Goal: Task Accomplishment & Management: Manage account settings

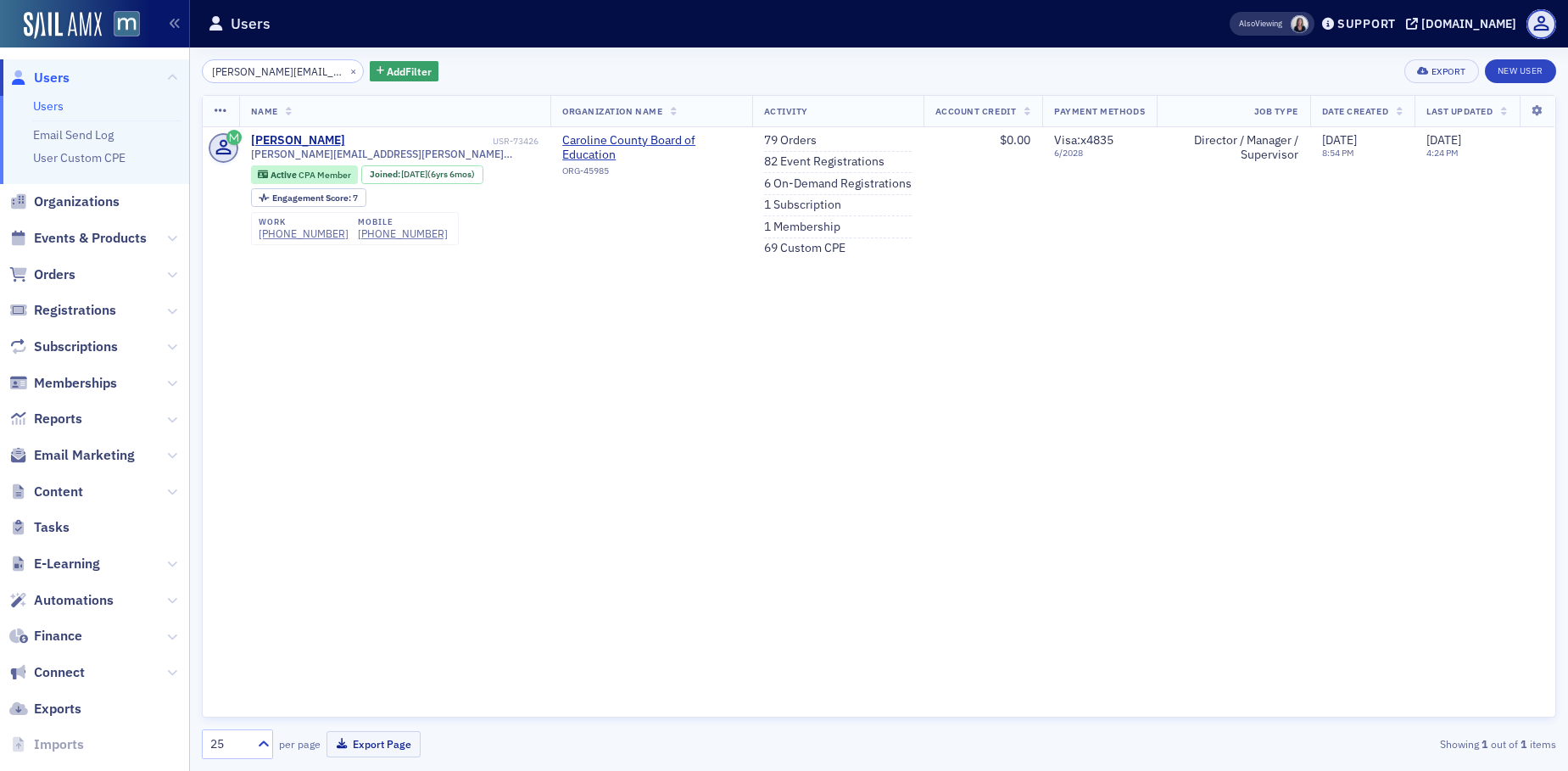
click at [38, 73] on span "Users" at bounding box center [52, 78] width 36 height 19
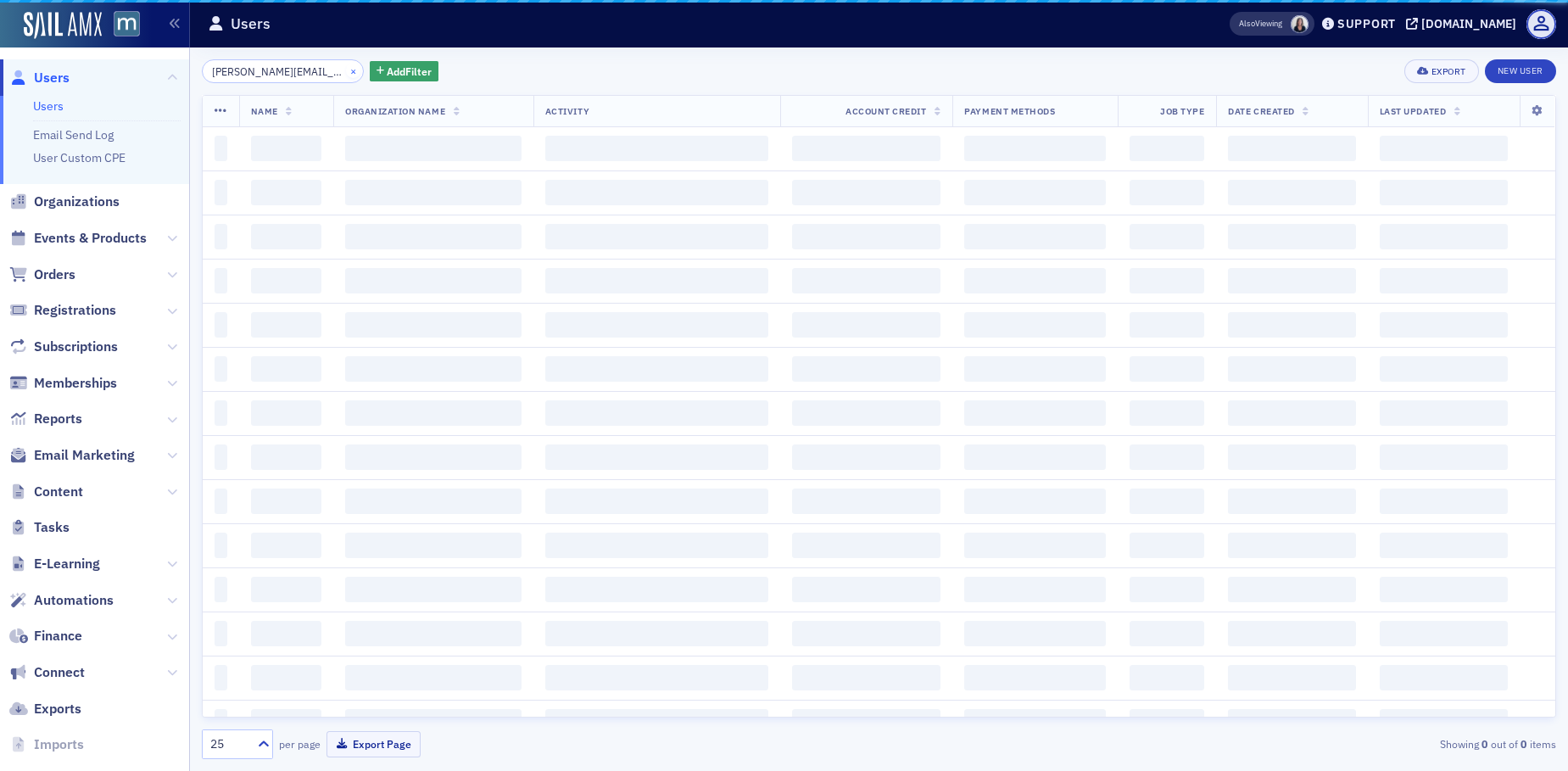
scroll to position [0, 4]
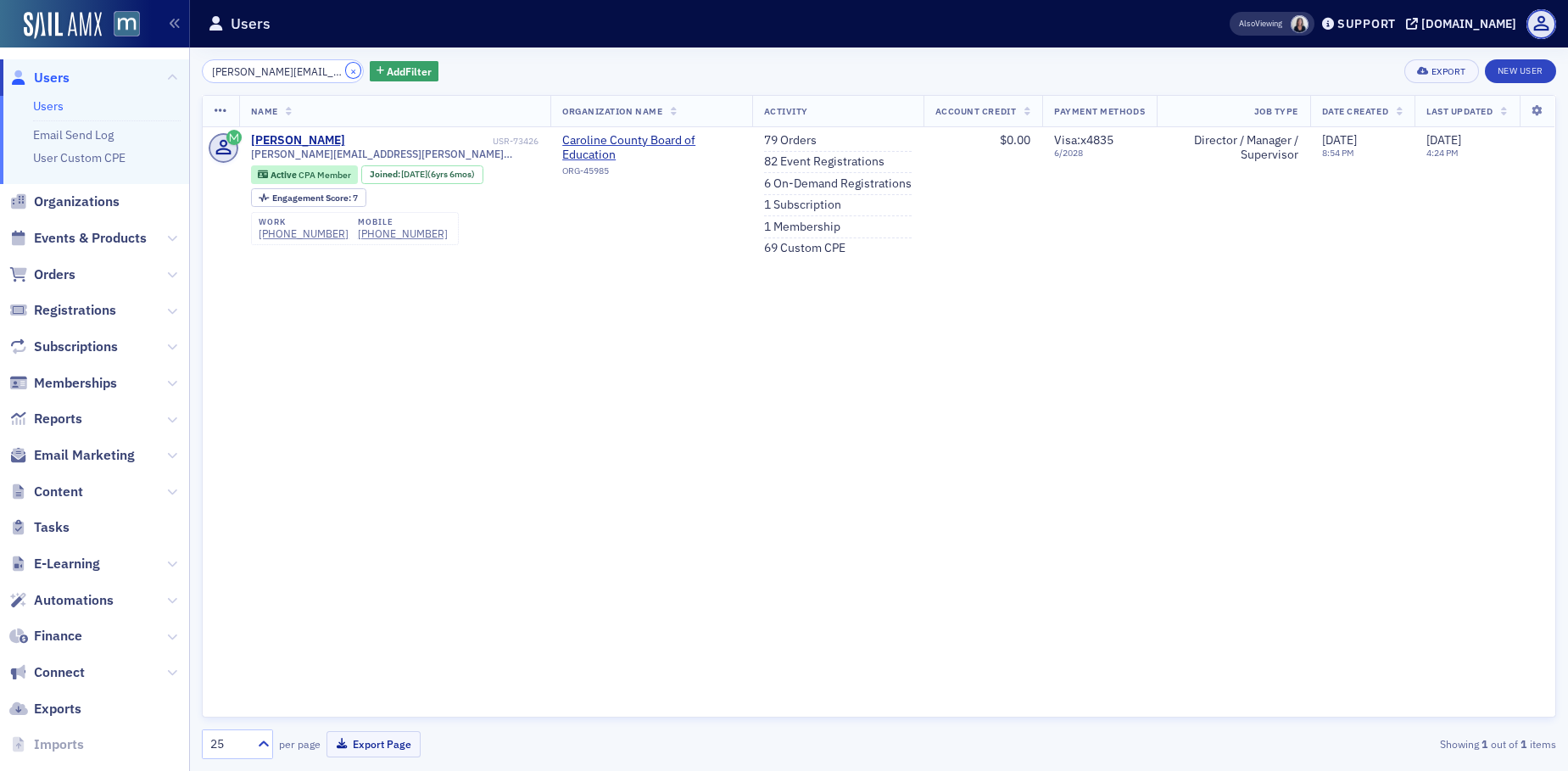
click at [346, 70] on button "×" at bounding box center [353, 70] width 15 height 15
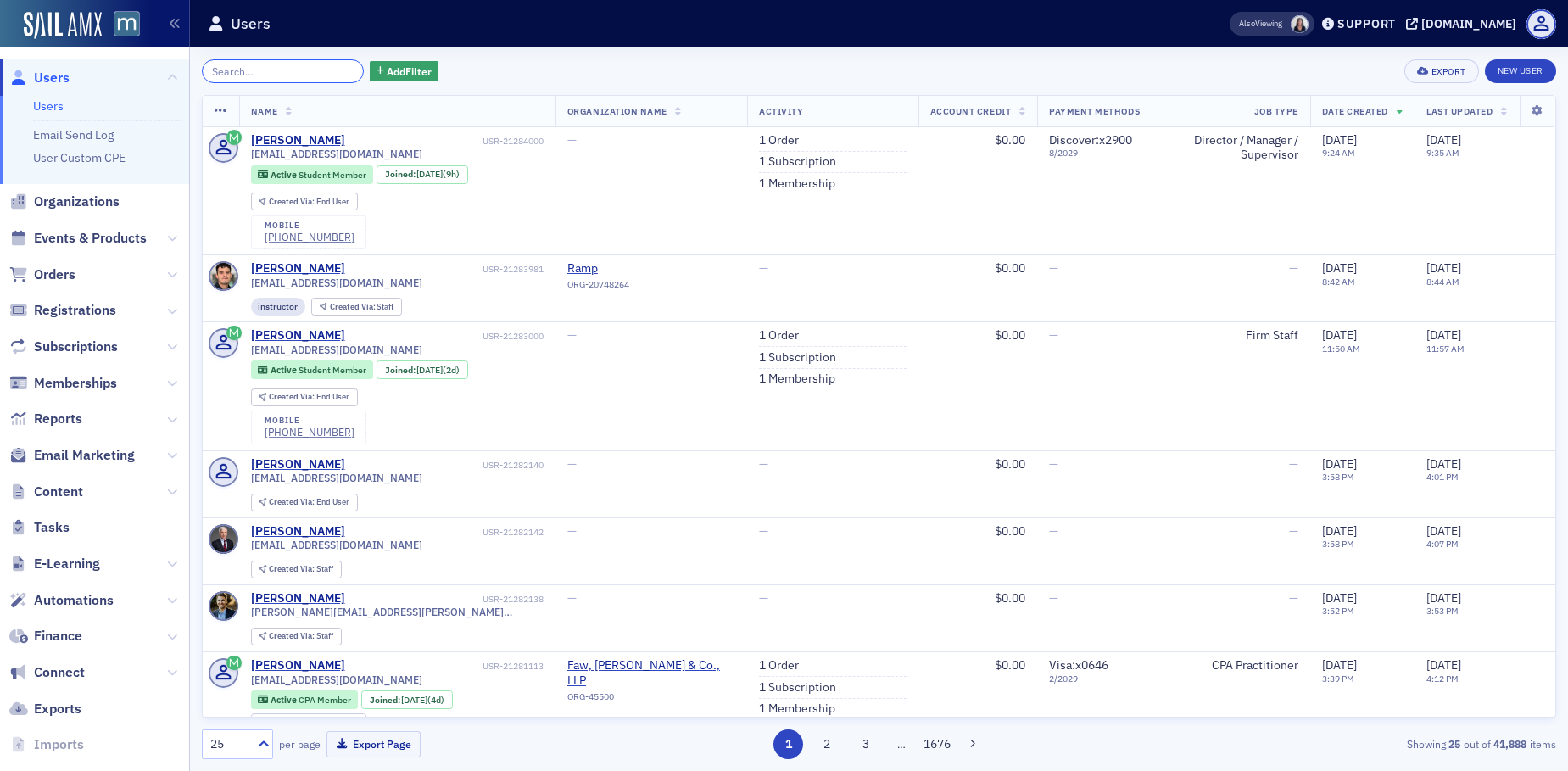
click at [268, 68] on input "search" at bounding box center [283, 71] width 162 height 24
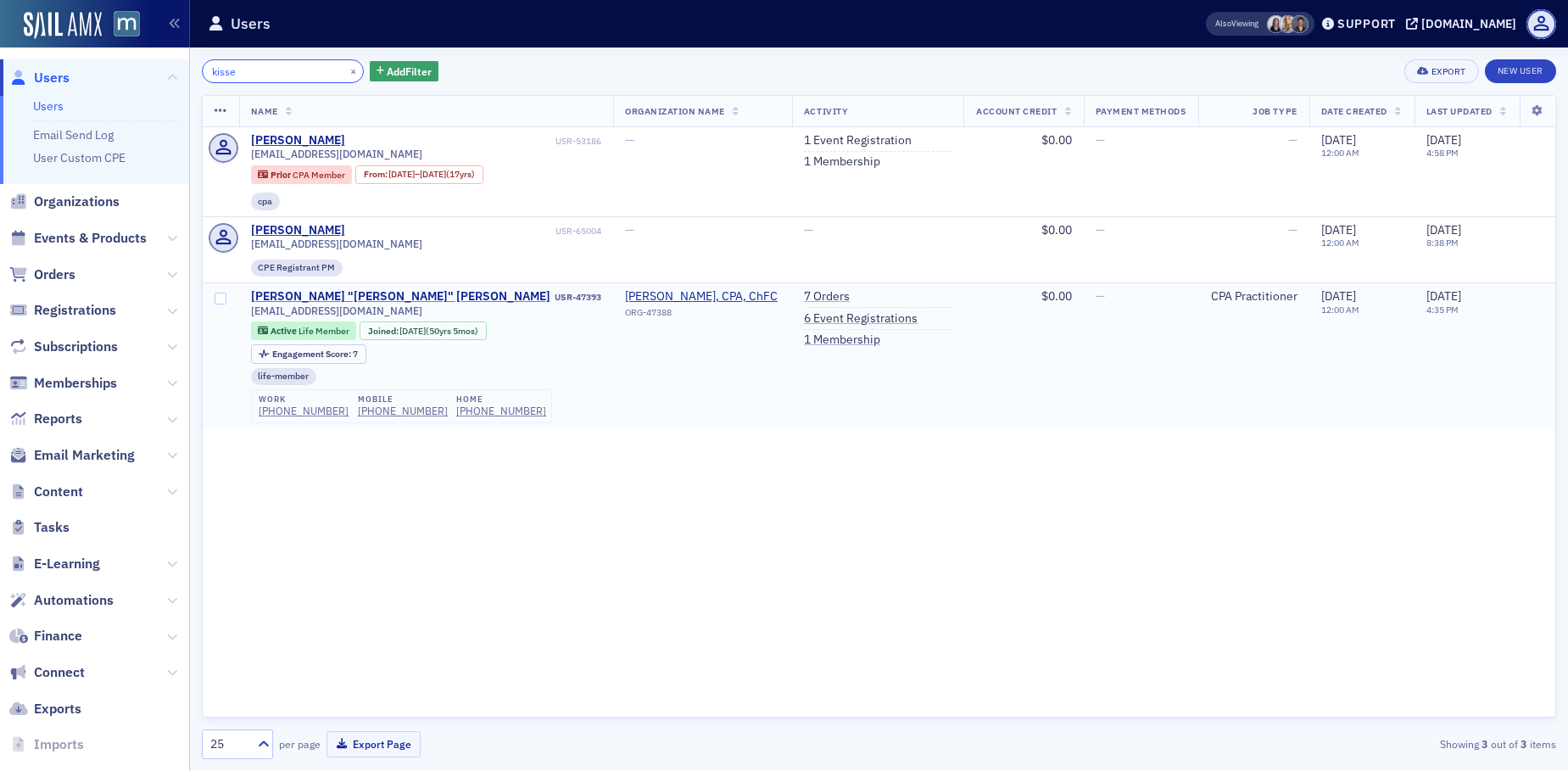
type input "kisse"
click at [346, 293] on div "[PERSON_NAME] "[PERSON_NAME]" [PERSON_NAME]" at bounding box center [401, 297] width 300 height 15
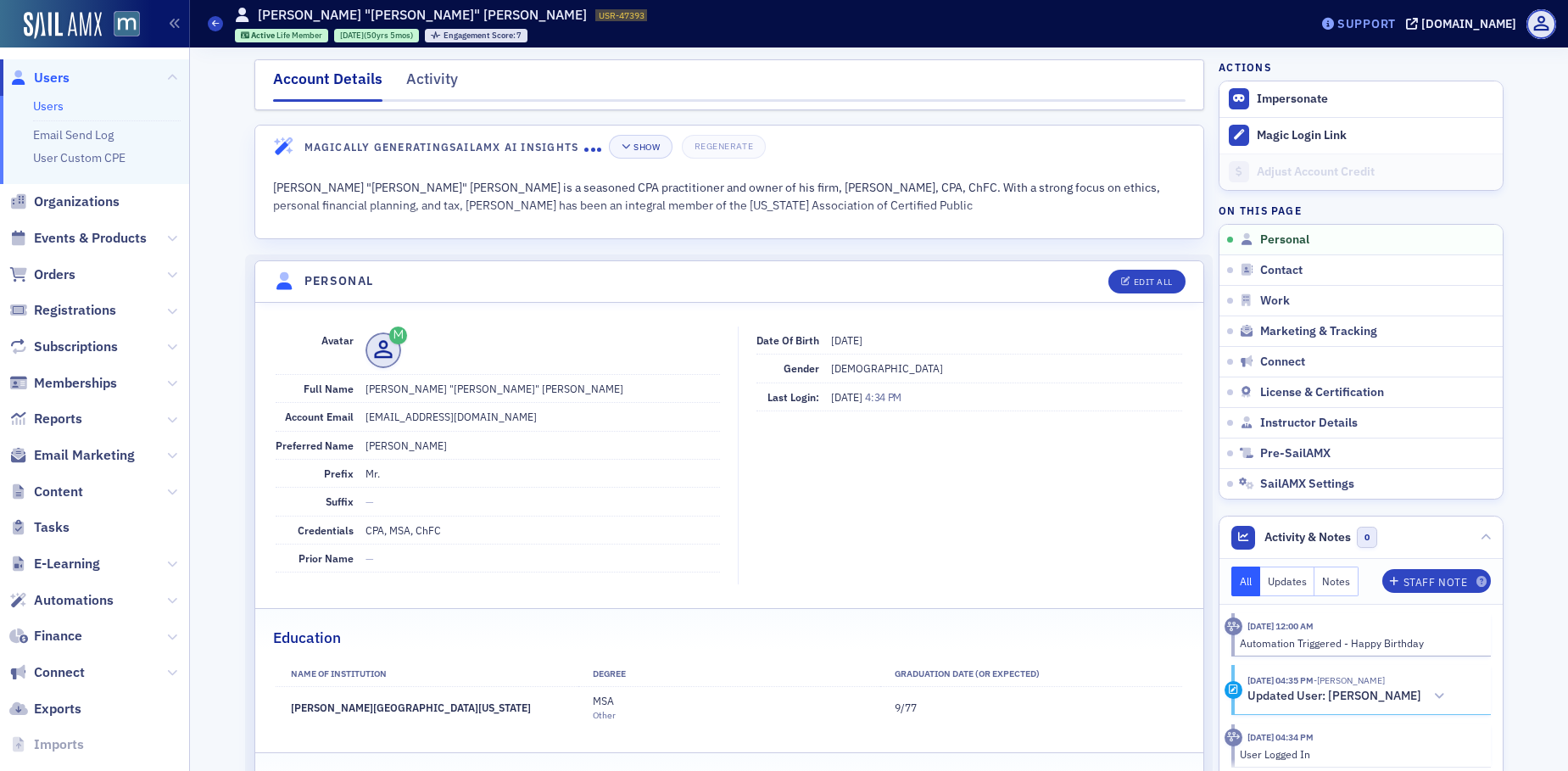
click at [1387, 24] on div "Support" at bounding box center [1367, 24] width 59 height 15
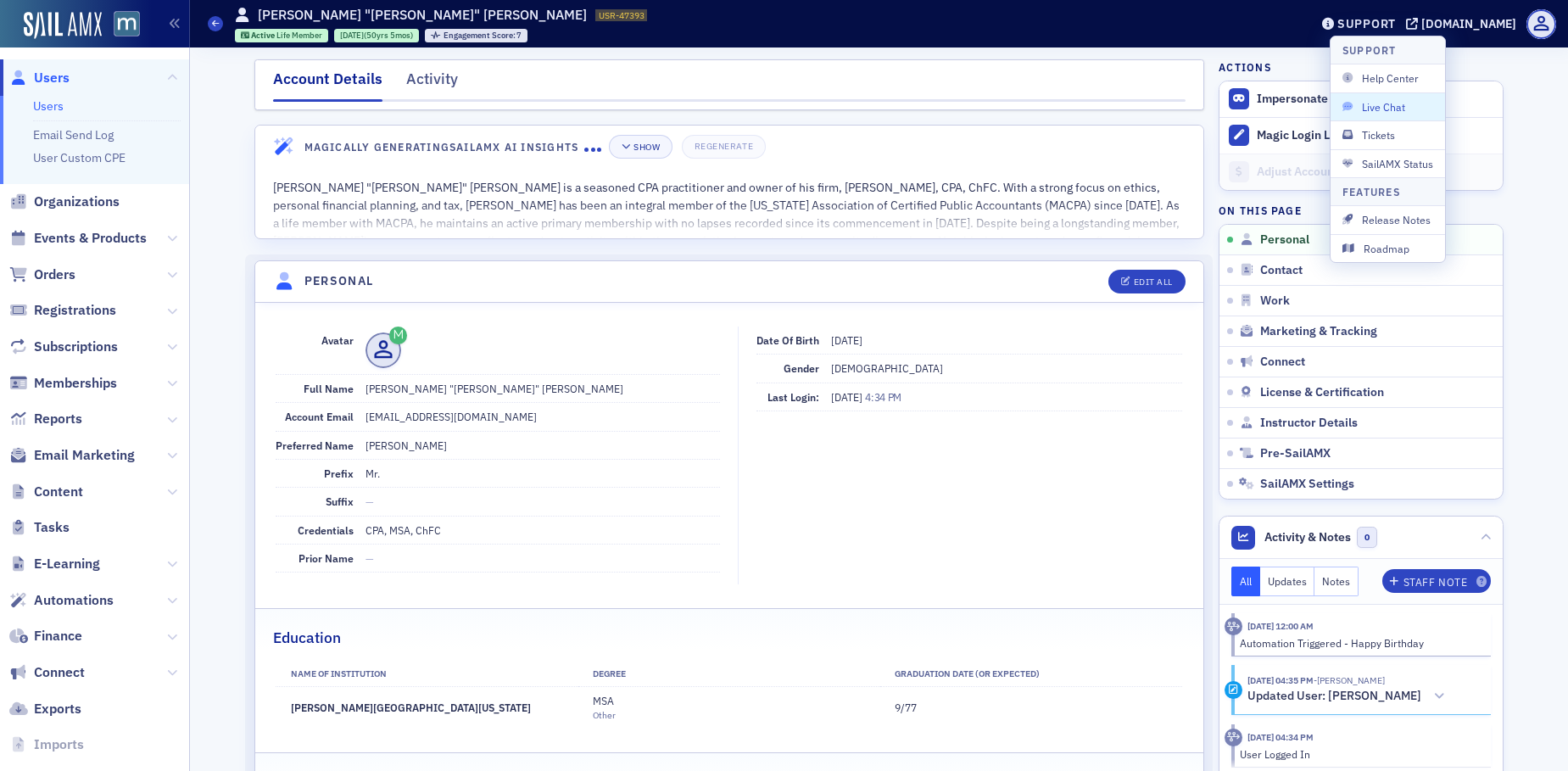
click at [1386, 101] on span "Live Chat" at bounding box center [1388, 107] width 91 height 15
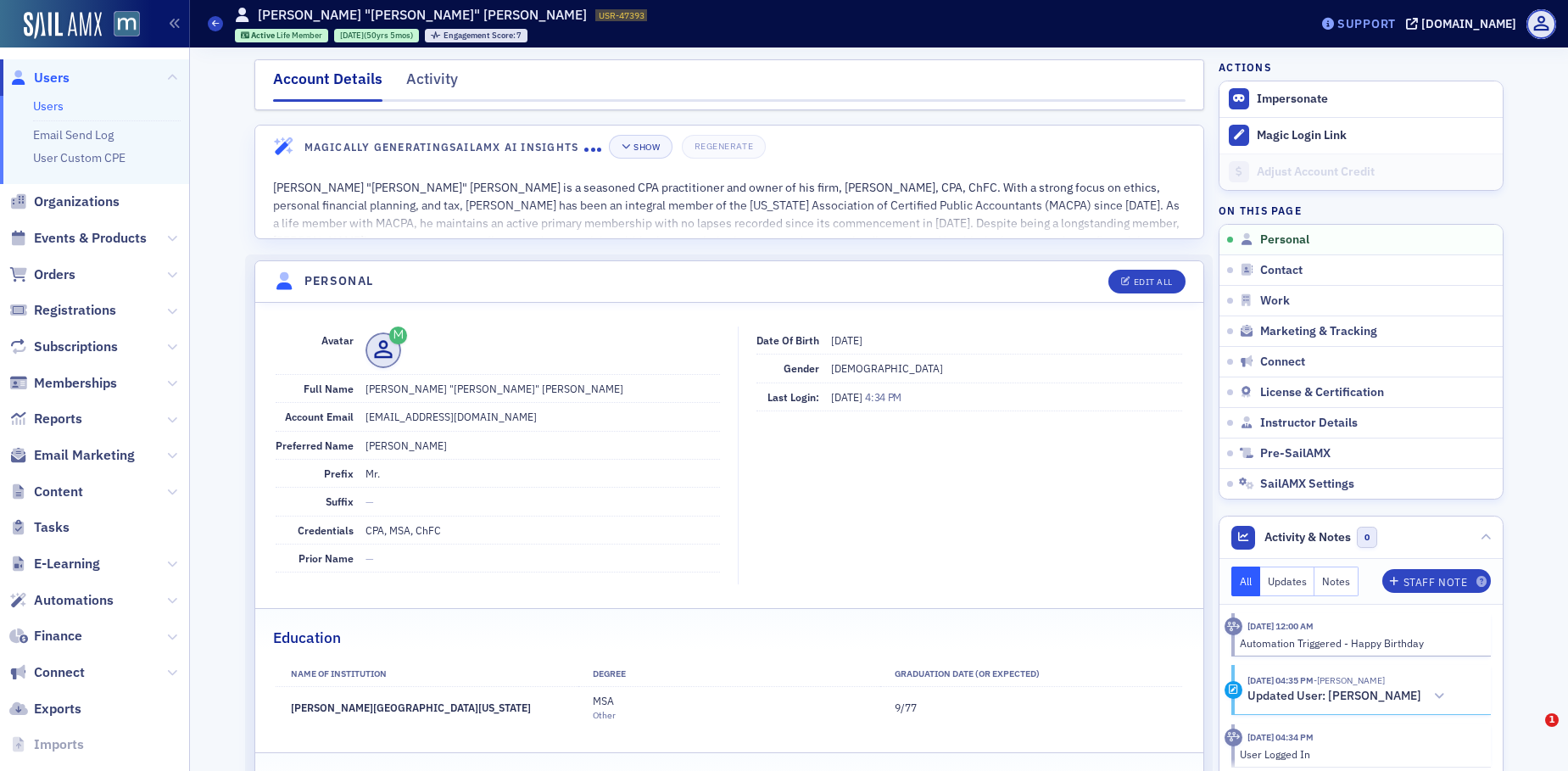
click at [1388, 21] on div "Support" at bounding box center [1367, 24] width 59 height 15
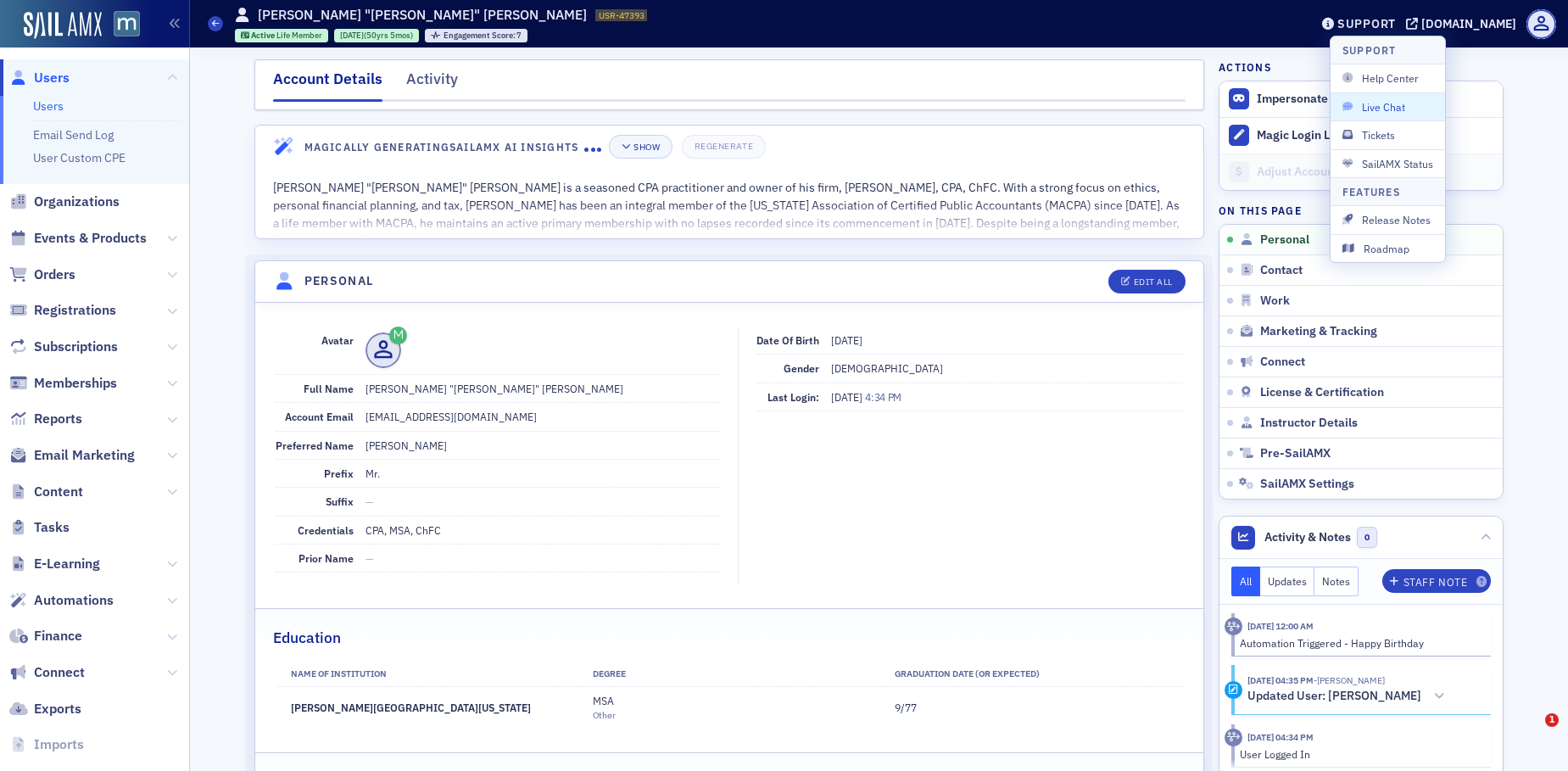
click at [1384, 102] on span "Live Chat" at bounding box center [1388, 107] width 91 height 15
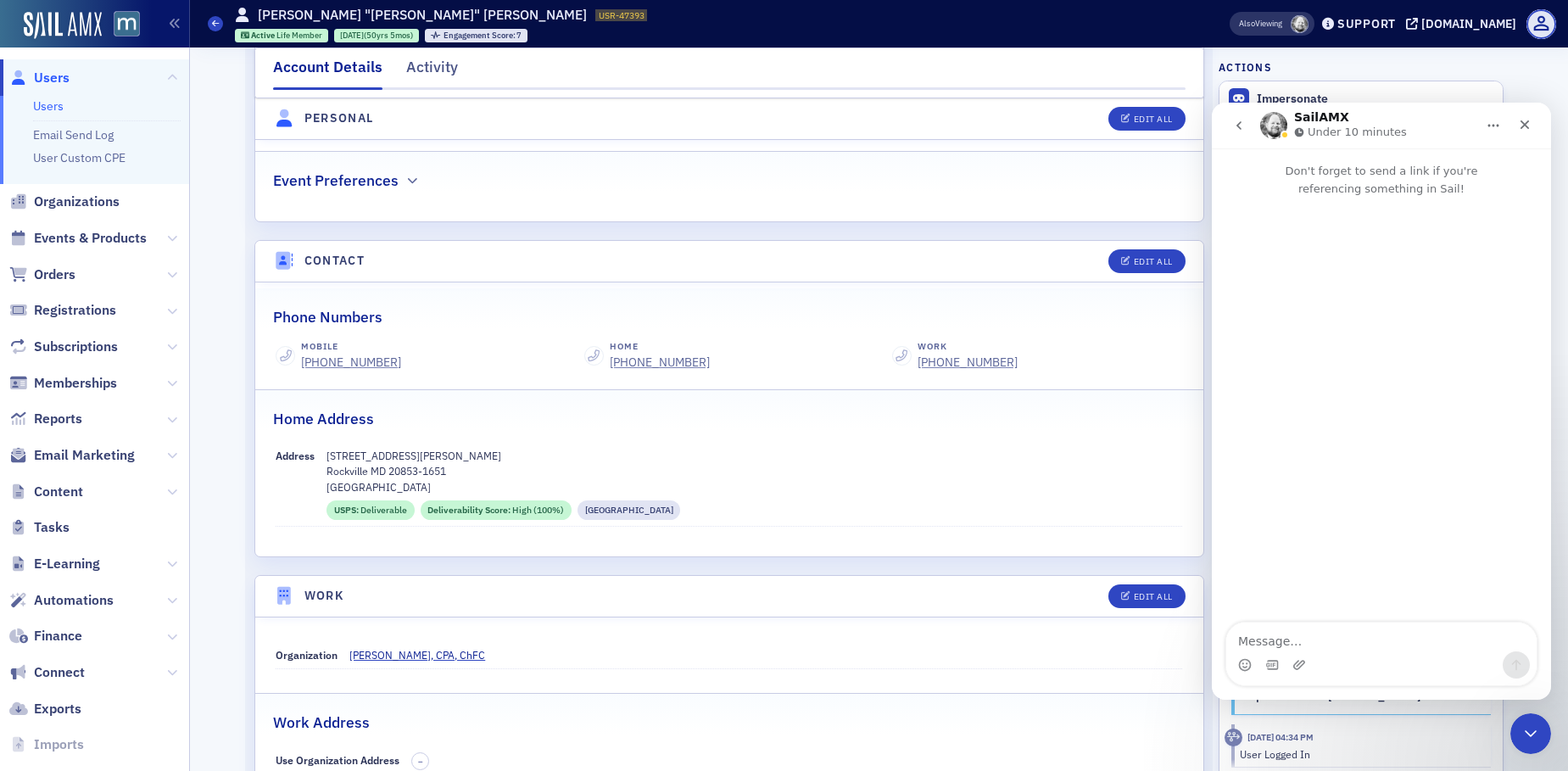
click at [48, 77] on span "Users" at bounding box center [52, 78] width 36 height 19
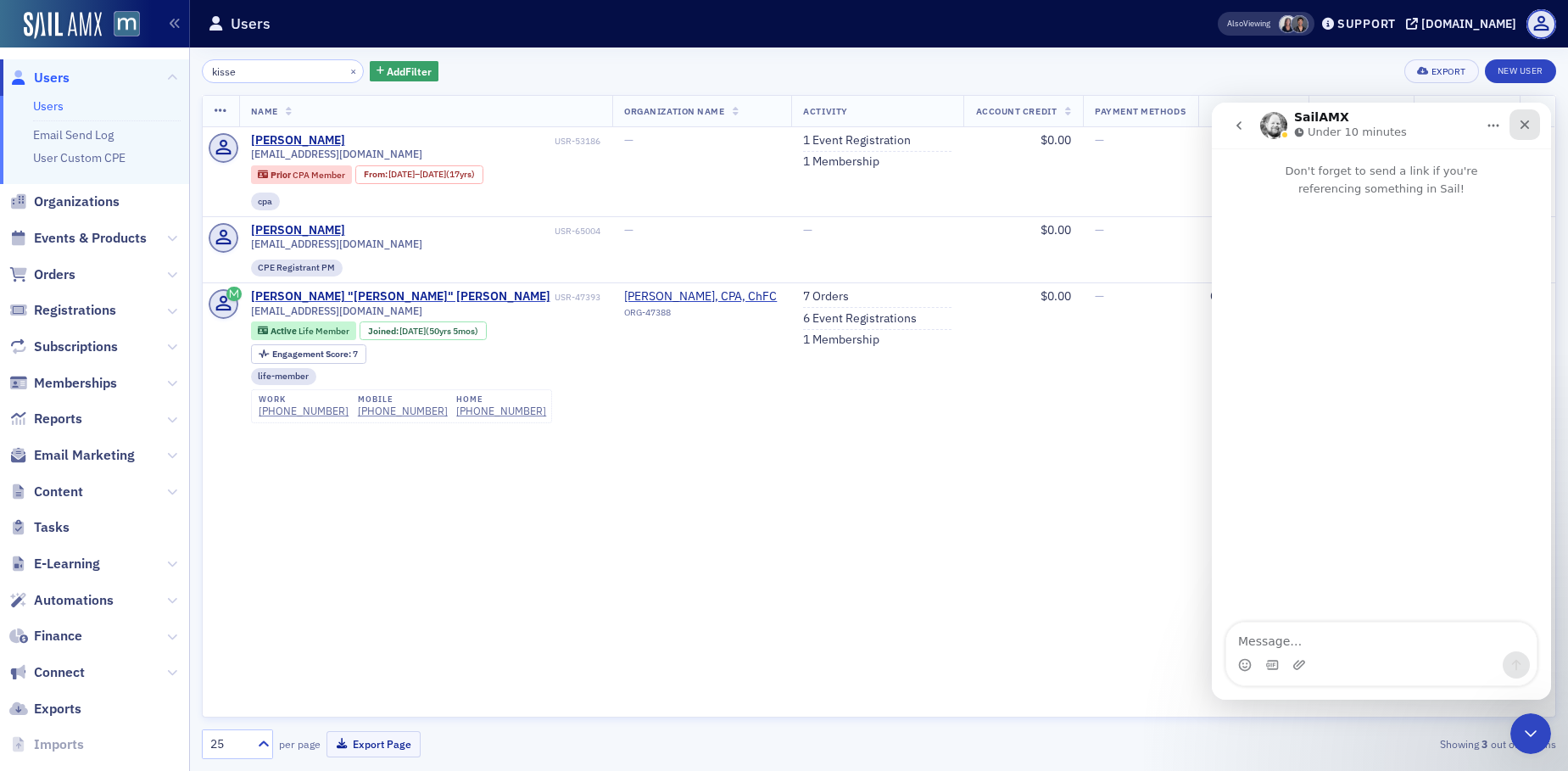
click at [1527, 118] on icon "Close" at bounding box center [1525, 125] width 13 height 13
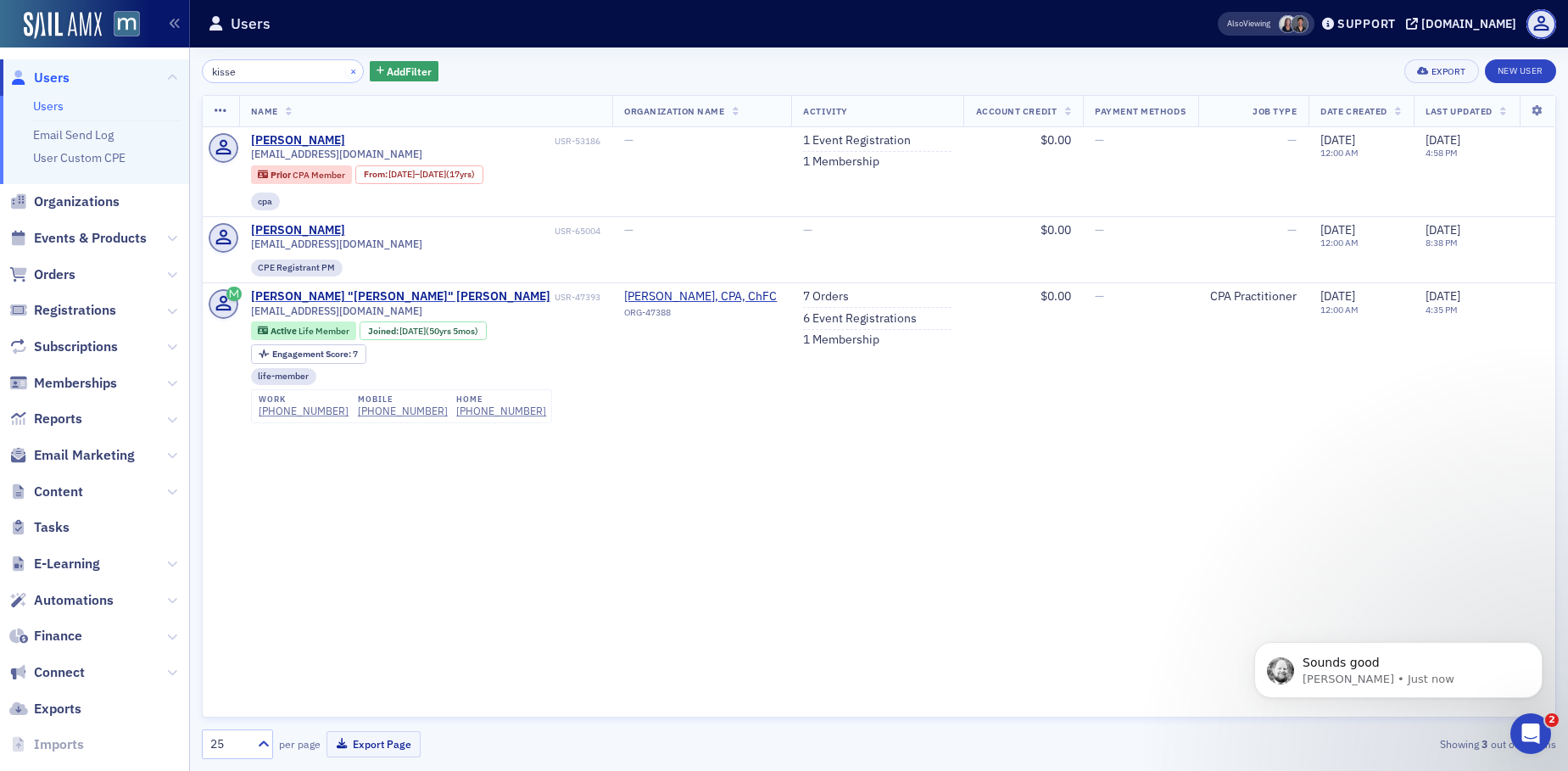
click at [346, 69] on button "×" at bounding box center [353, 70] width 15 height 15
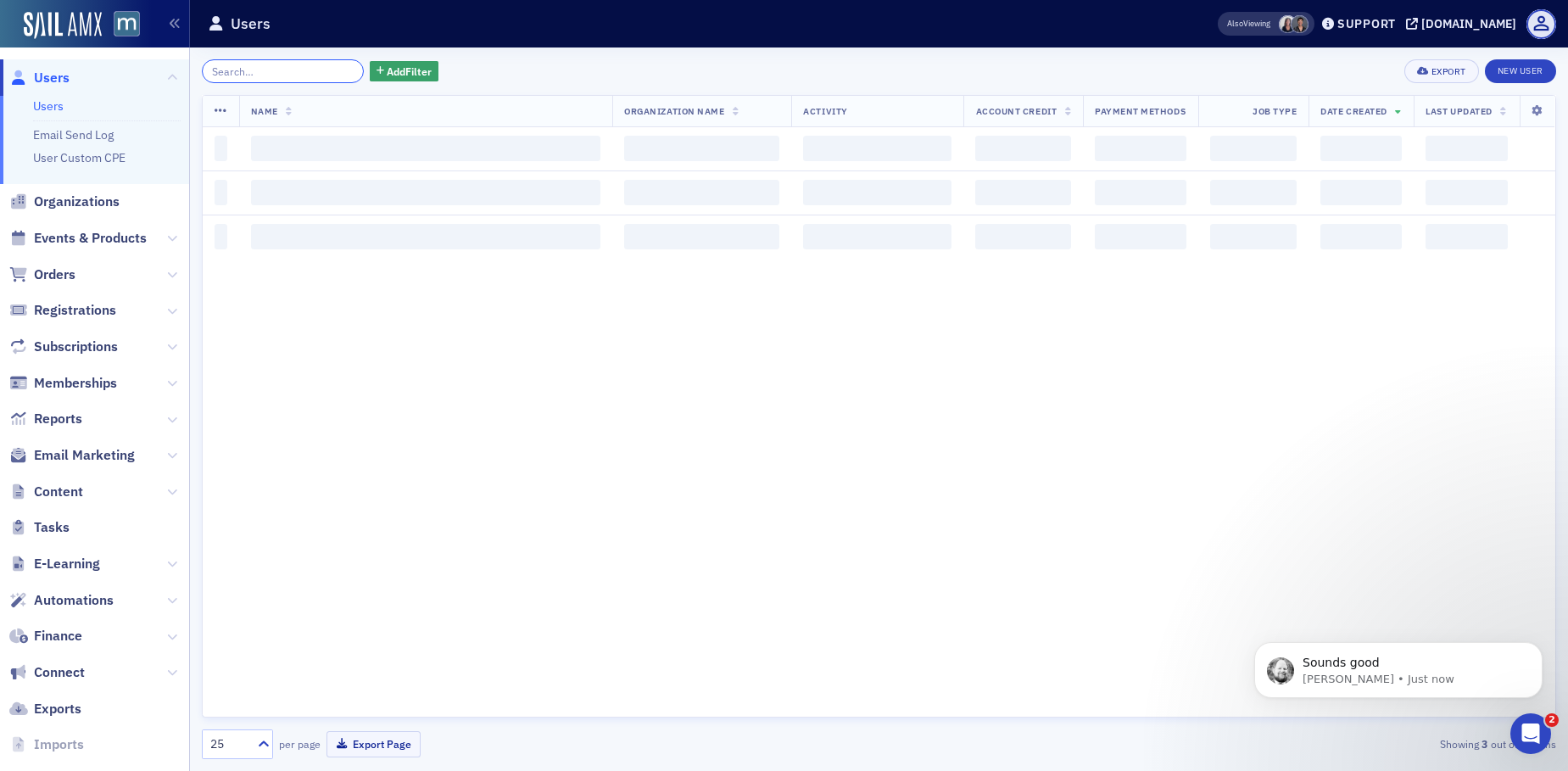
click at [310, 69] on input "search" at bounding box center [283, 71] width 162 height 24
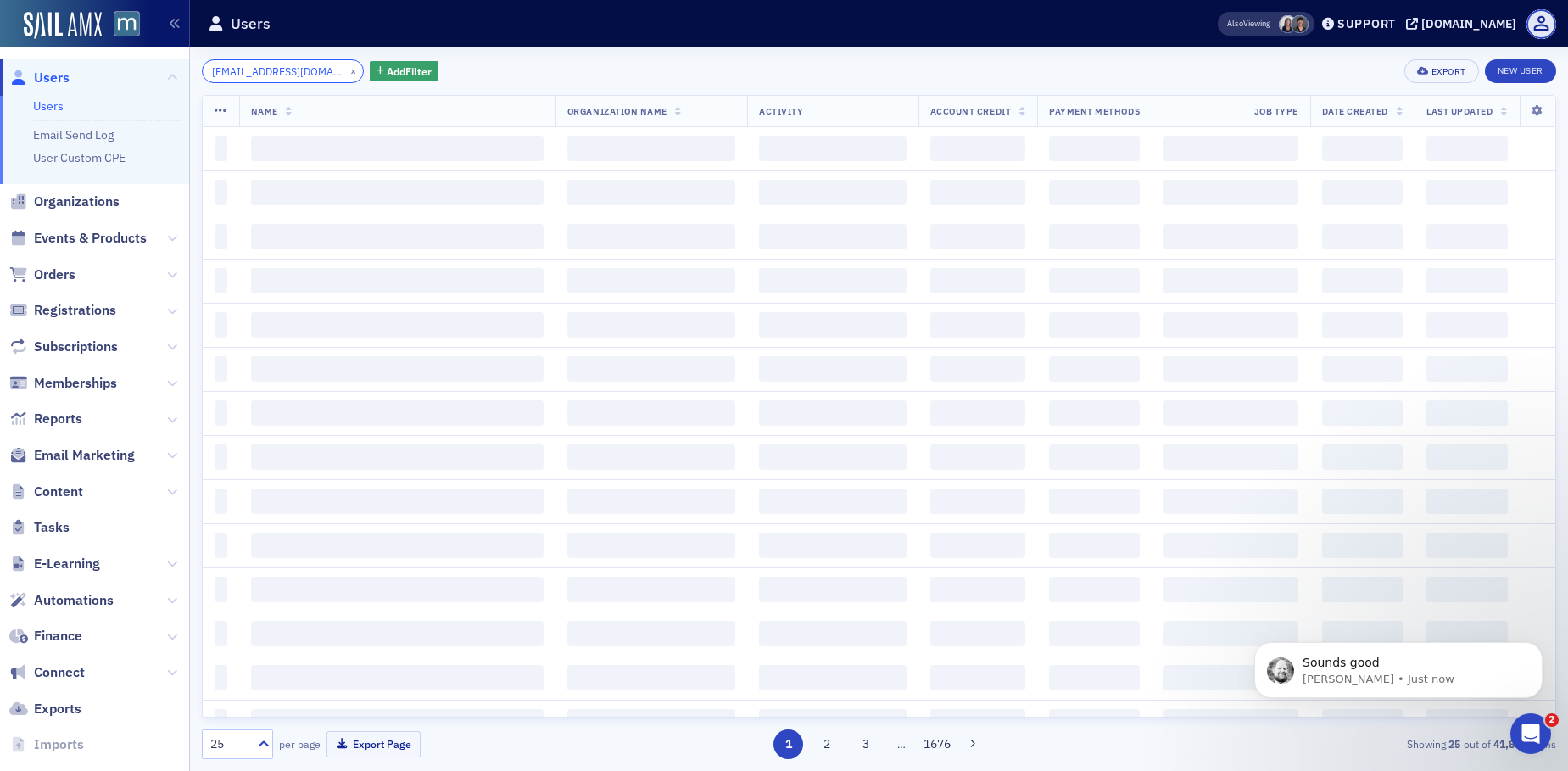
scroll to position [0, 12]
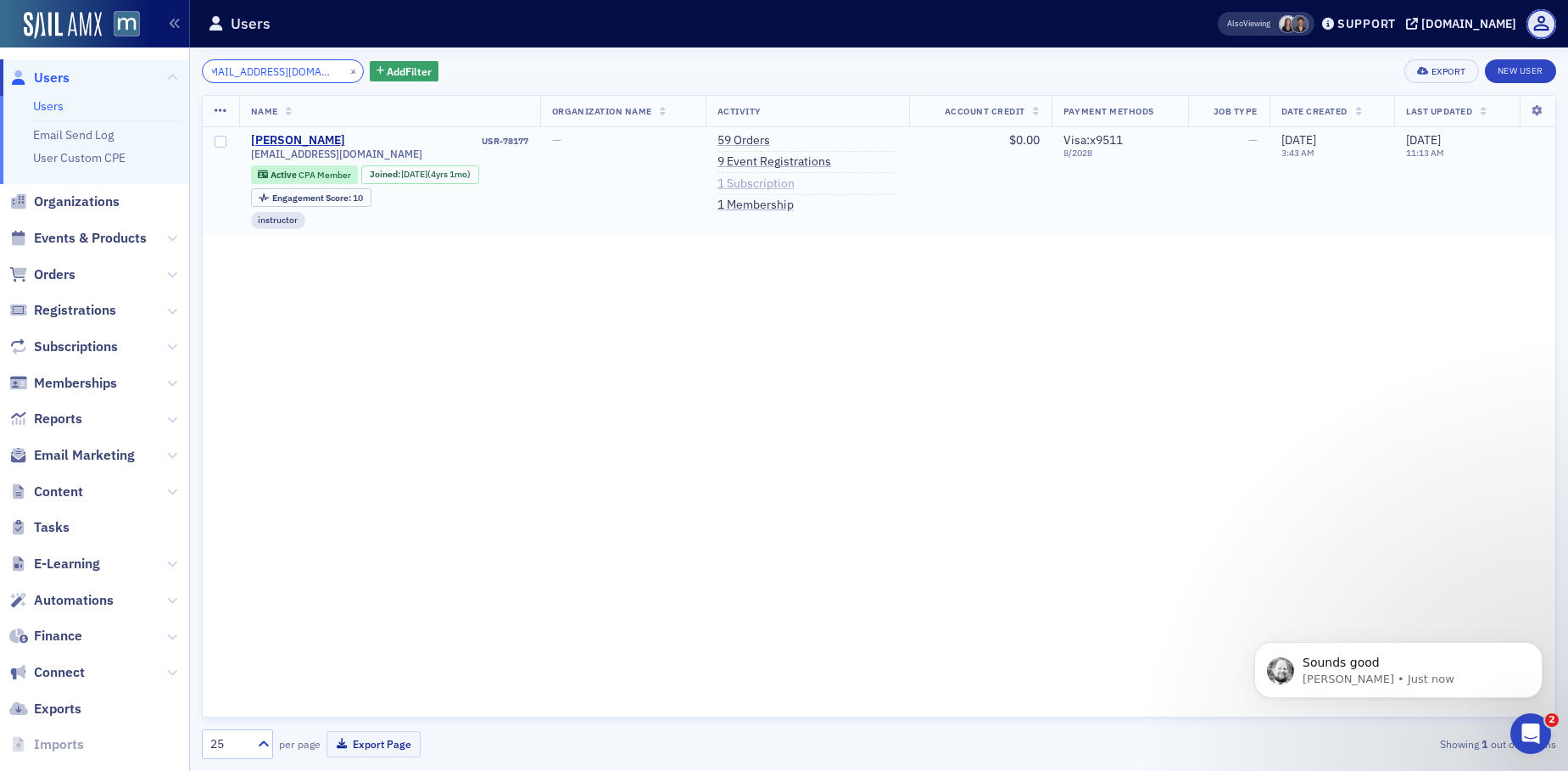
type input "[EMAIL_ADDRESS][DOMAIN_NAME]"
click at [778, 178] on link "1 Subscription" at bounding box center [756, 184] width 78 height 15
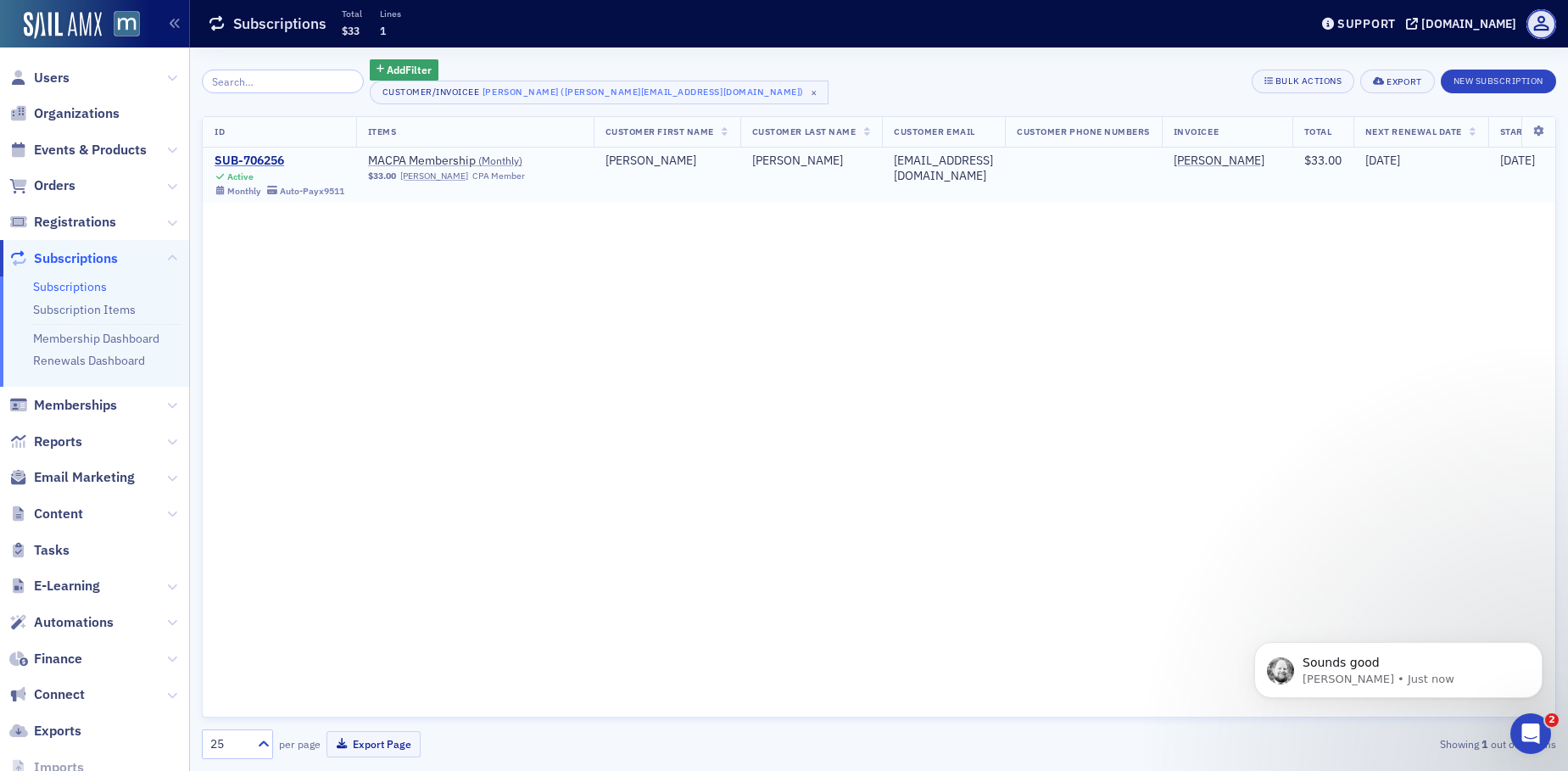
click at [249, 163] on div "SUB-706256" at bounding box center [279, 161] width 129 height 15
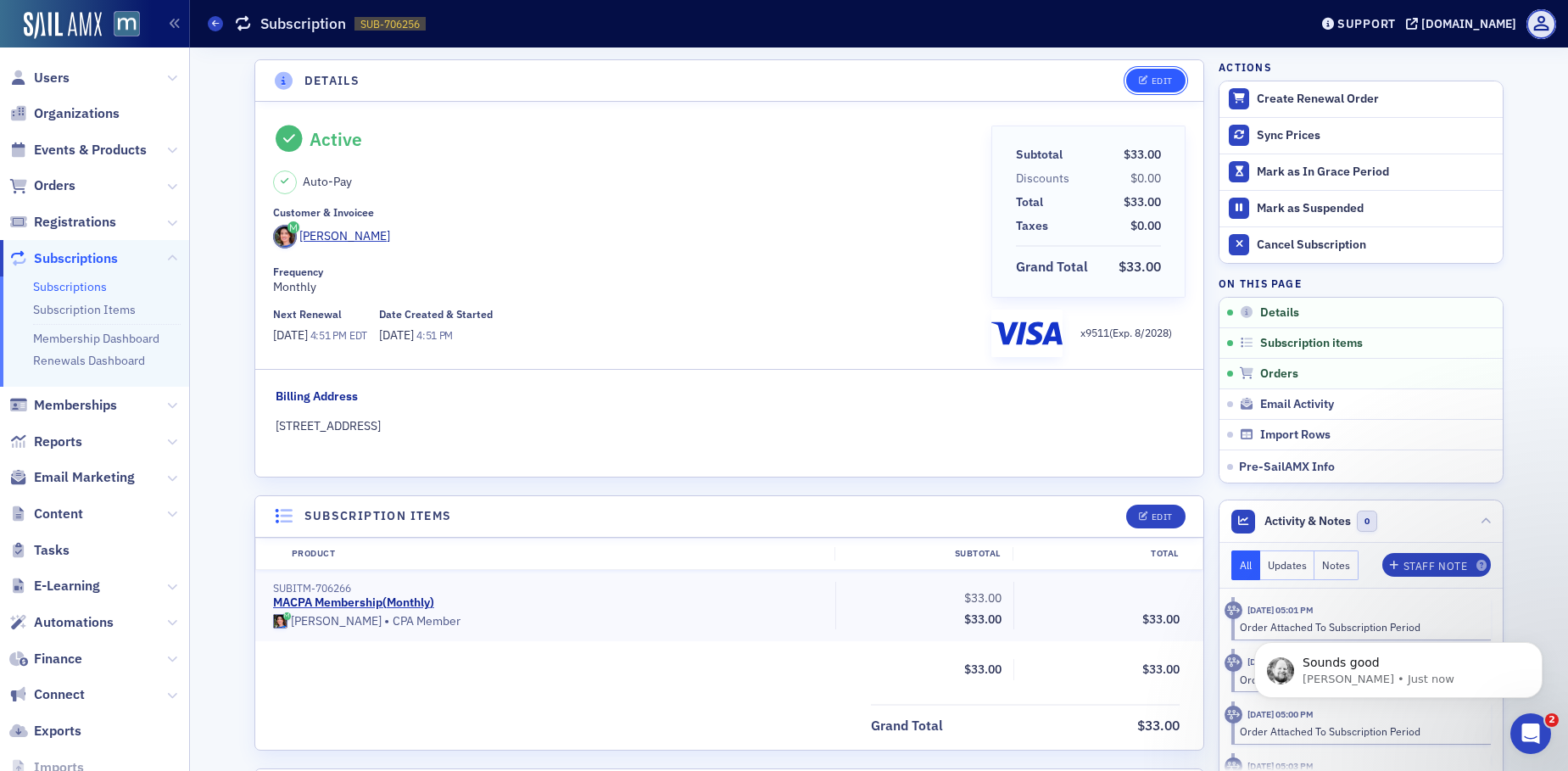
click at [1156, 90] on button "Edit" at bounding box center [1156, 80] width 59 height 24
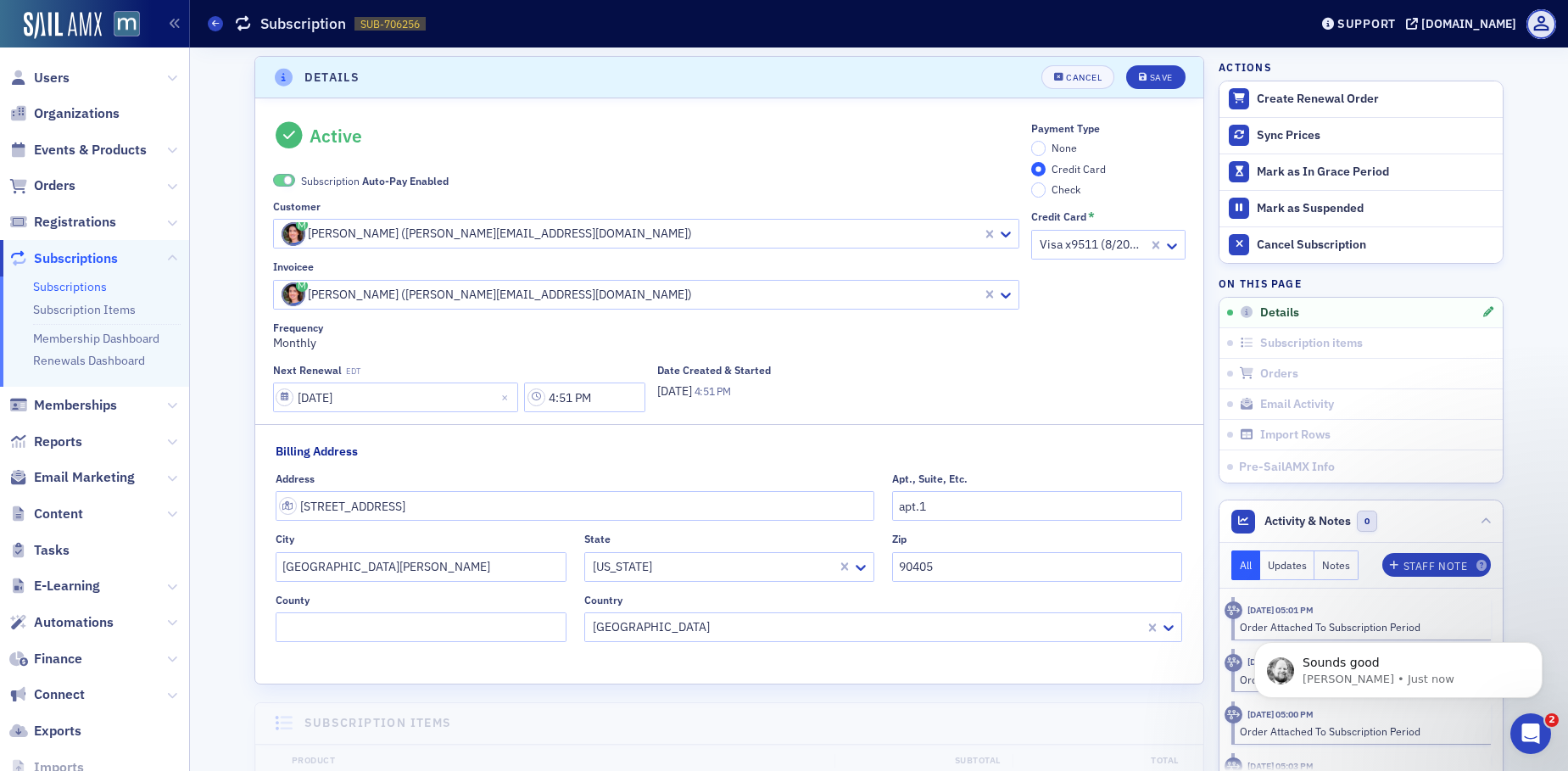
click at [273, 180] on span at bounding box center [284, 180] width 22 height 12
click at [1031, 143] on input "None" at bounding box center [1039, 148] width 15 height 15
click at [1129, 75] on button "Save" at bounding box center [1156, 77] width 59 height 24
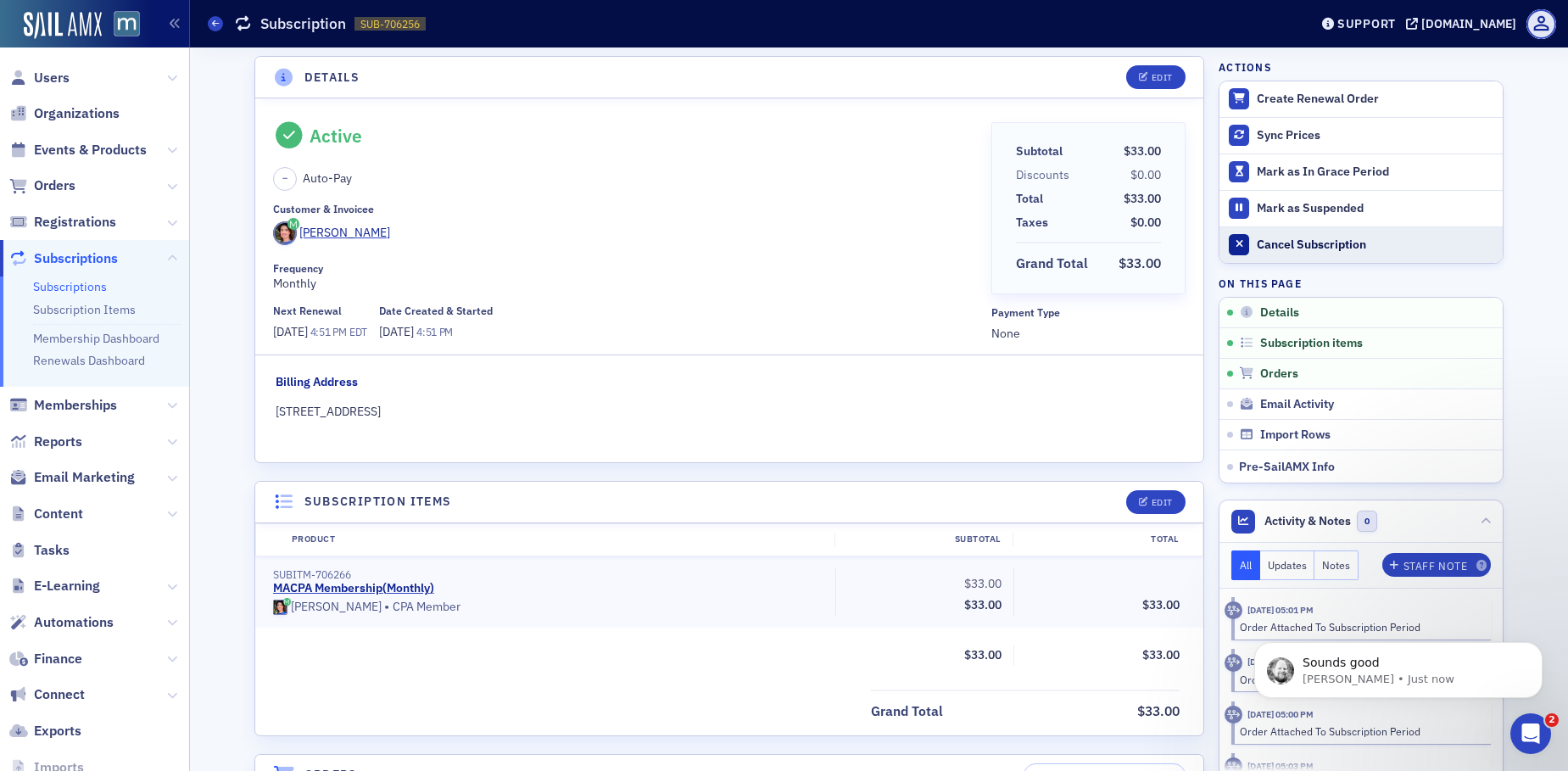
click at [1332, 237] on div "Cancel Subscription" at bounding box center [1375, 245] width 237 height 15
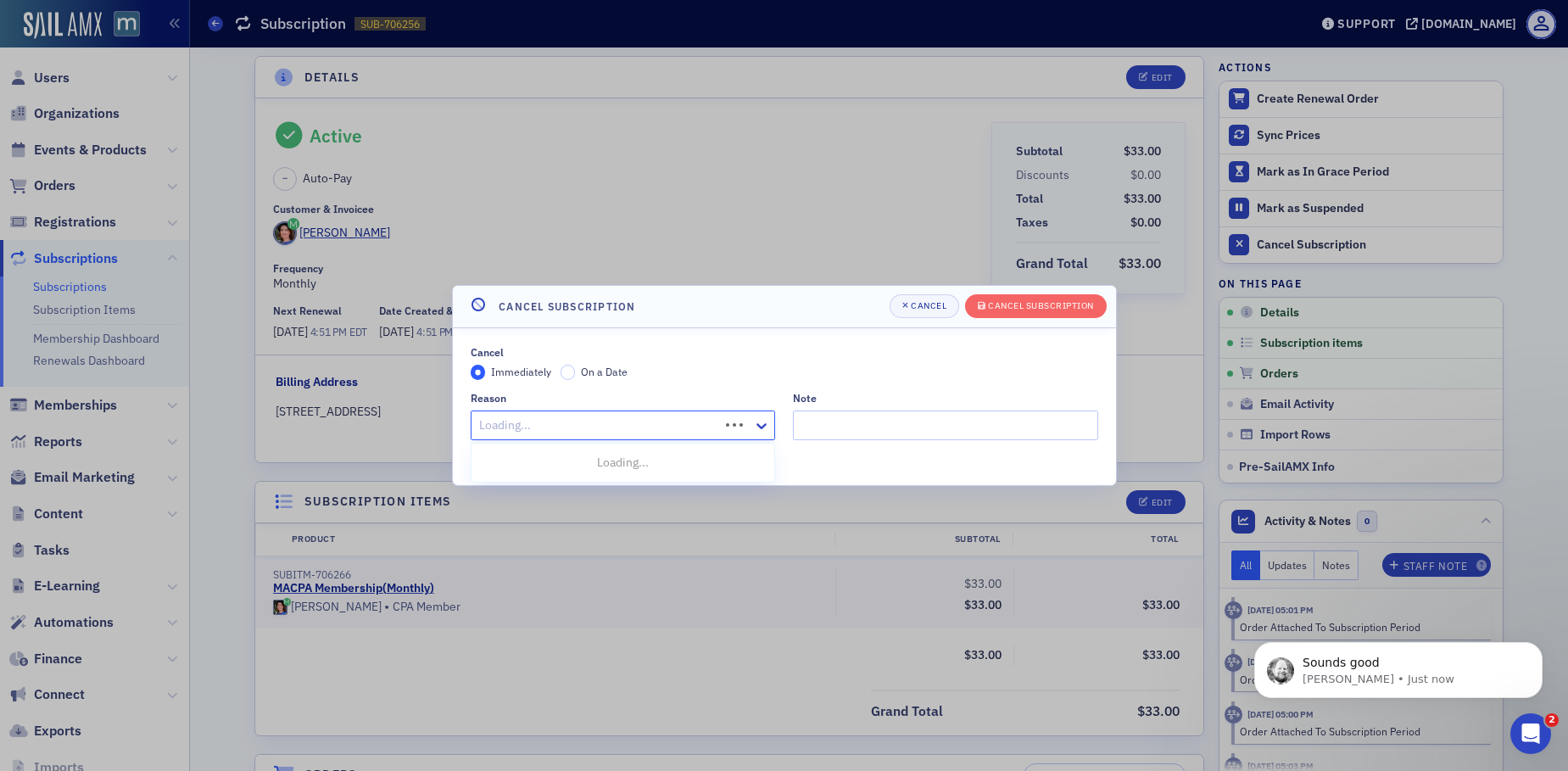
click at [774, 427] on div "Loading..." at bounding box center [623, 424] width 305 height 29
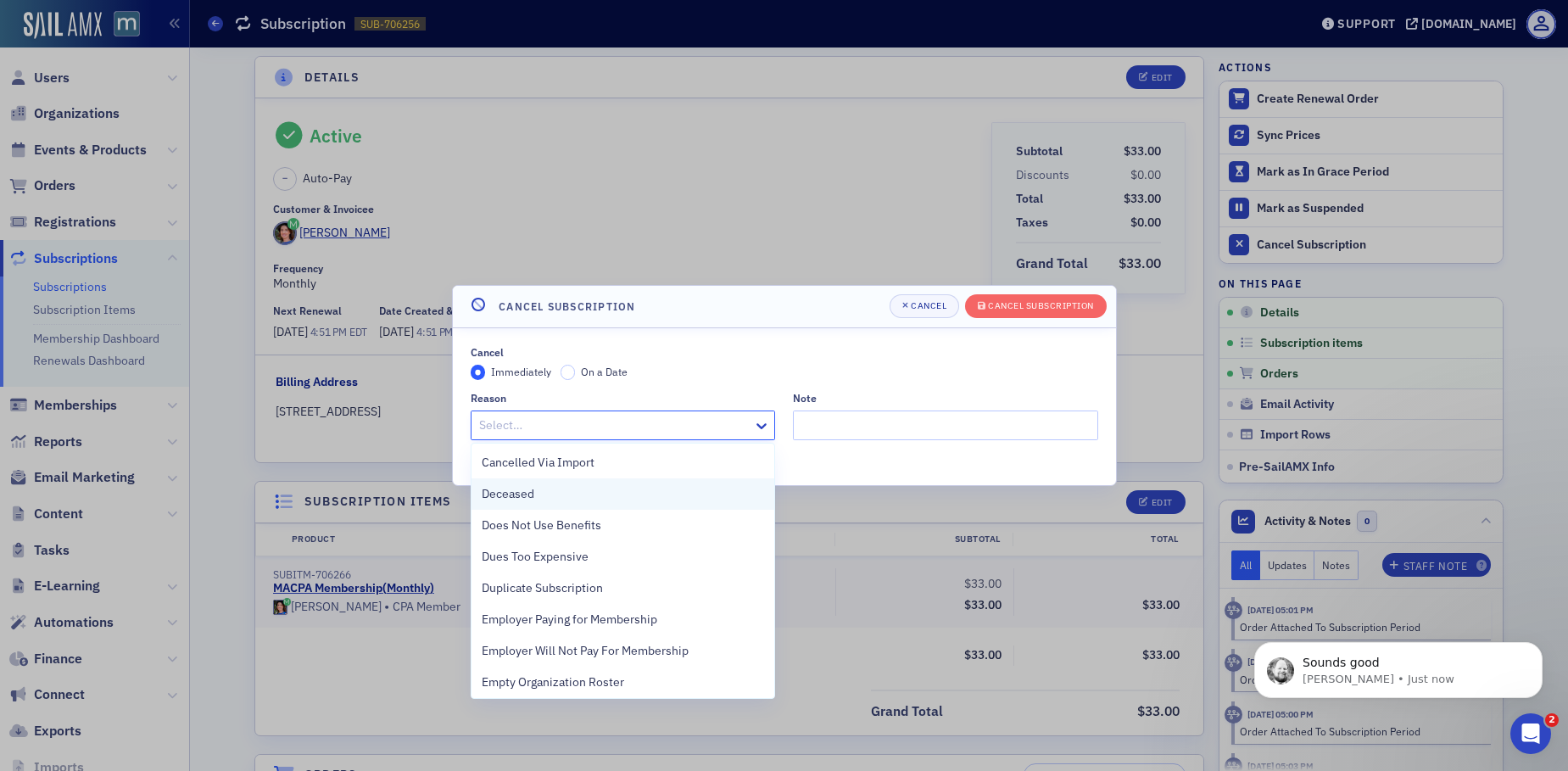
scroll to position [380, 0]
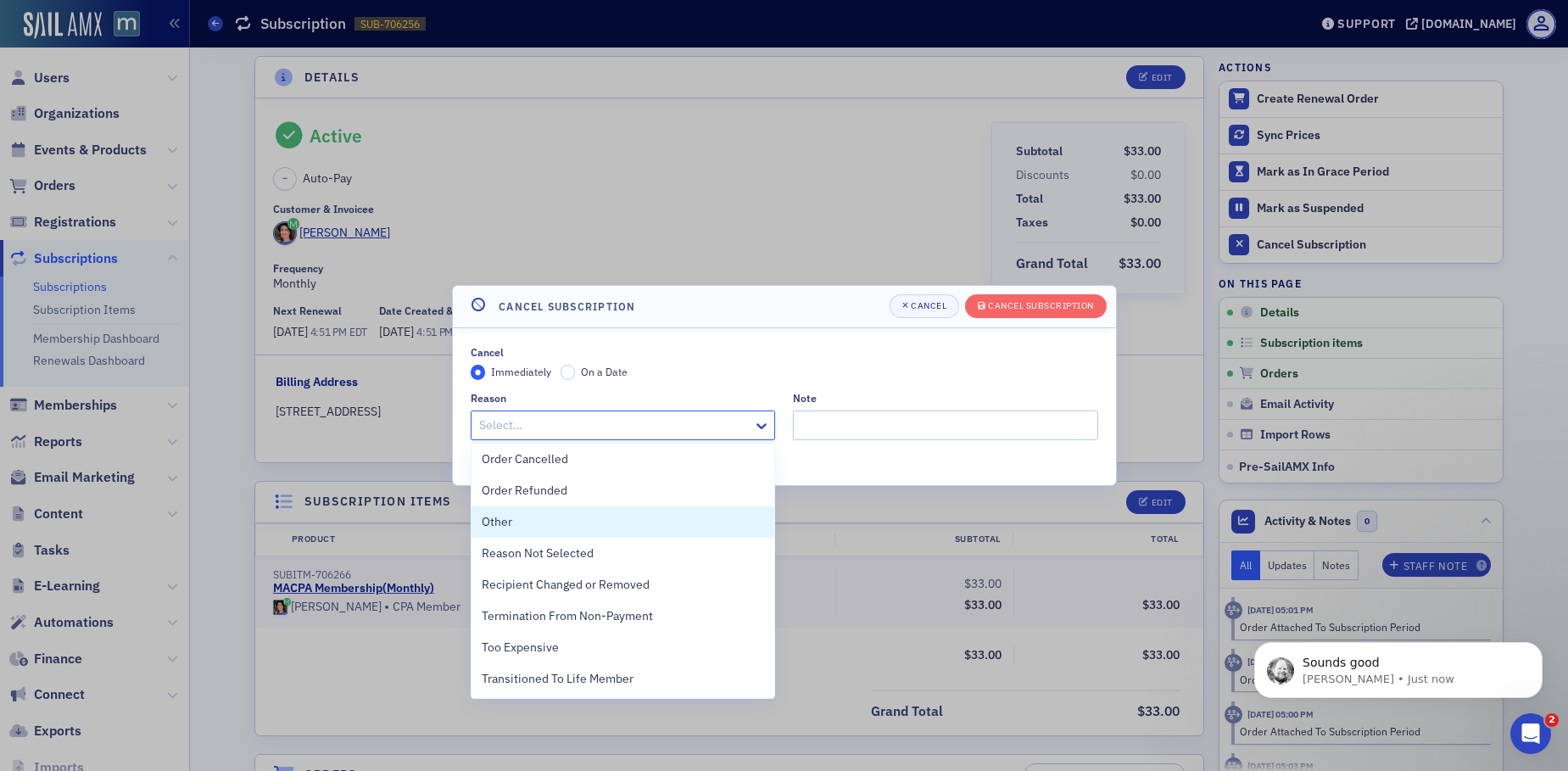
click at [536, 513] on div "Other" at bounding box center [624, 522] width 284 height 18
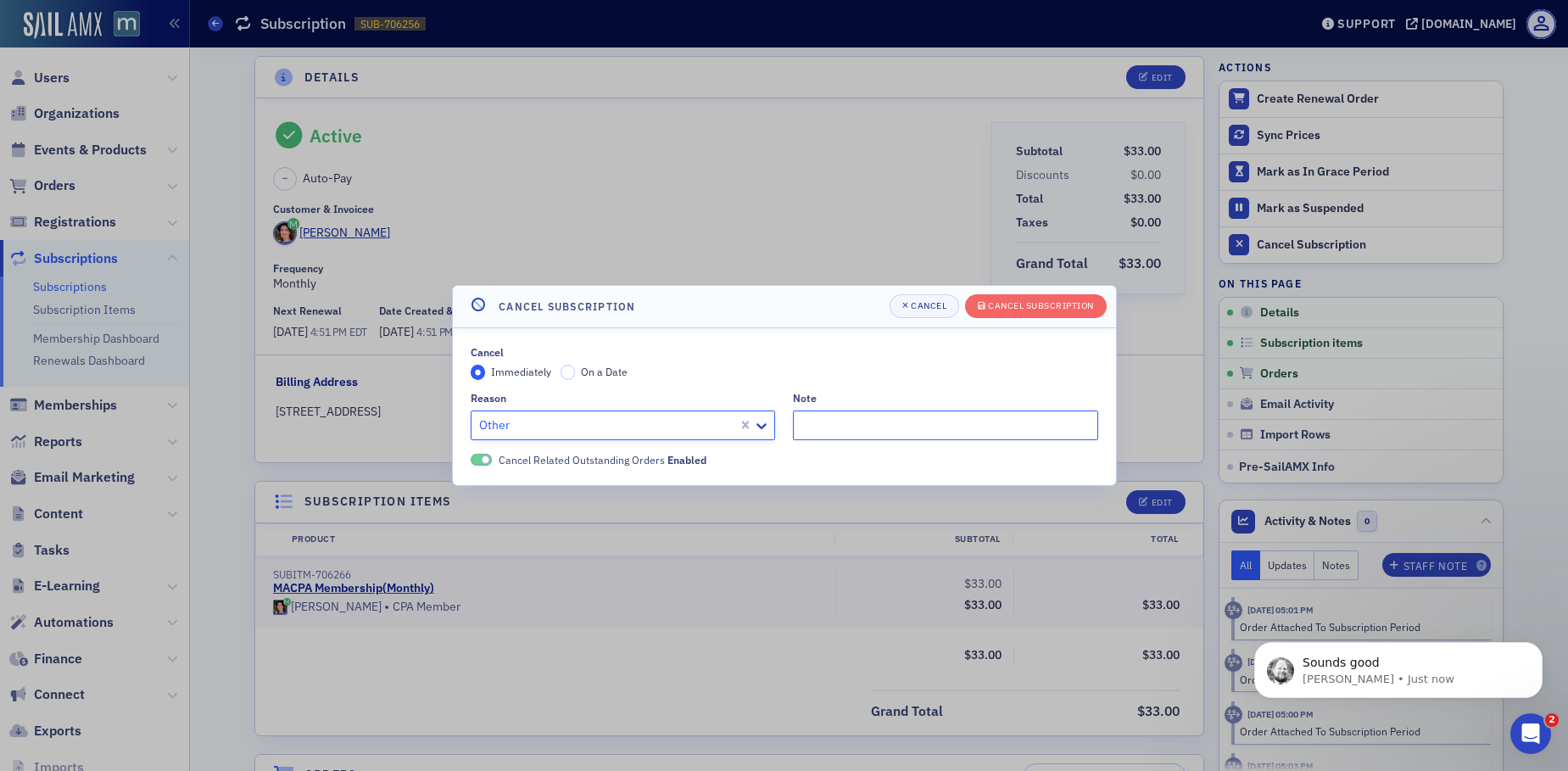
click at [911, 410] on input "Note" at bounding box center [945, 424] width 305 height 29
paste input "I need to cancel my subscription for now and I can not figure out how to do it …"
type input "Member requested via chat! "I need to cancel my subscription for now and I can …"
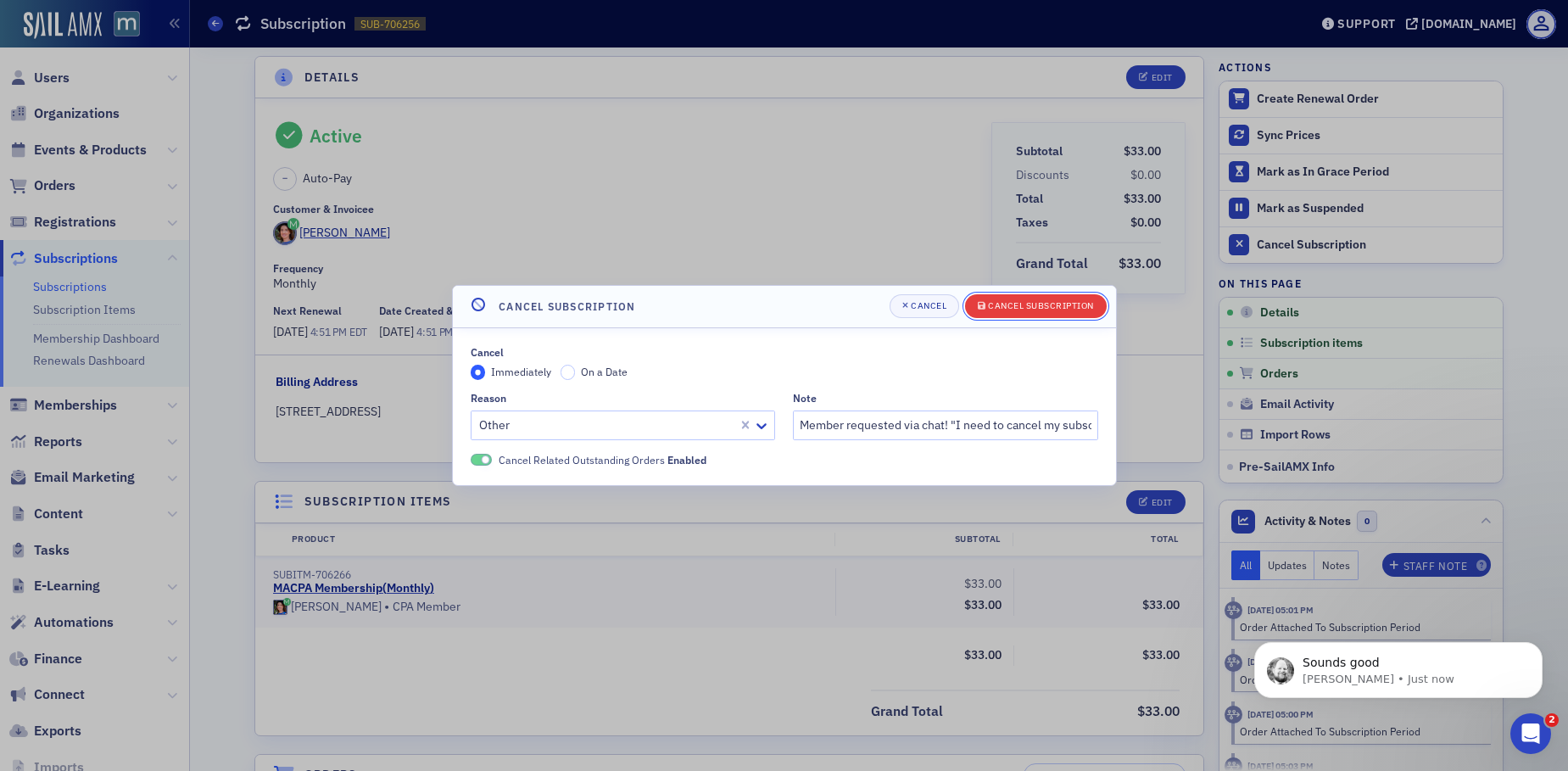
click at [1045, 301] on div "Cancel Subscription" at bounding box center [1041, 306] width 106 height 9
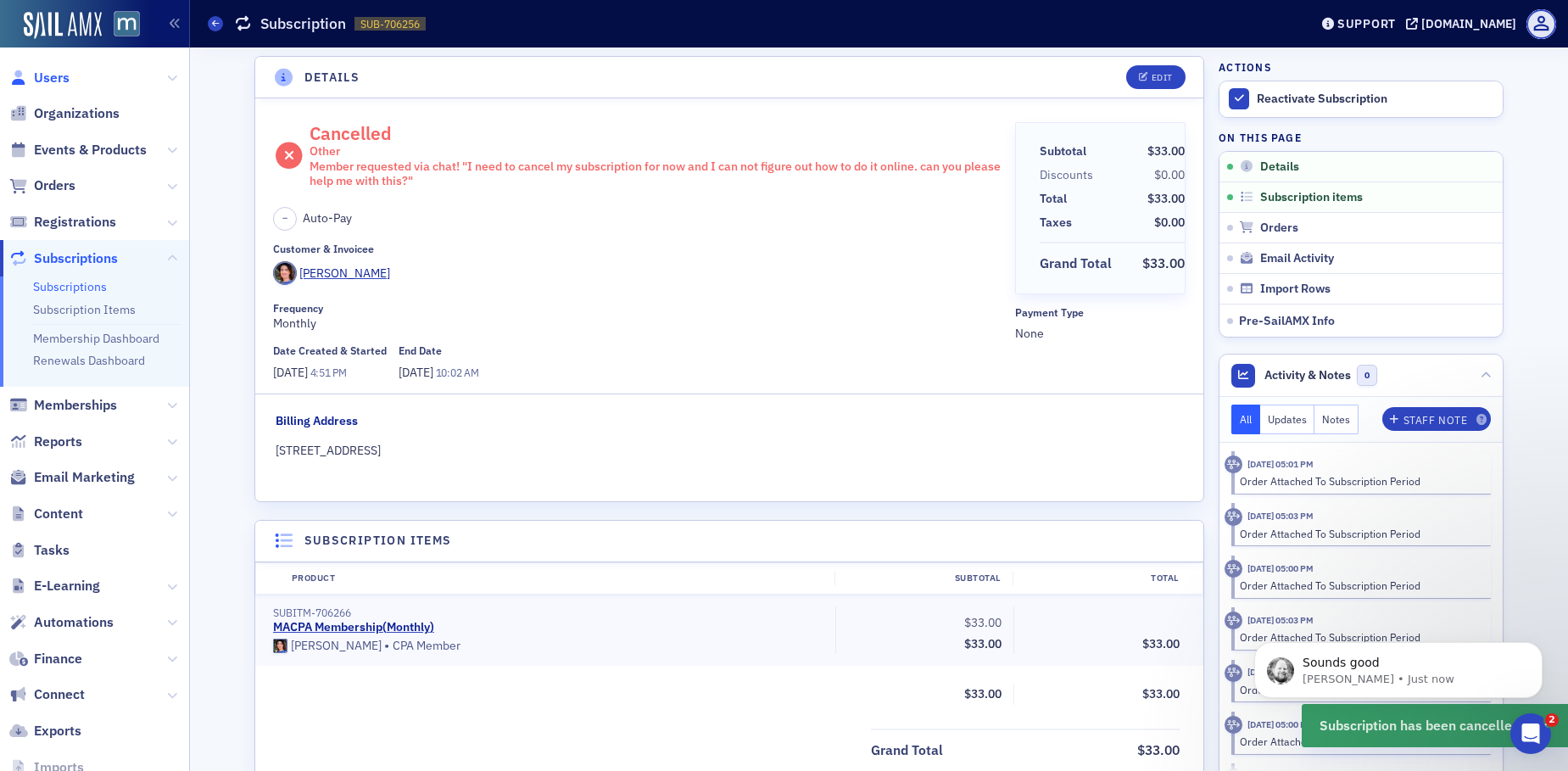
click at [49, 78] on span "Users" at bounding box center [52, 78] width 36 height 19
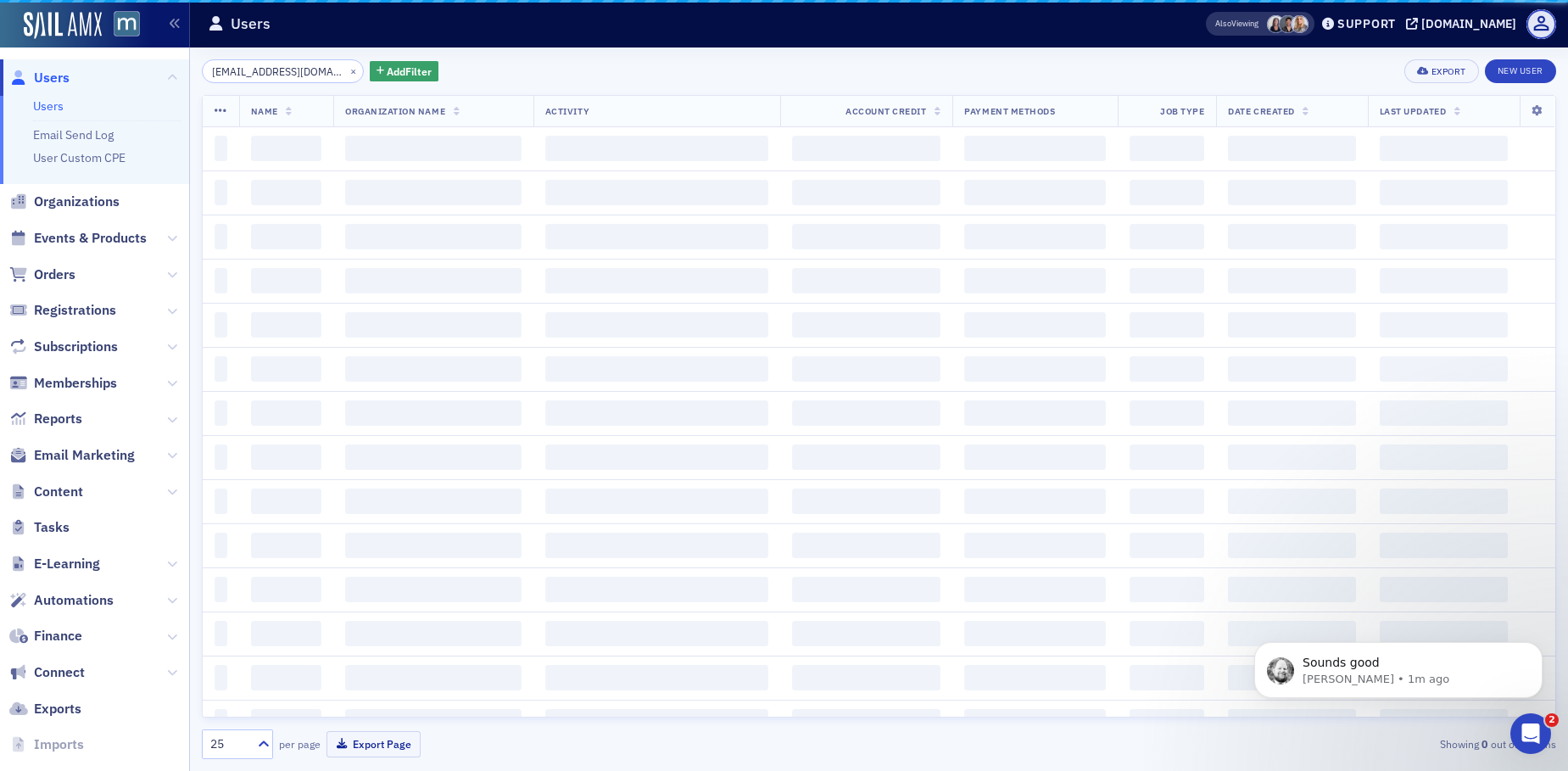
scroll to position [0, 12]
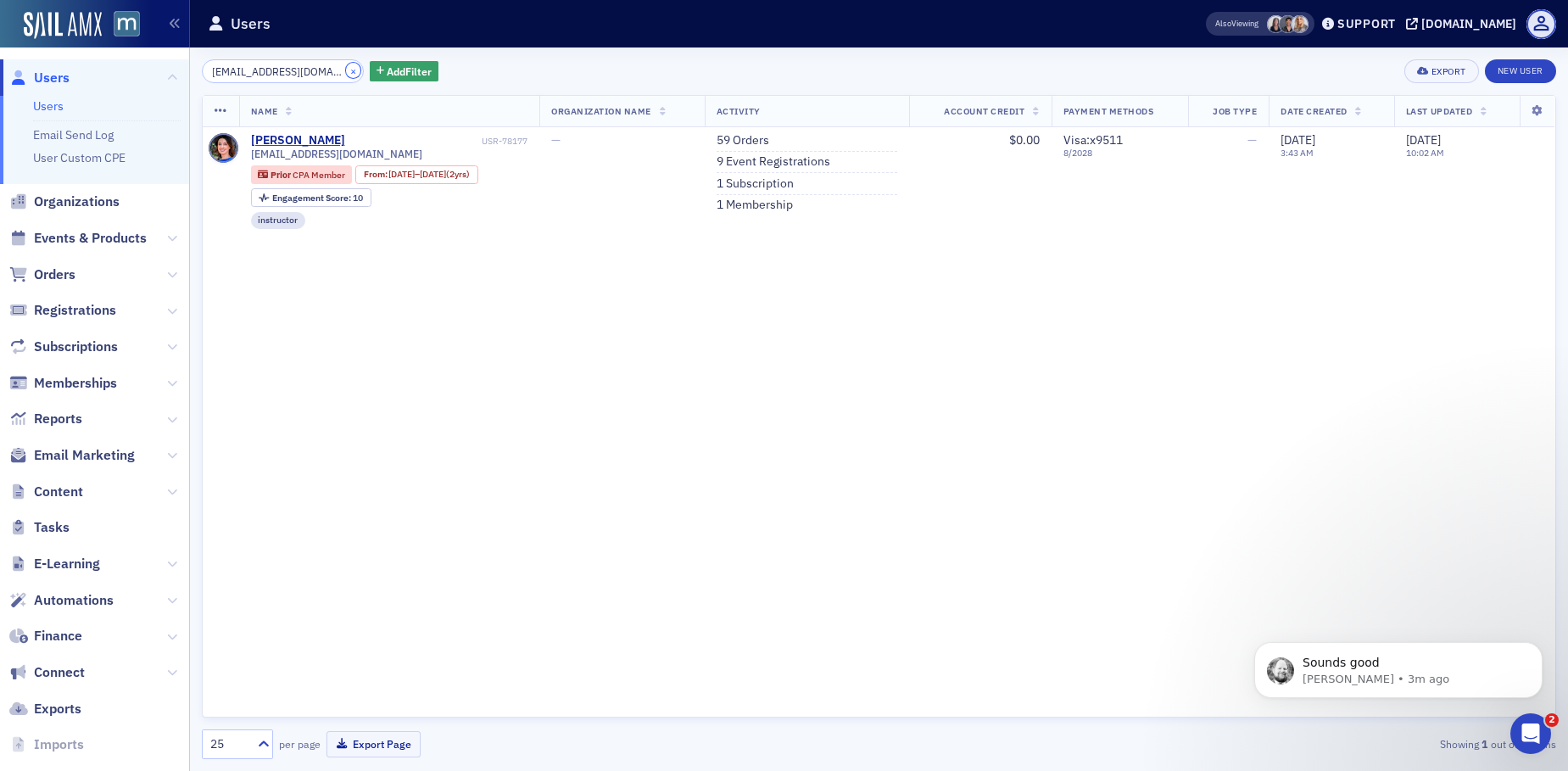
click at [346, 69] on button "×" at bounding box center [353, 70] width 15 height 15
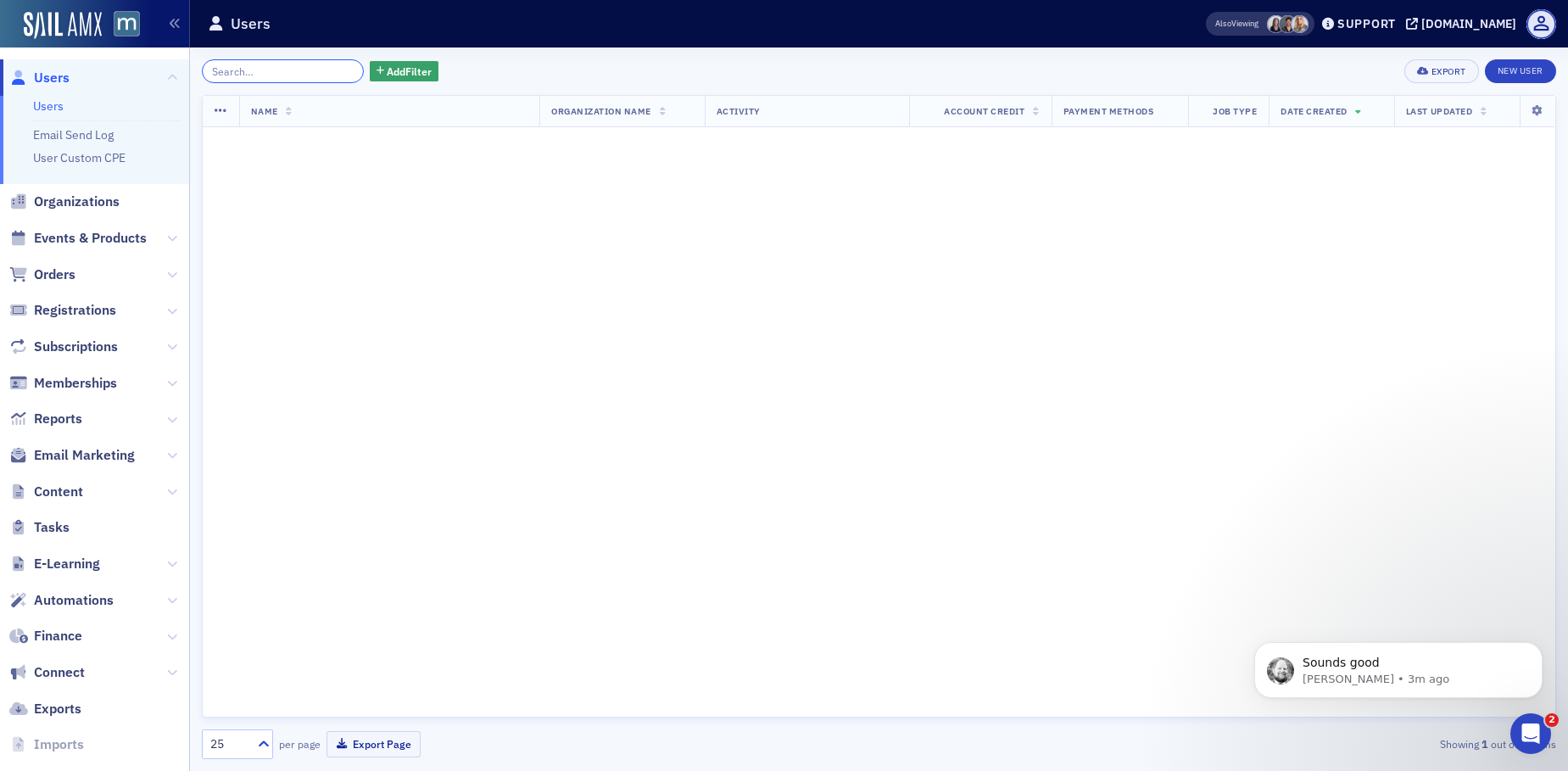
click at [296, 72] on input "search" at bounding box center [283, 71] width 162 height 24
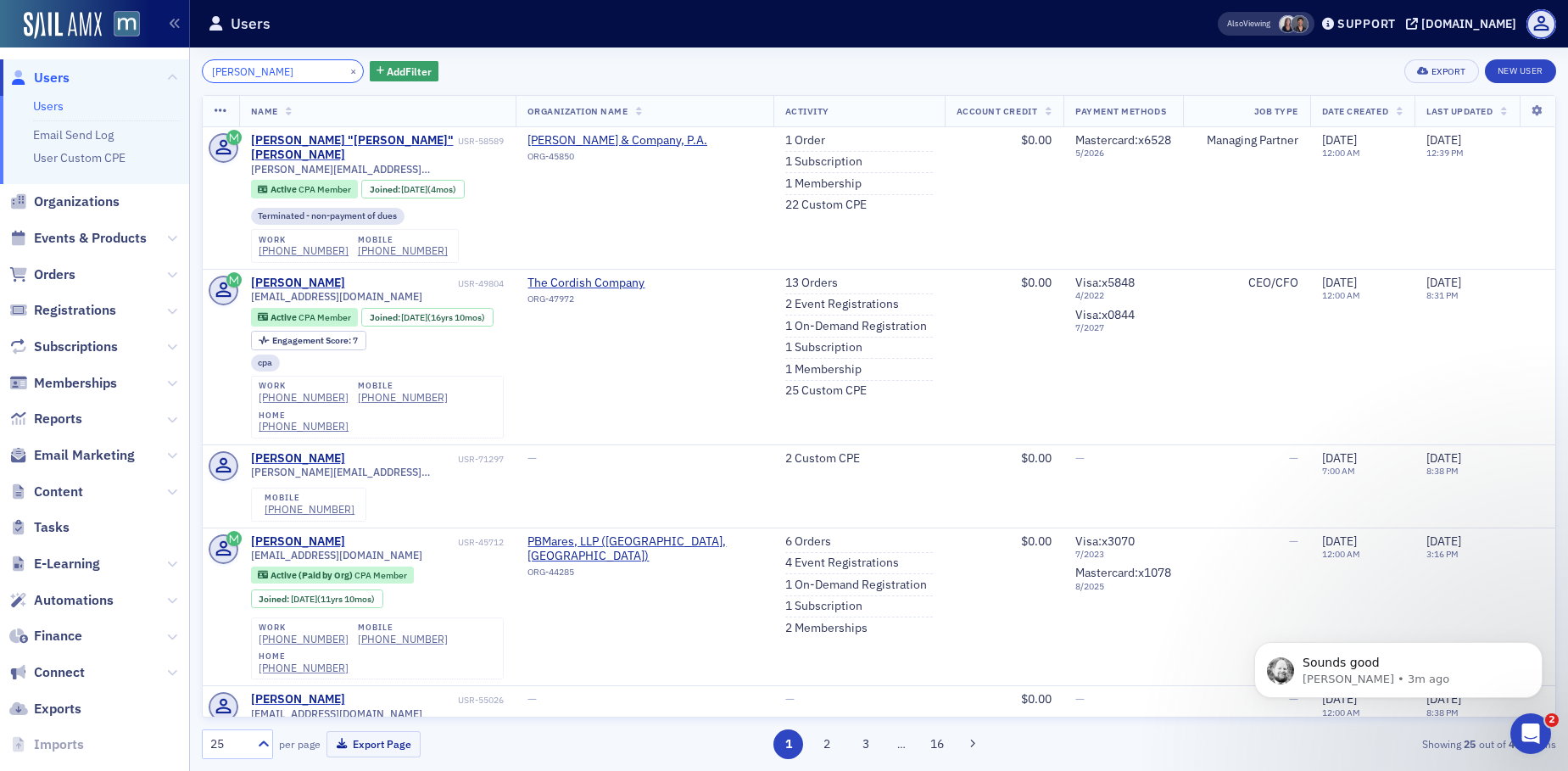
type input "[PERSON_NAME]"
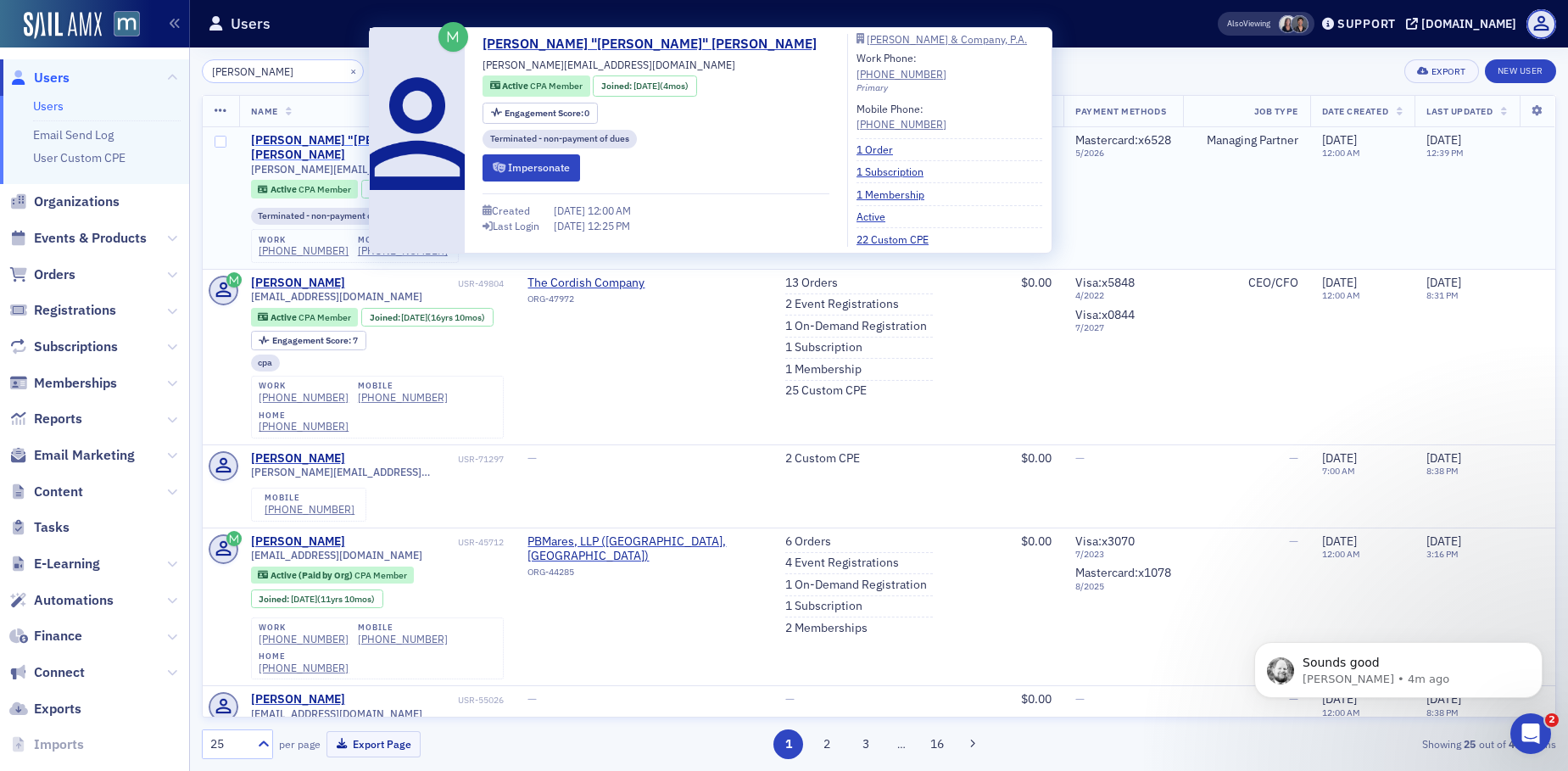
click at [303, 136] on div "[PERSON_NAME] "[PERSON_NAME]" [PERSON_NAME]" at bounding box center [353, 147] width 203 height 29
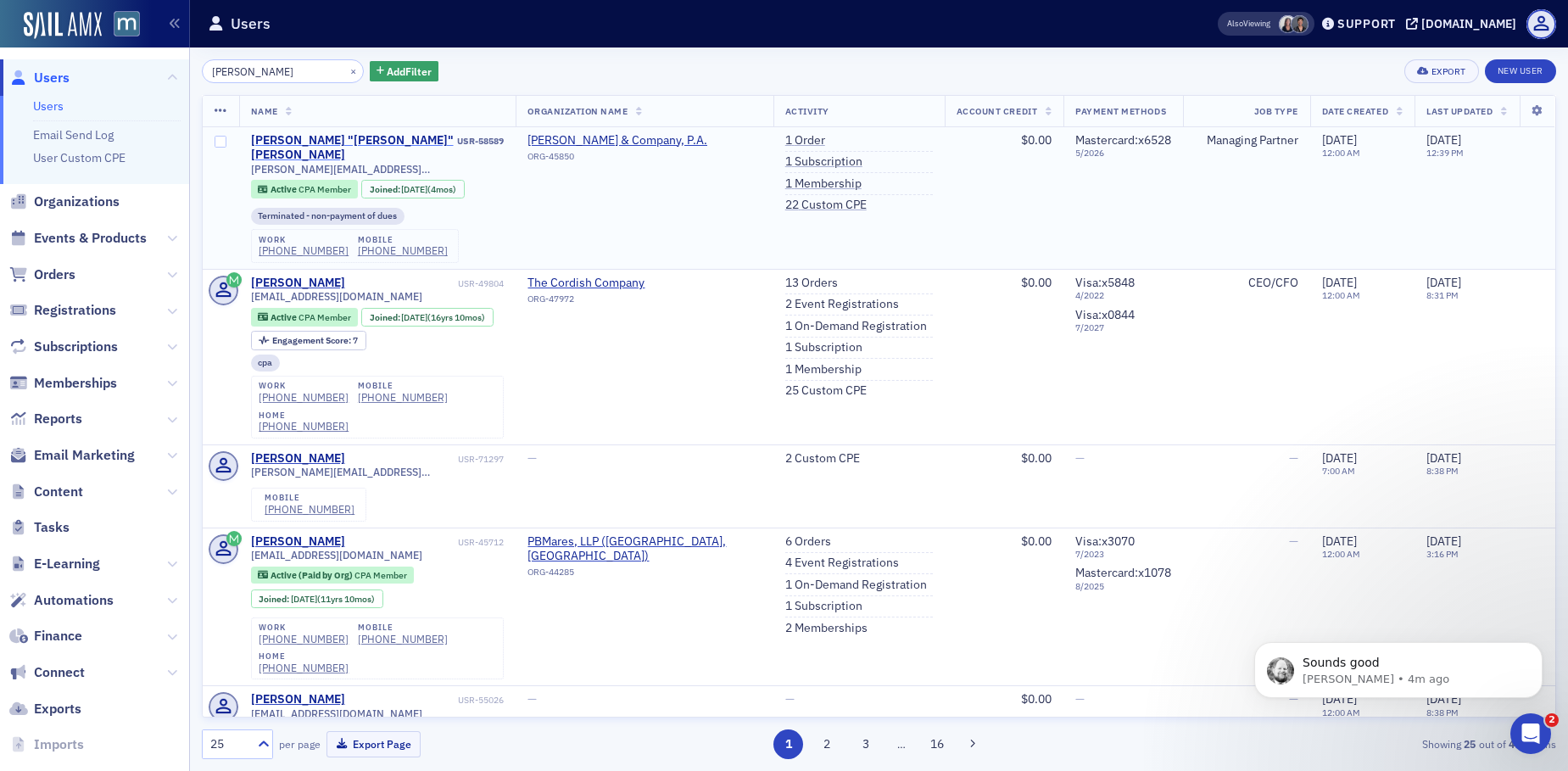
click at [331, 139] on div "[PERSON_NAME] "[PERSON_NAME]" [PERSON_NAME]" at bounding box center [353, 147] width 203 height 29
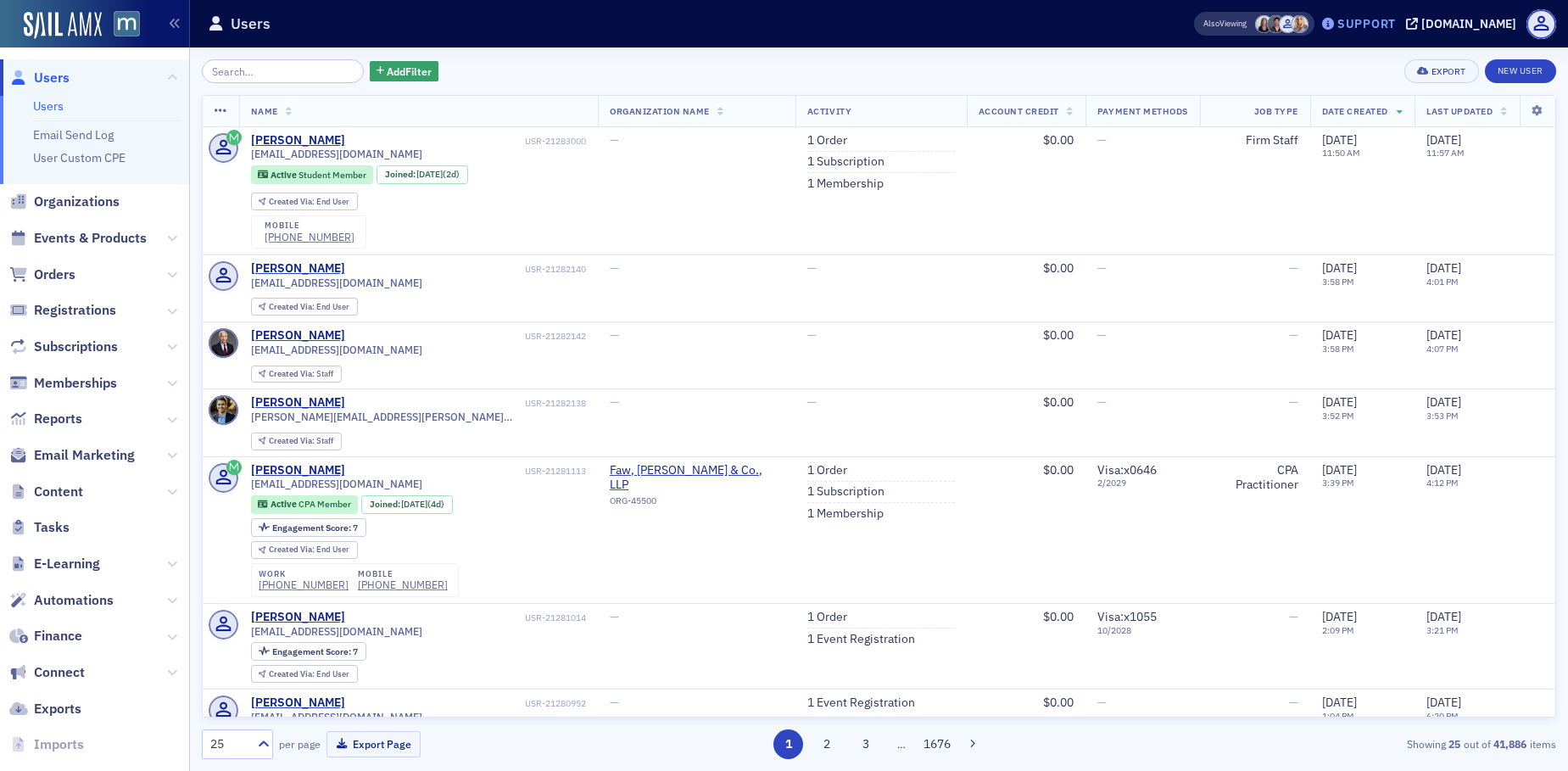
click at [1369, 21] on div "Support" at bounding box center [1367, 24] width 59 height 15
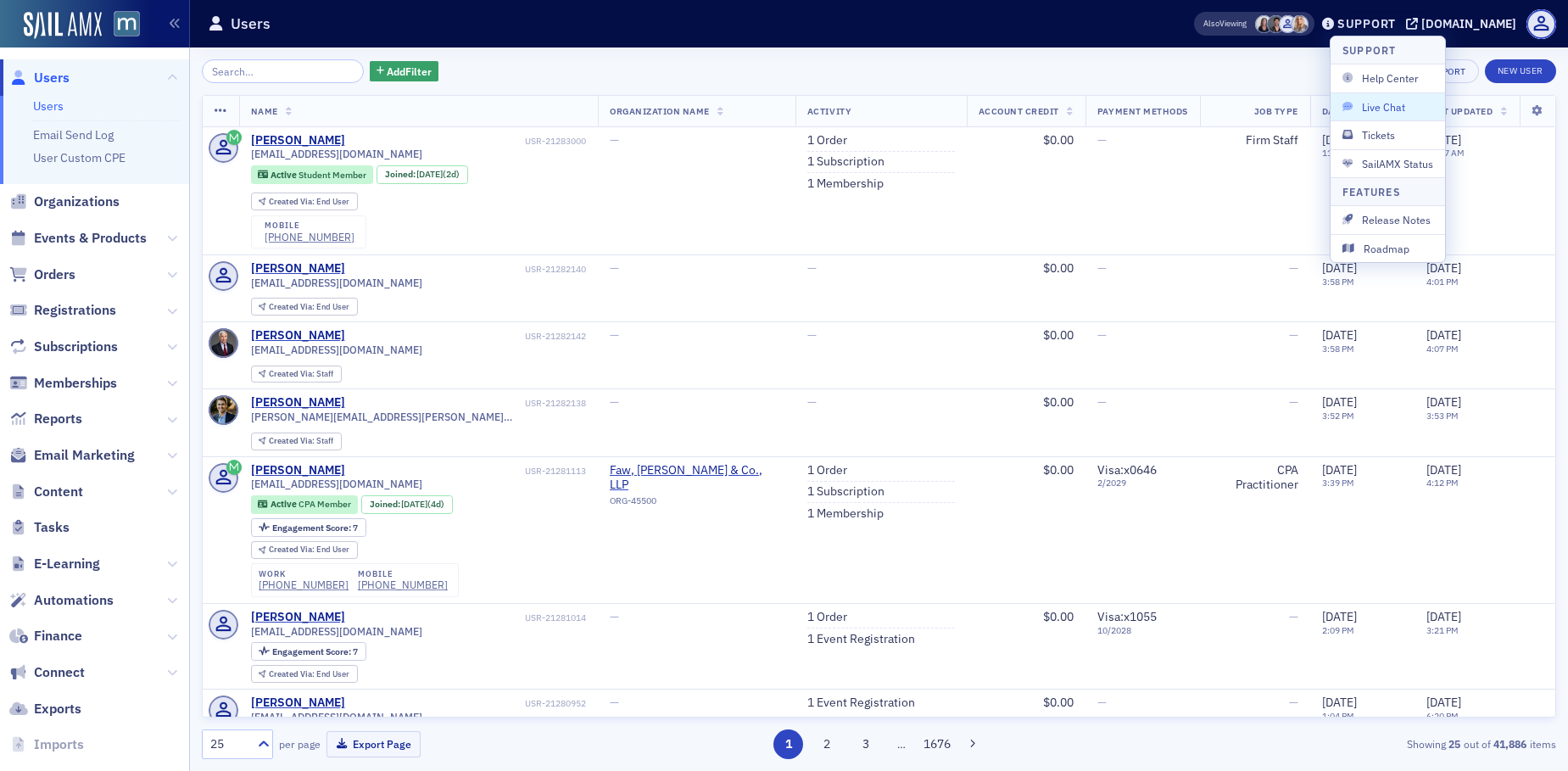
click at [1401, 100] on span "Live Chat" at bounding box center [1388, 107] width 91 height 15
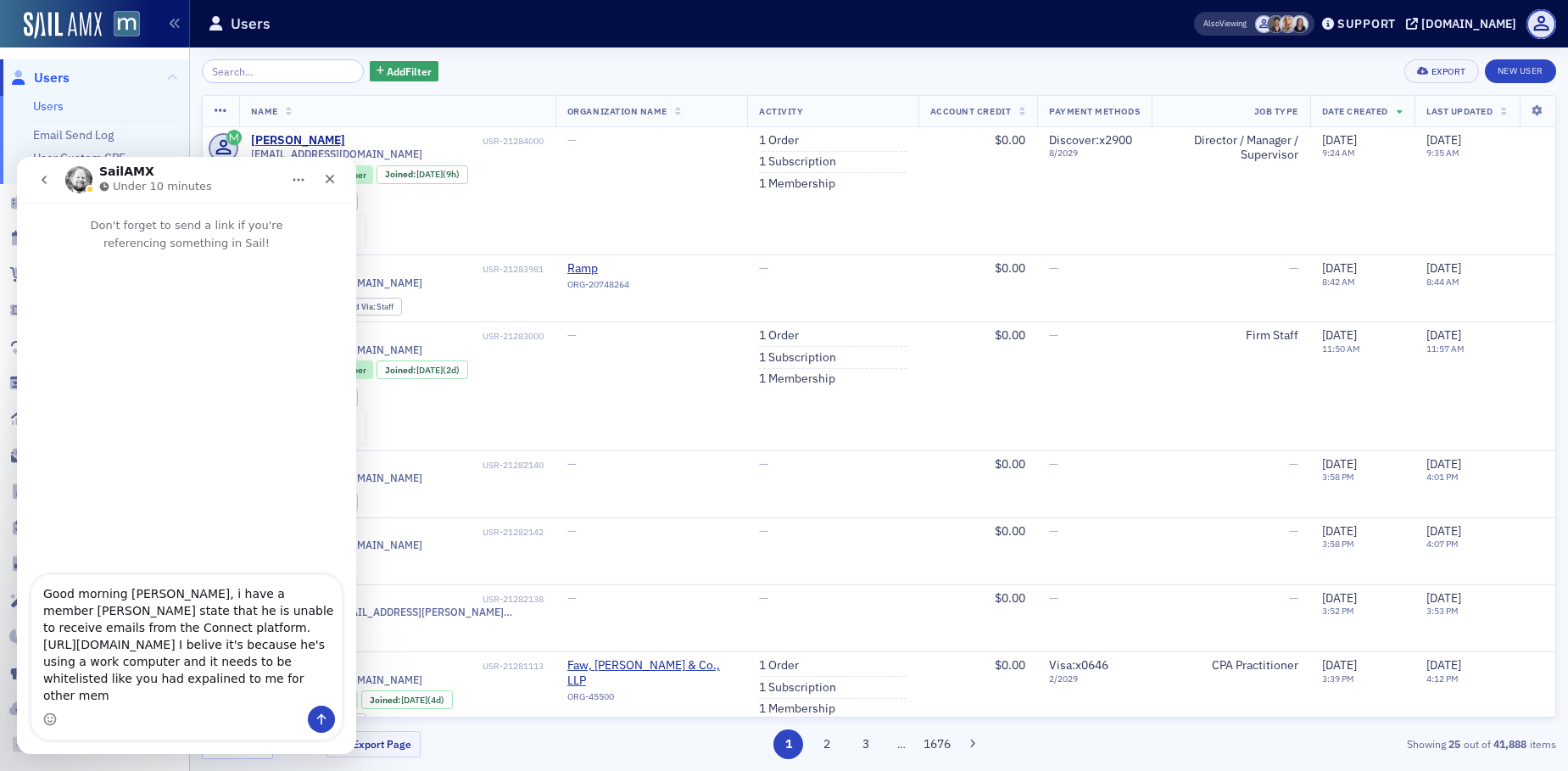
scroll to position [10, 0]
type textarea "Good morning Aidan, i have a member Joseph Kissell state that he is unable to r…"
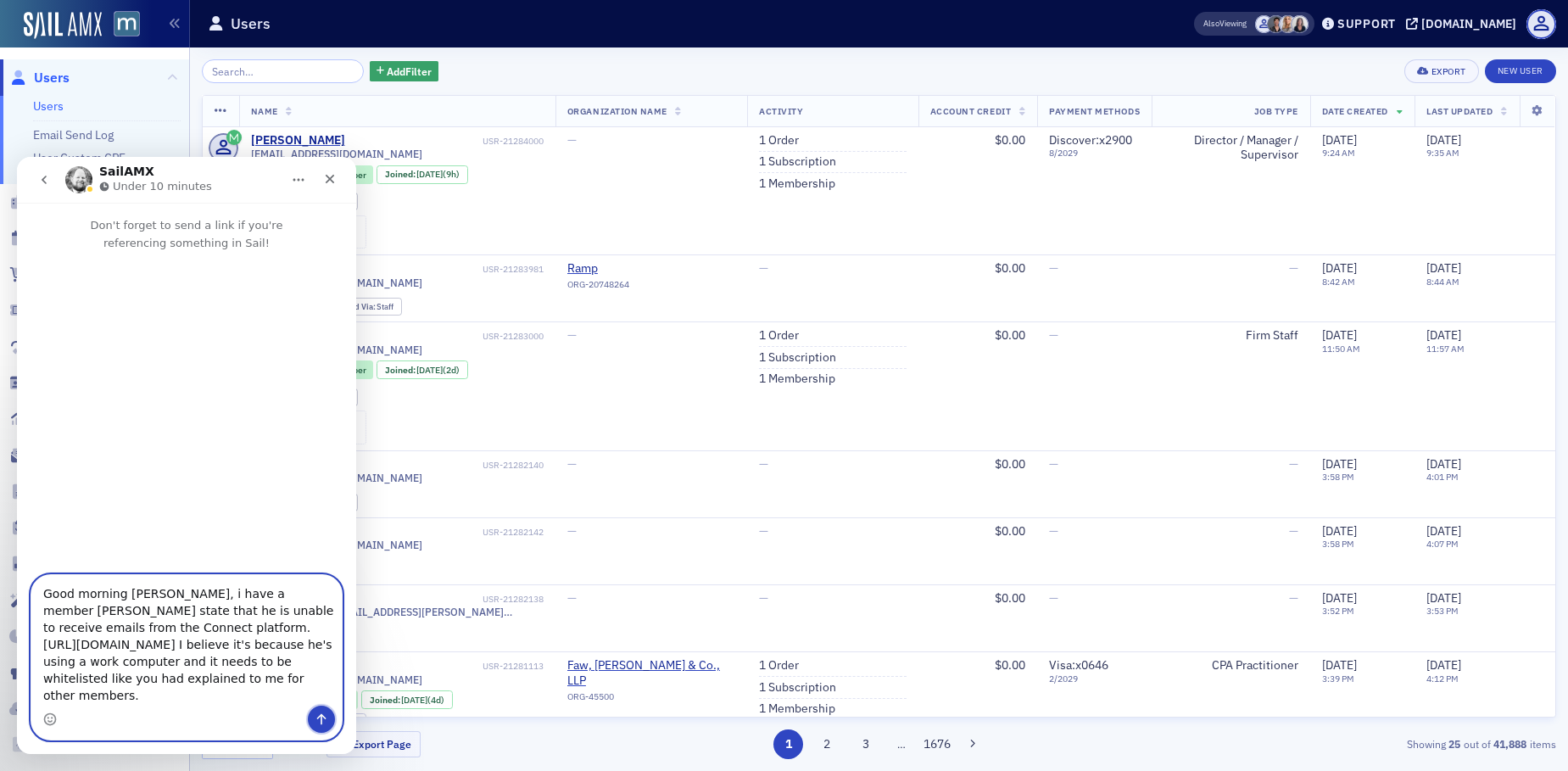
click at [323, 714] on icon "Send a message…" at bounding box center [321, 719] width 13 height 13
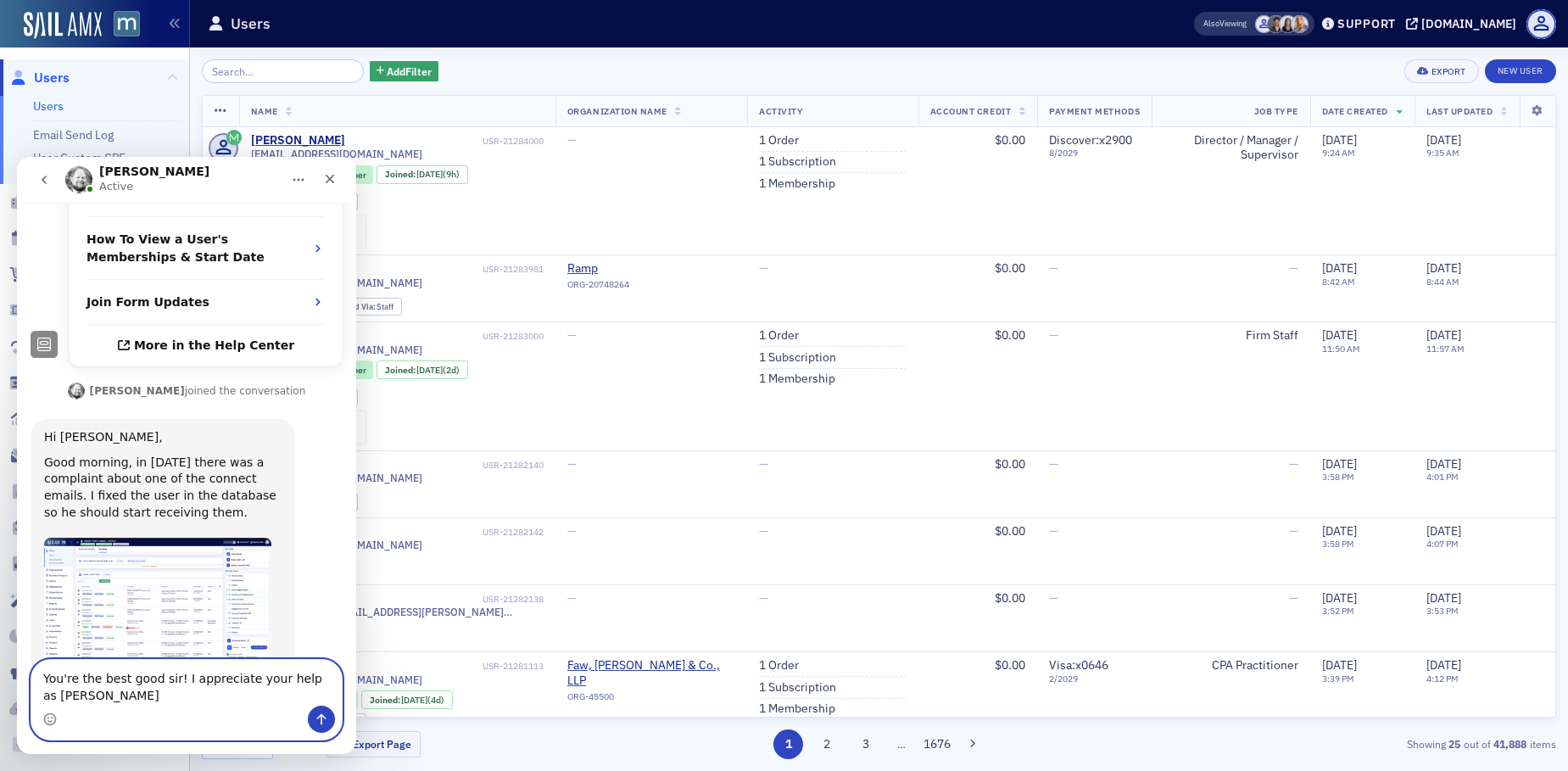
scroll to position [524, 0]
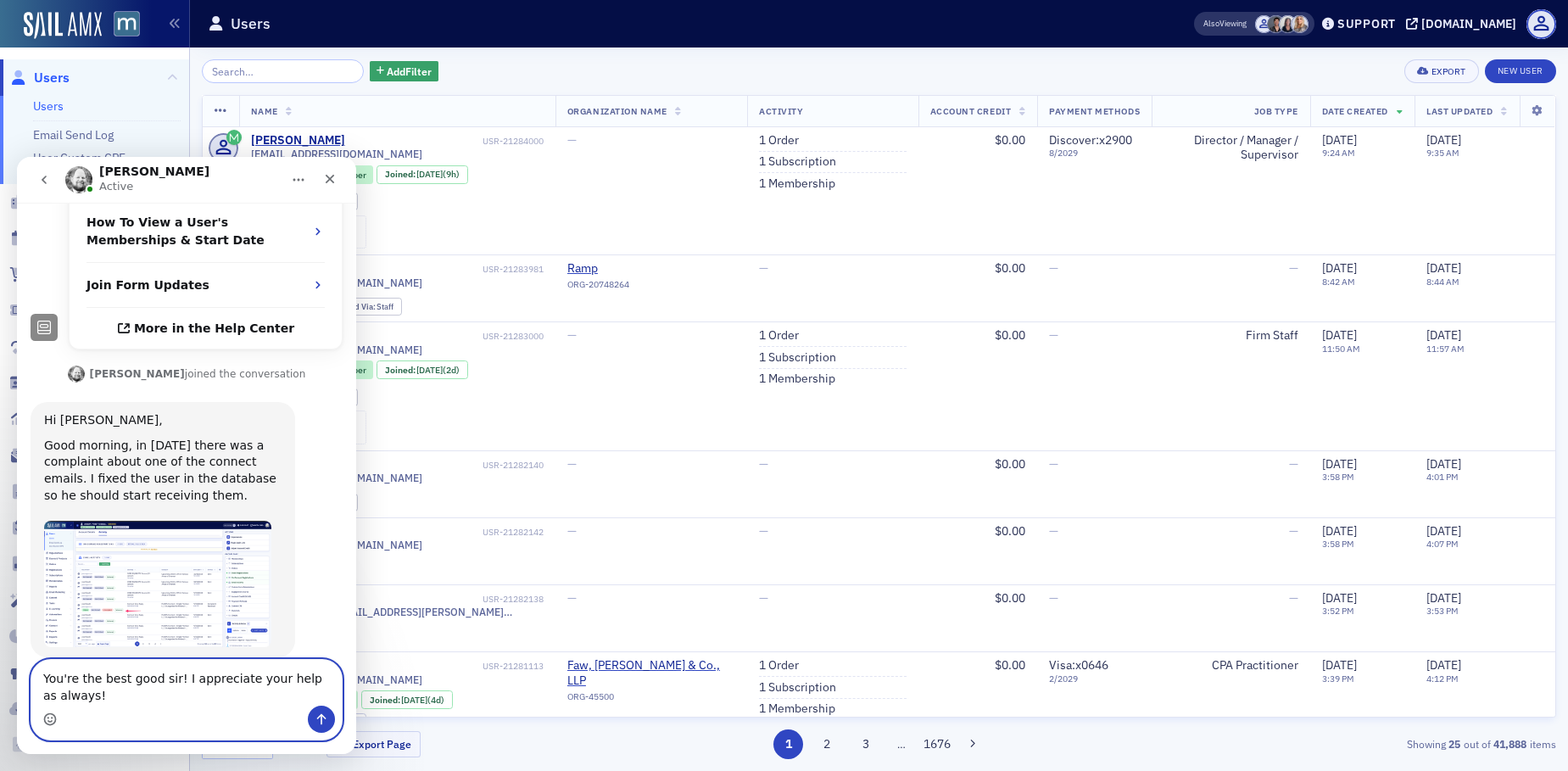
type textarea "You're the best good sir! I appreciate your help as always!"
click at [50, 721] on icon "Emoji picker" at bounding box center [50, 721] width 4 height 1
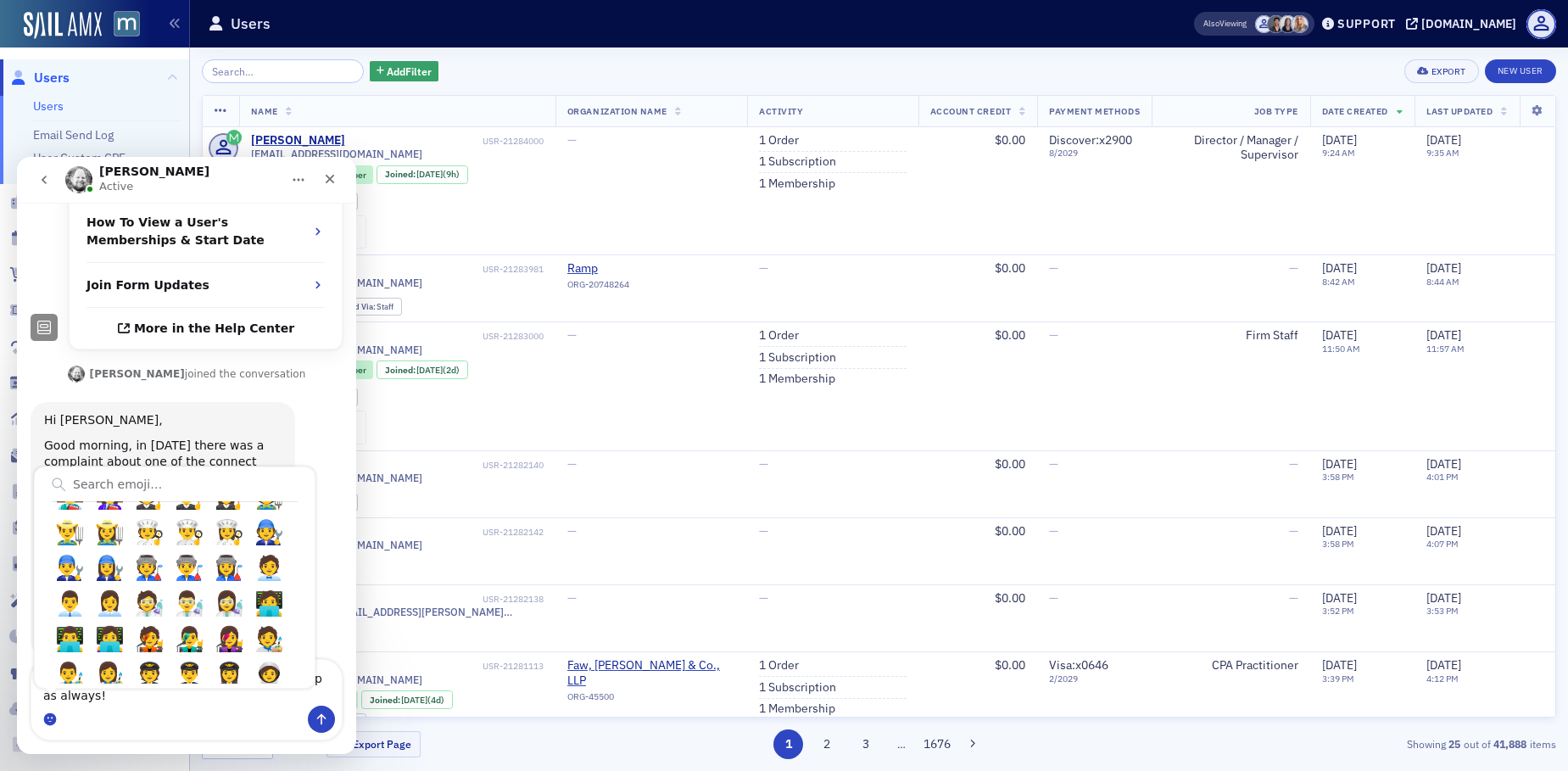
scroll to position [2747, 0]
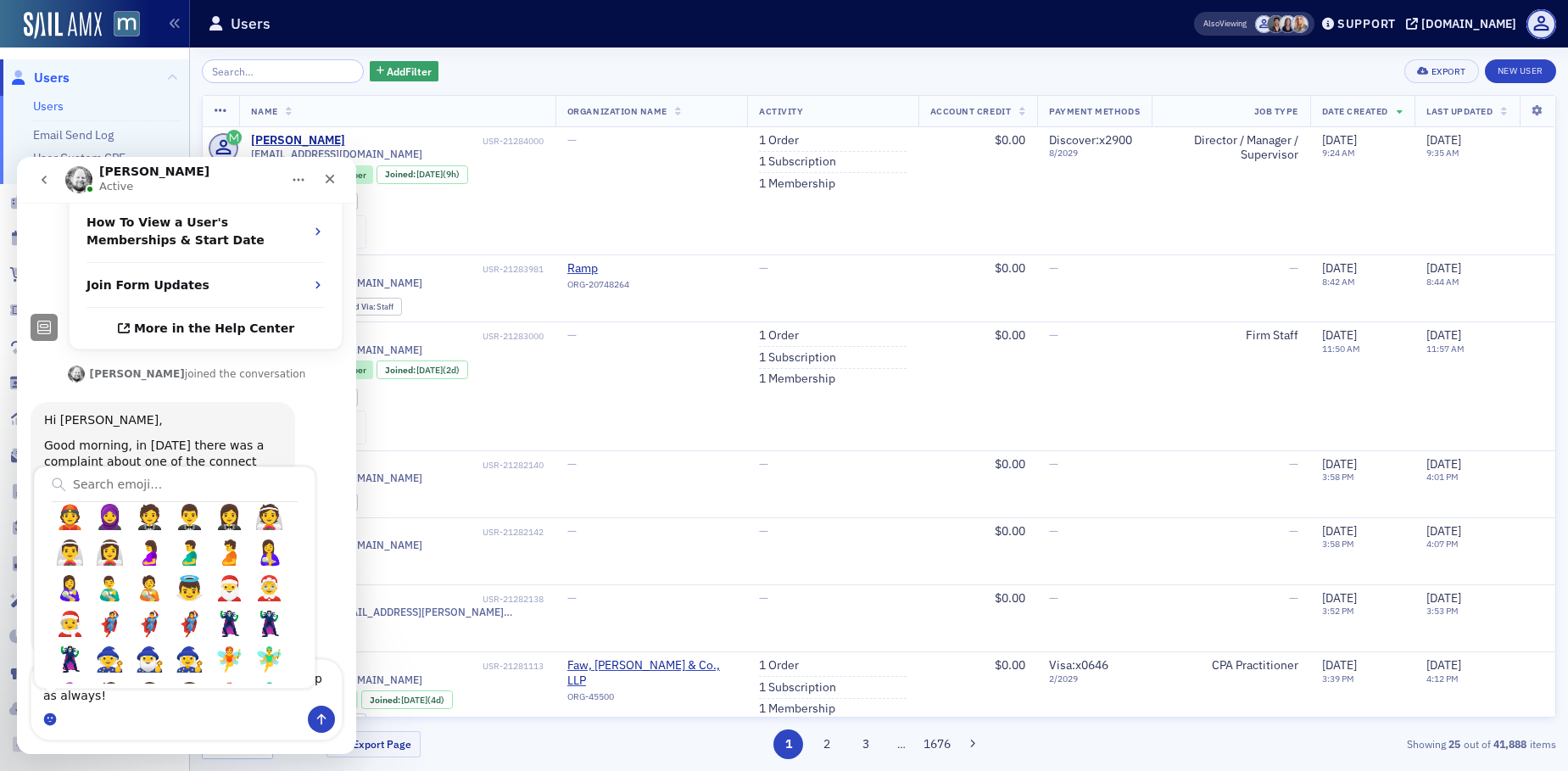
click at [110, 714] on div "Frequently used 😁 😀 😂 🤔 👍 👎 😭 😕 😀 😃 😄 😁 😆 😅 🤣 😂 🙂 🙃 🫠 😉 😊 😇 🥰 😍 🤩 😘 😗 😚 😙 🥲 😋 😛…" at bounding box center [186, 719] width 310 height 27
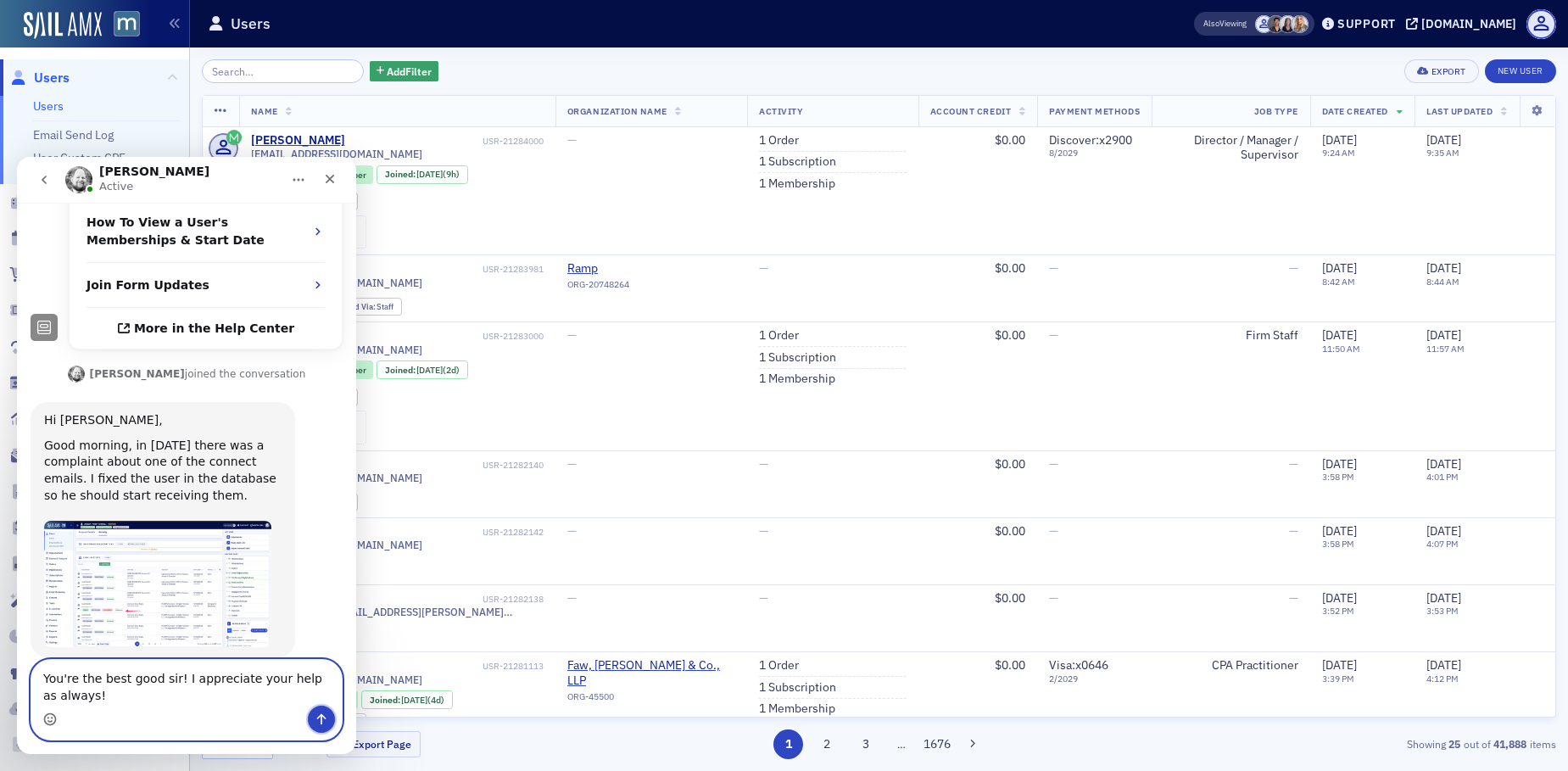
click at [321, 719] on icon "Send a message…" at bounding box center [322, 720] width 9 height 11
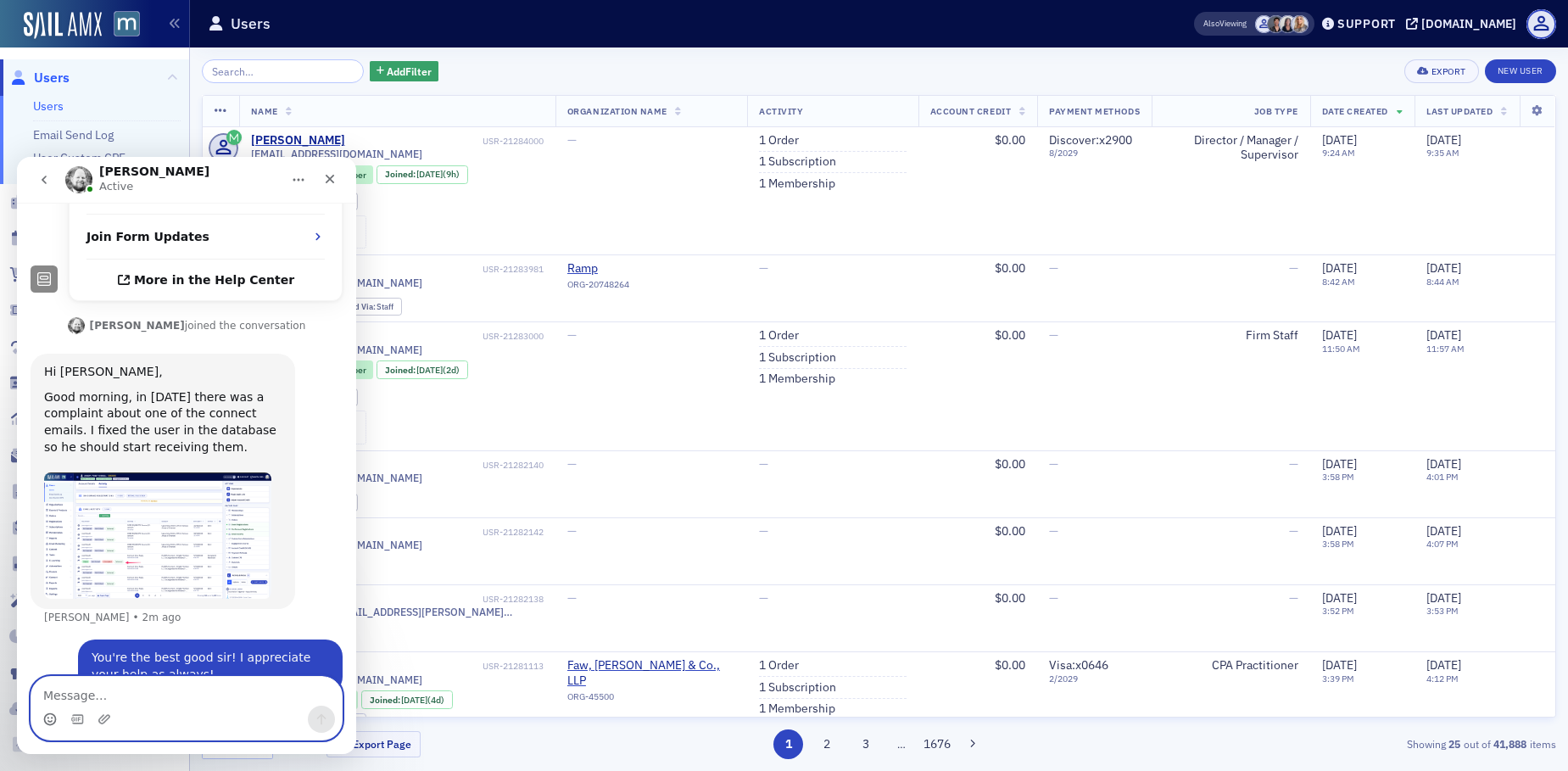
scroll to position [574, 0]
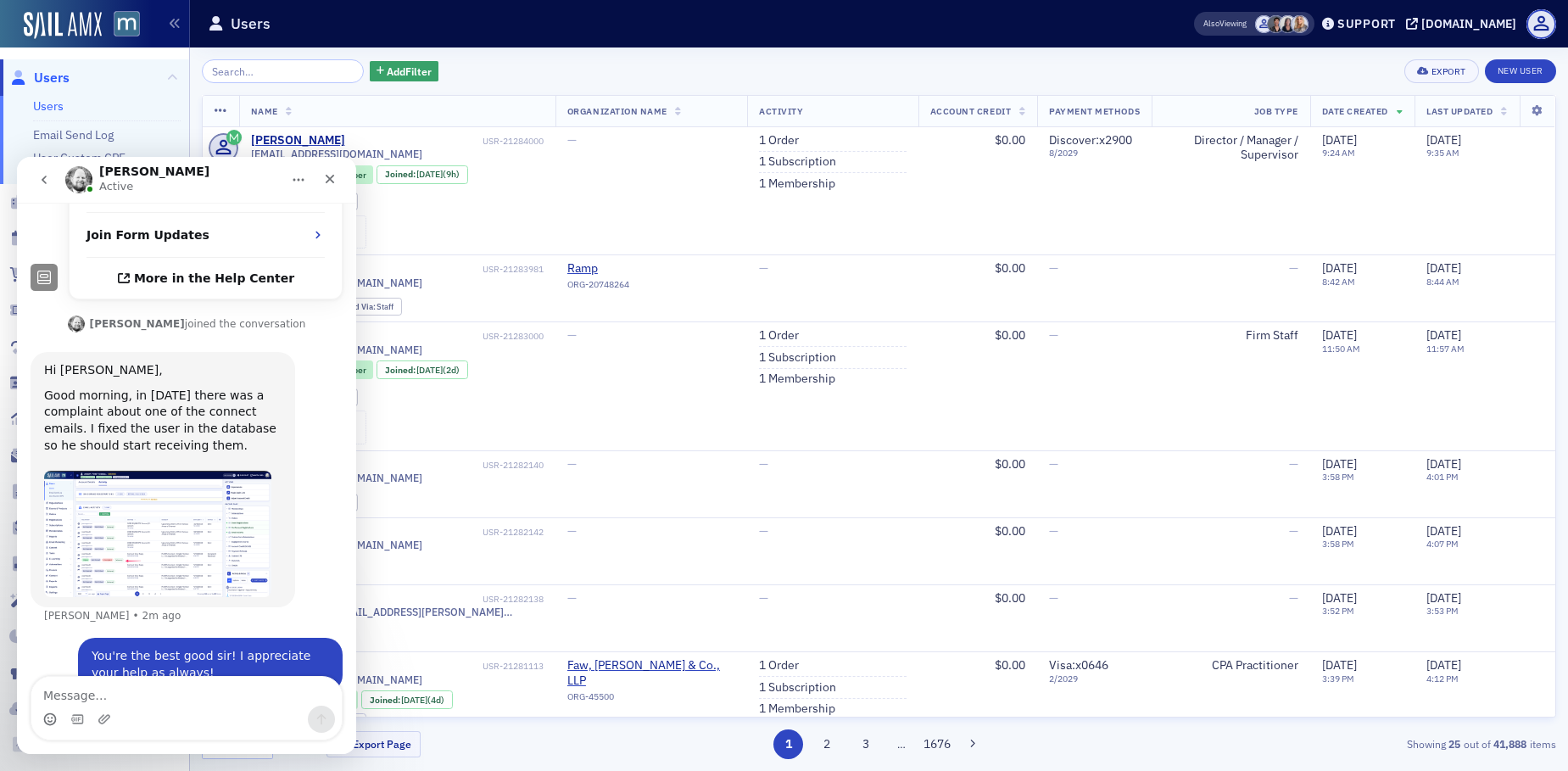
click at [166, 507] on img "Aidan says…" at bounding box center [158, 534] width 227 height 128
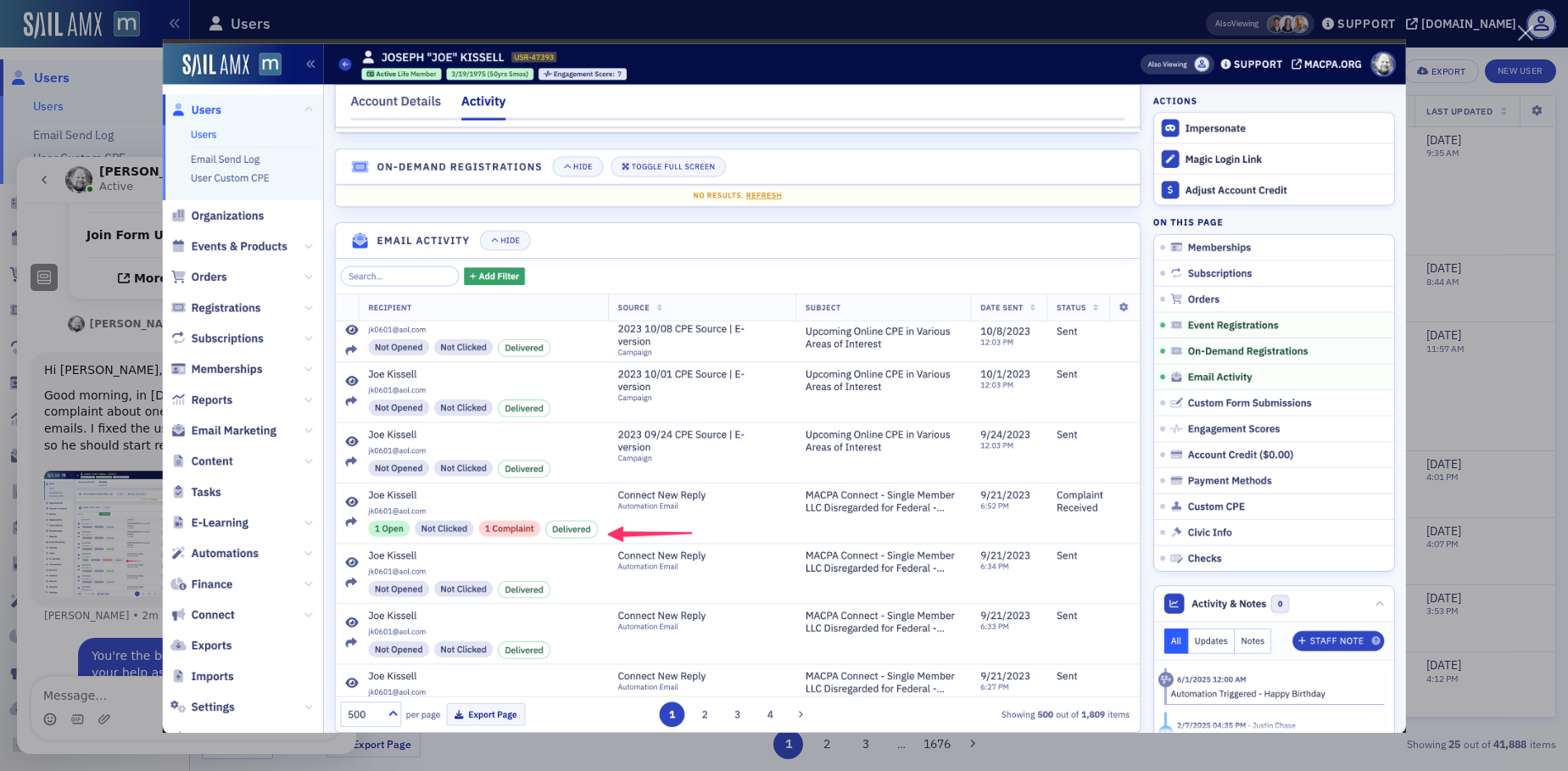
click at [101, 568] on div "Intercom messenger" at bounding box center [784, 386] width 1568 height 771
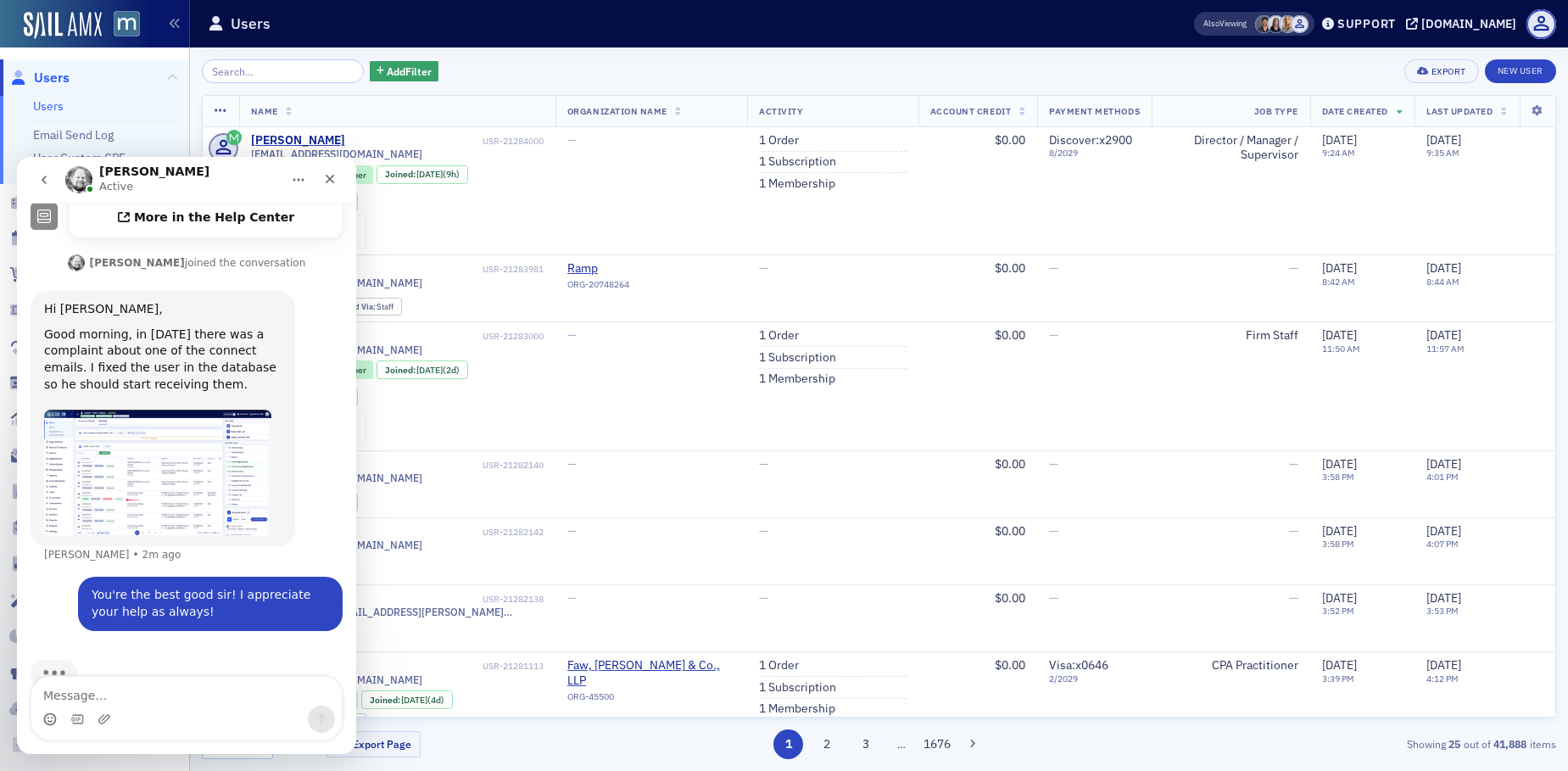
scroll to position [640, 0]
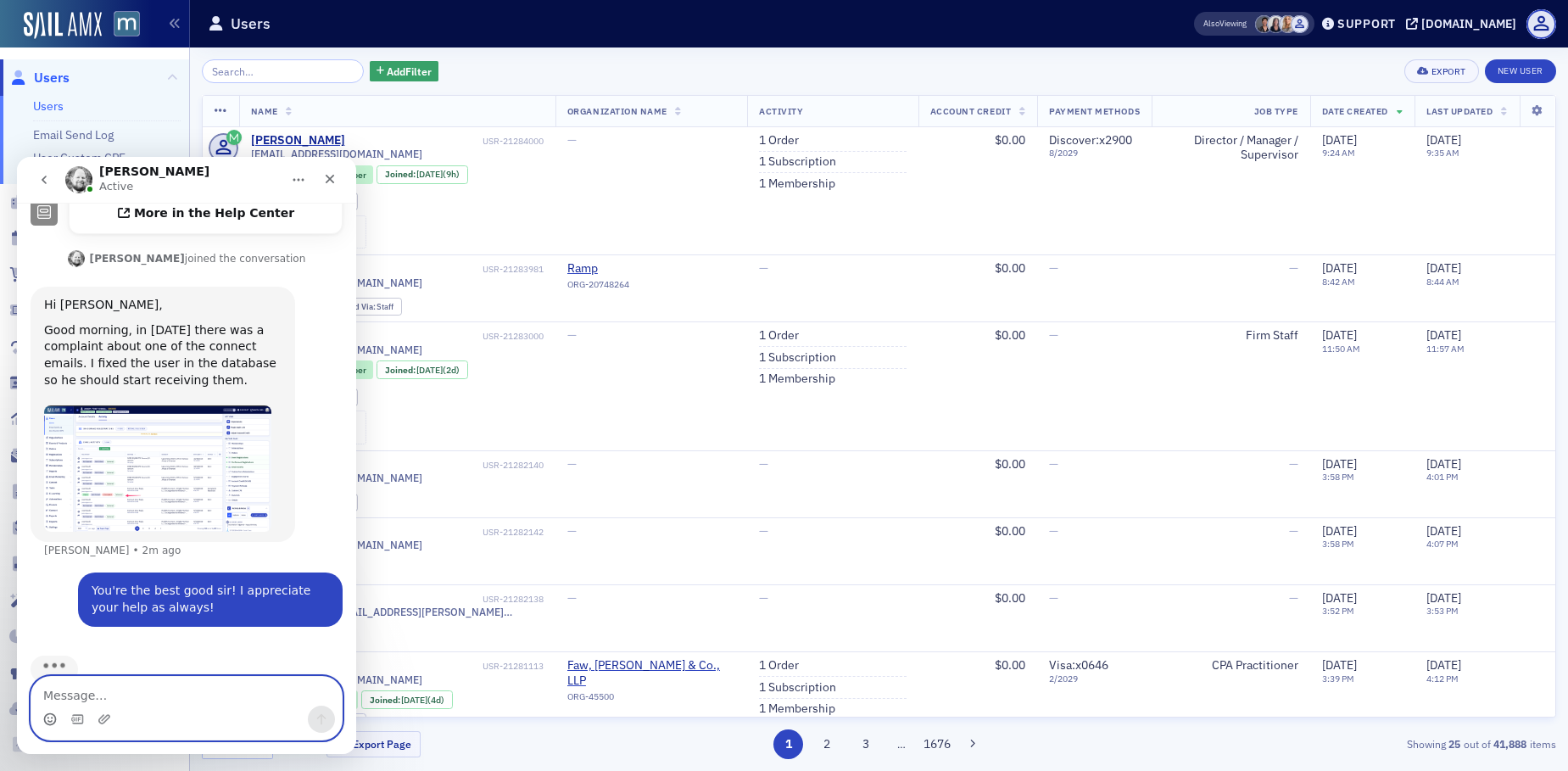
click at [120, 698] on textarea "Message…" at bounding box center [186, 691] width 310 height 29
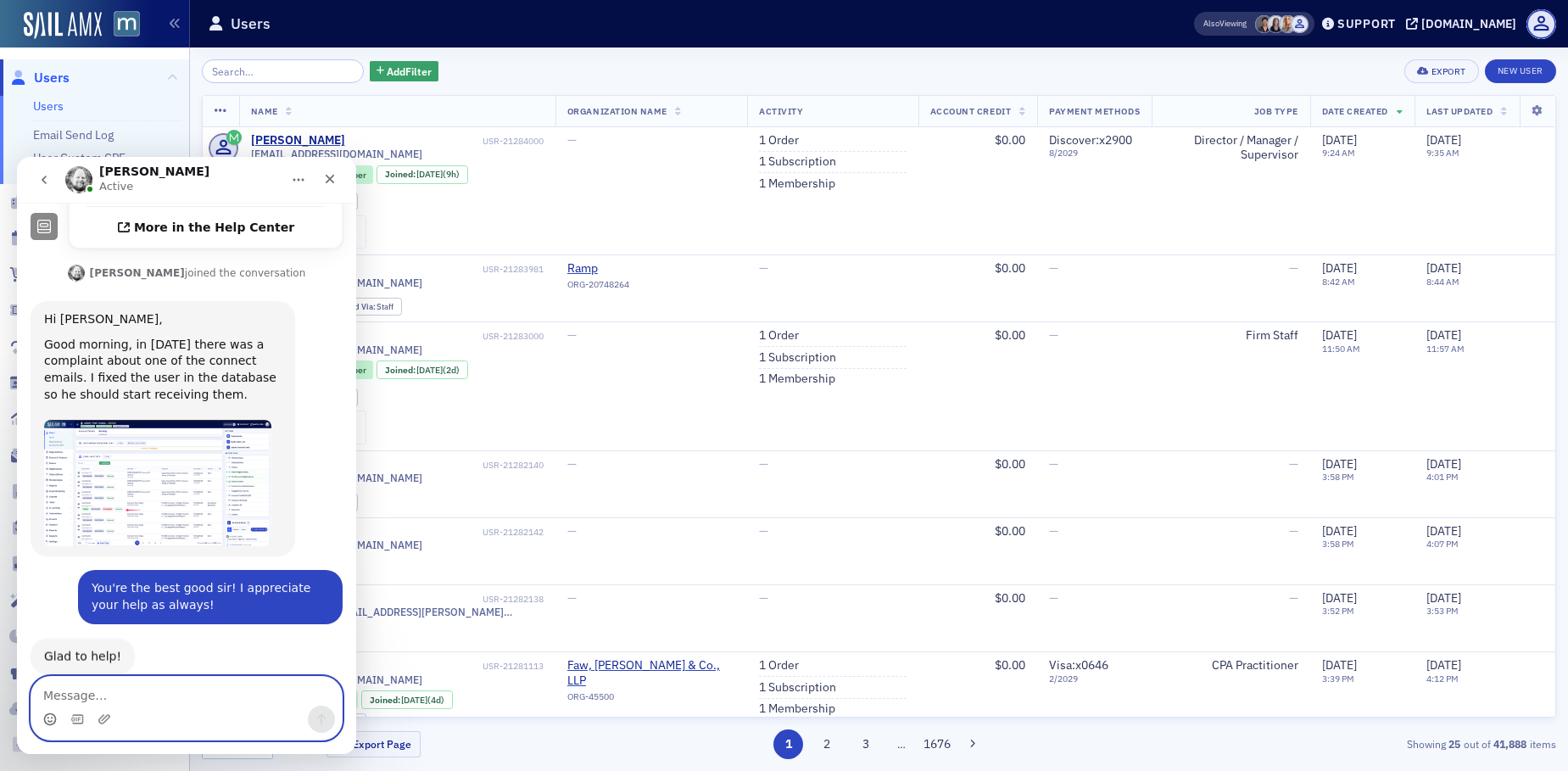
scroll to position [625, 0]
click at [134, 482] on img "Aidan says…" at bounding box center [158, 483] width 227 height 128
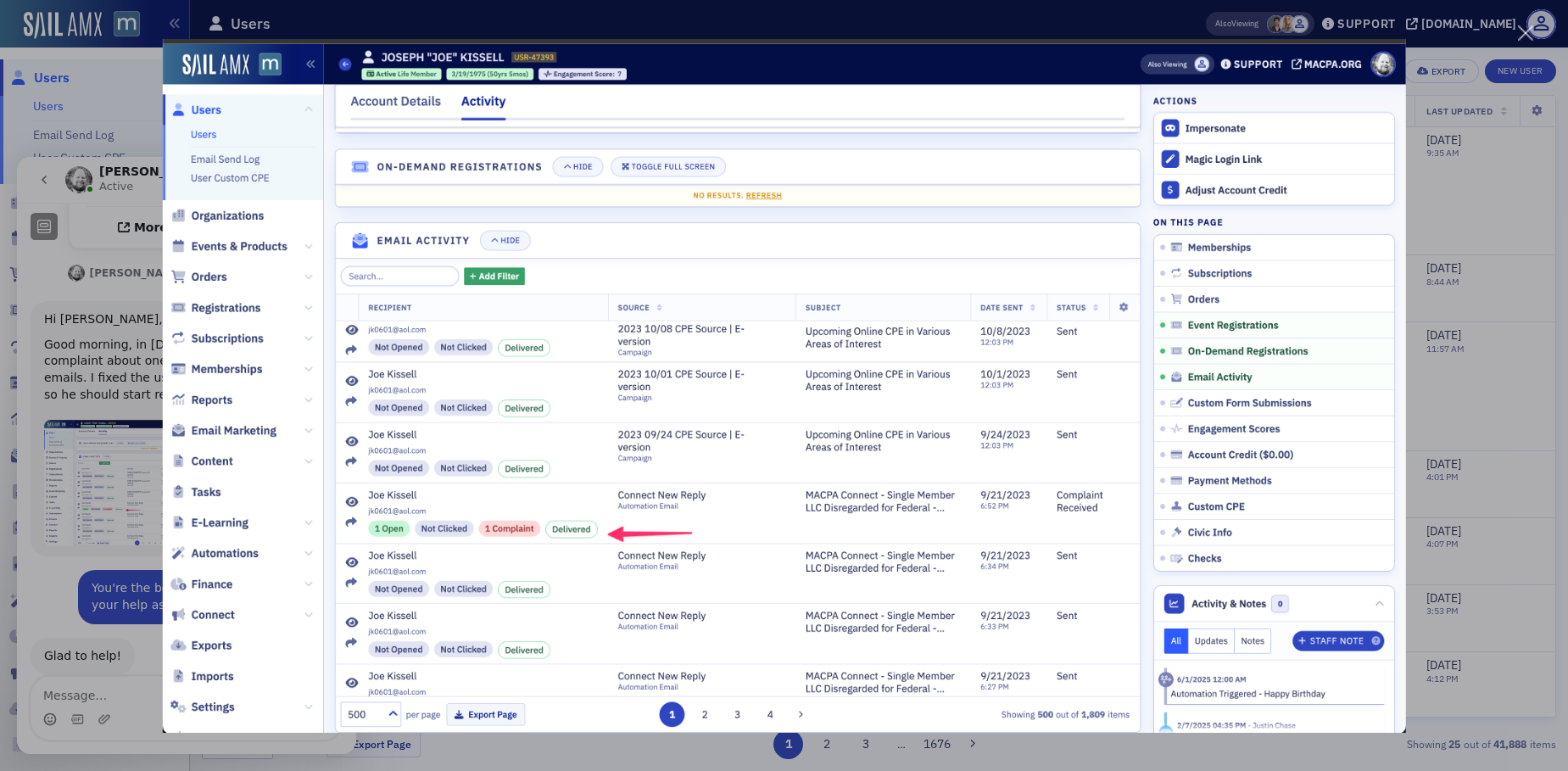
click at [112, 467] on div "Intercom messenger" at bounding box center [784, 386] width 1568 height 771
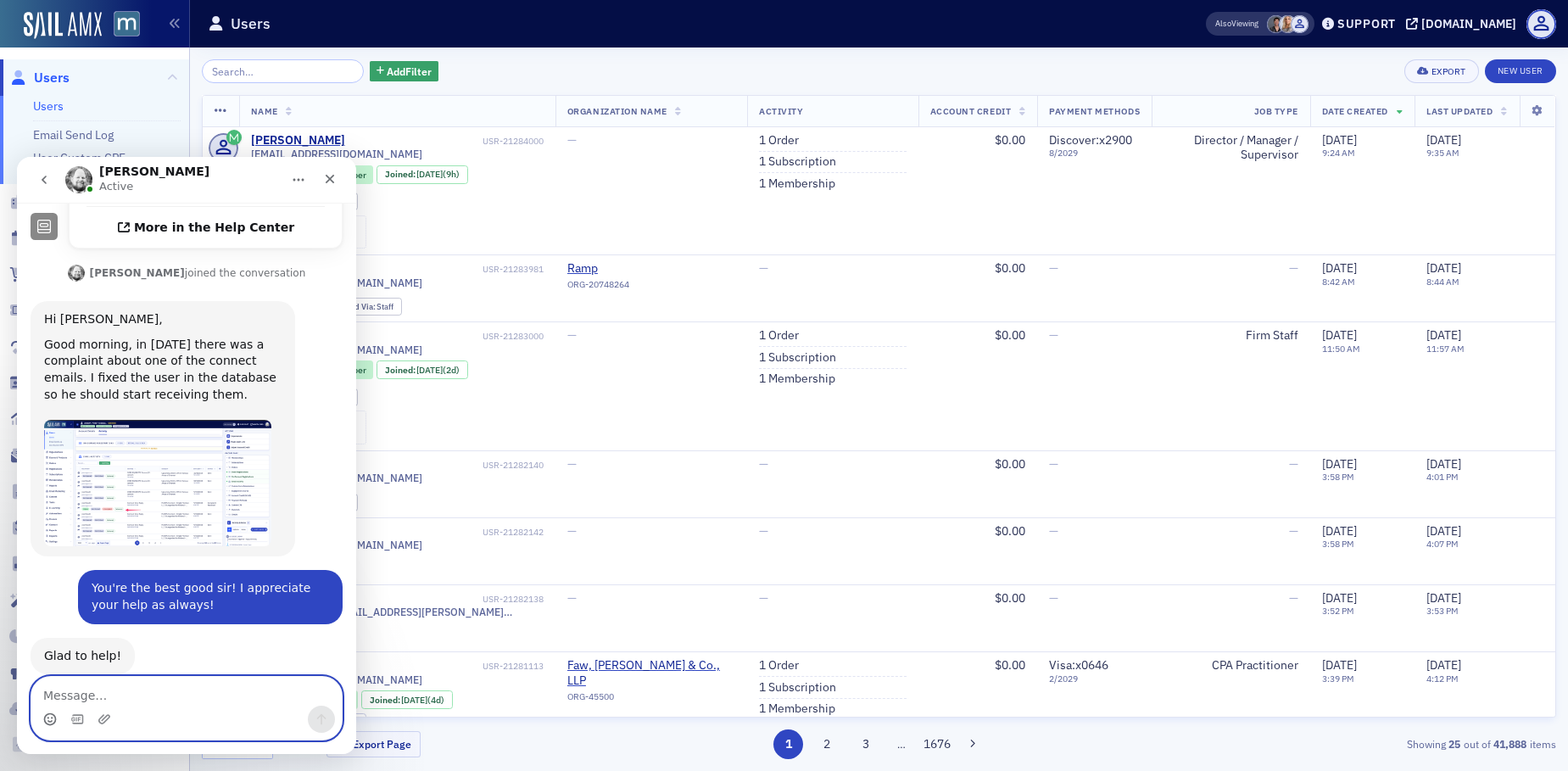
click at [58, 700] on textarea "Message…" at bounding box center [186, 691] width 310 height 29
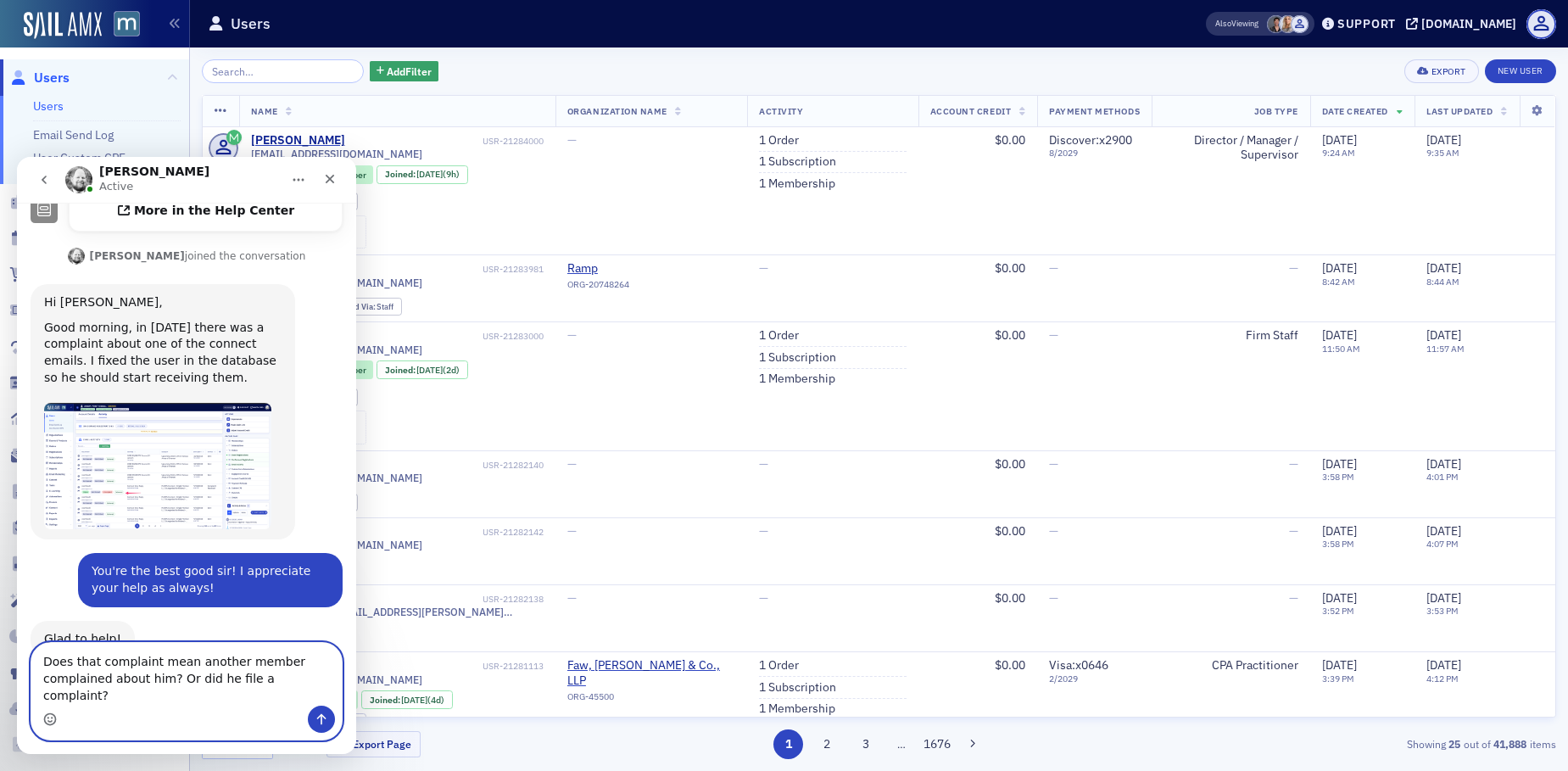
type textarea "Does that complaint mean another member complained about him? Or did he file a …"
click at [310, 717] on button "Send a message…" at bounding box center [321, 719] width 27 height 27
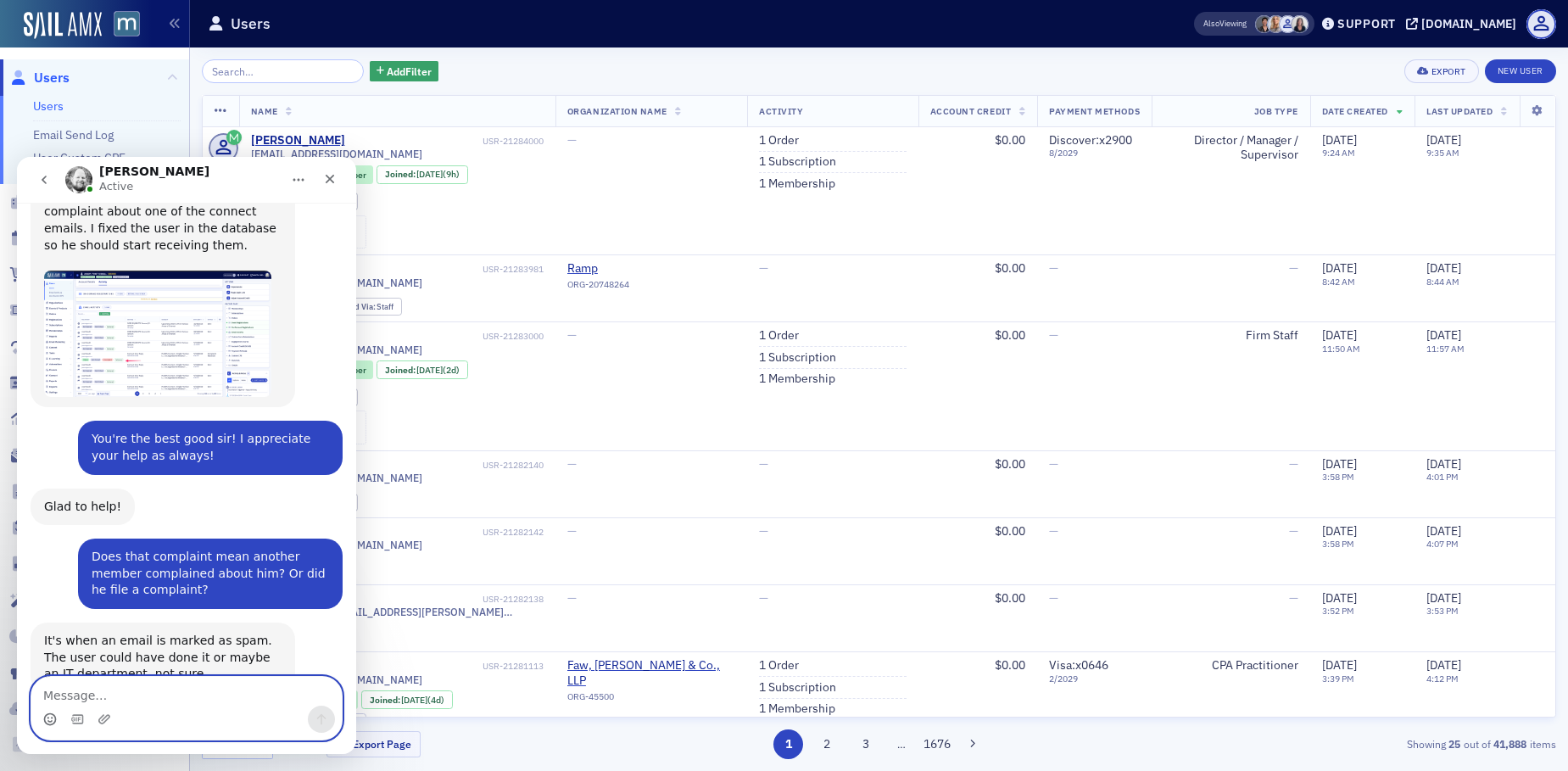
scroll to position [793, 0]
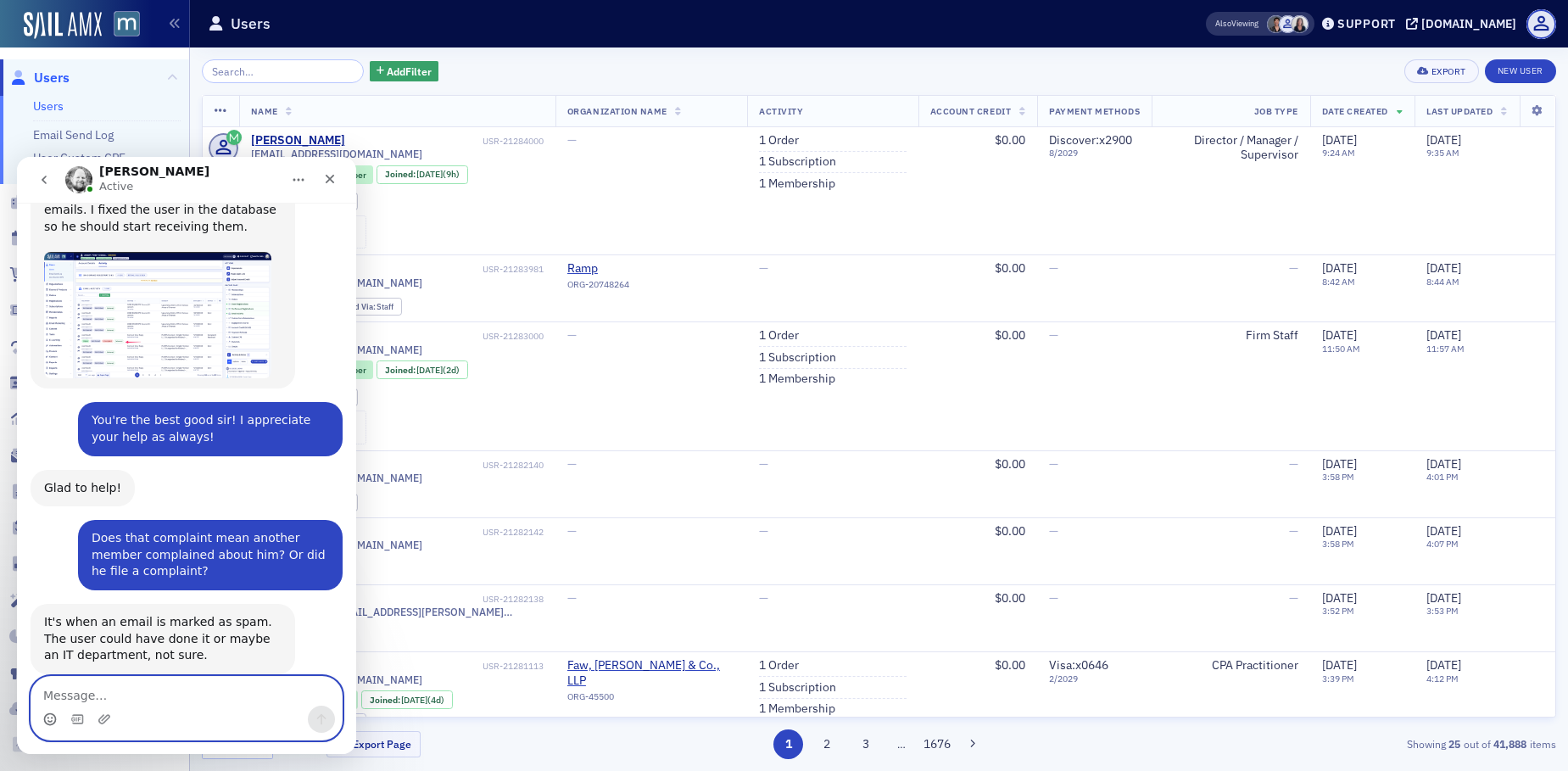
click at [75, 703] on textarea "Message…" at bounding box center [186, 691] width 310 height 29
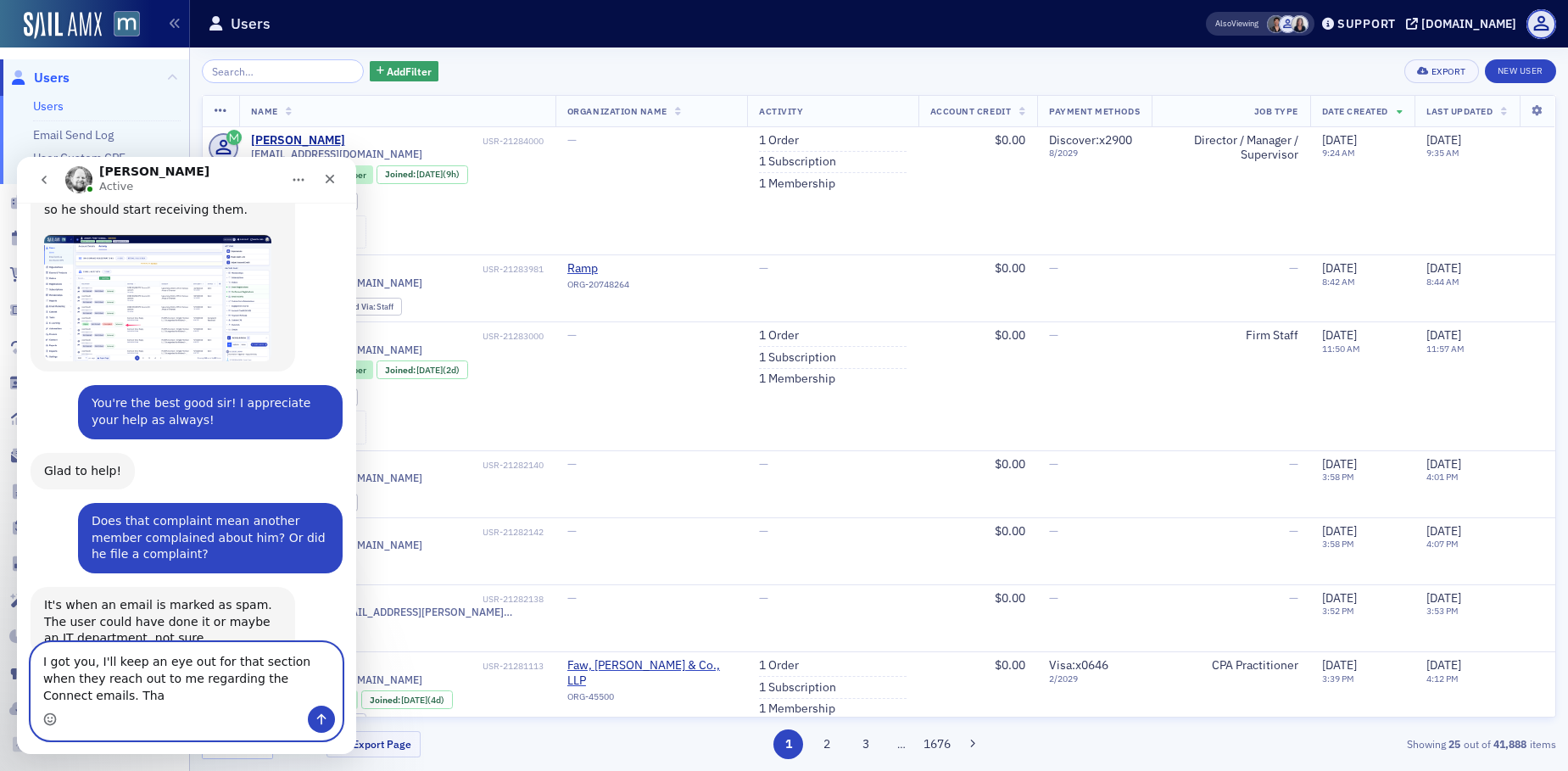
scroll to position [827, 0]
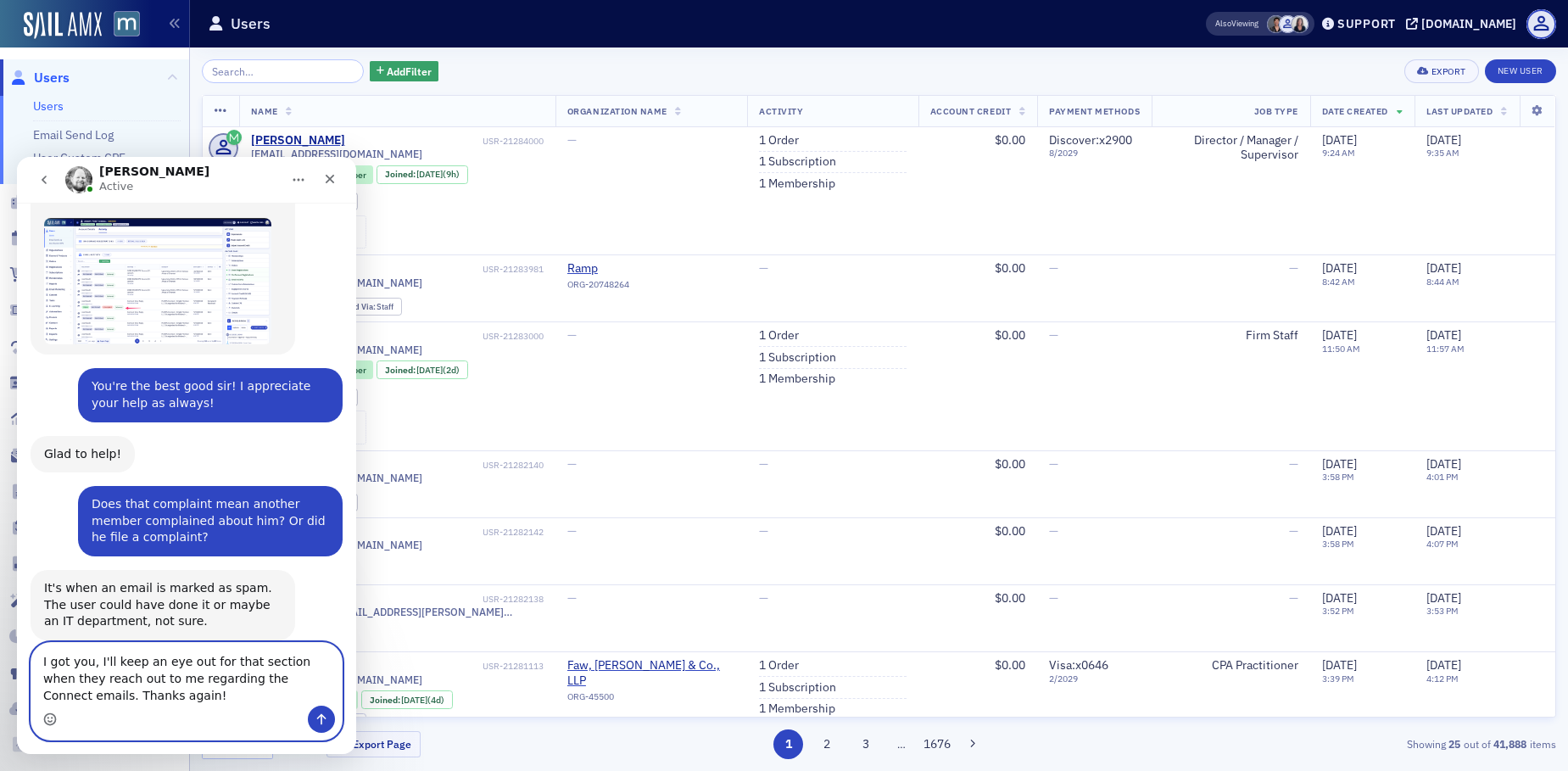
type textarea "I got you, I'll keep an eye out for that section when they reach out to me rega…"
click at [319, 716] on icon "Send a message…" at bounding box center [322, 720] width 9 height 11
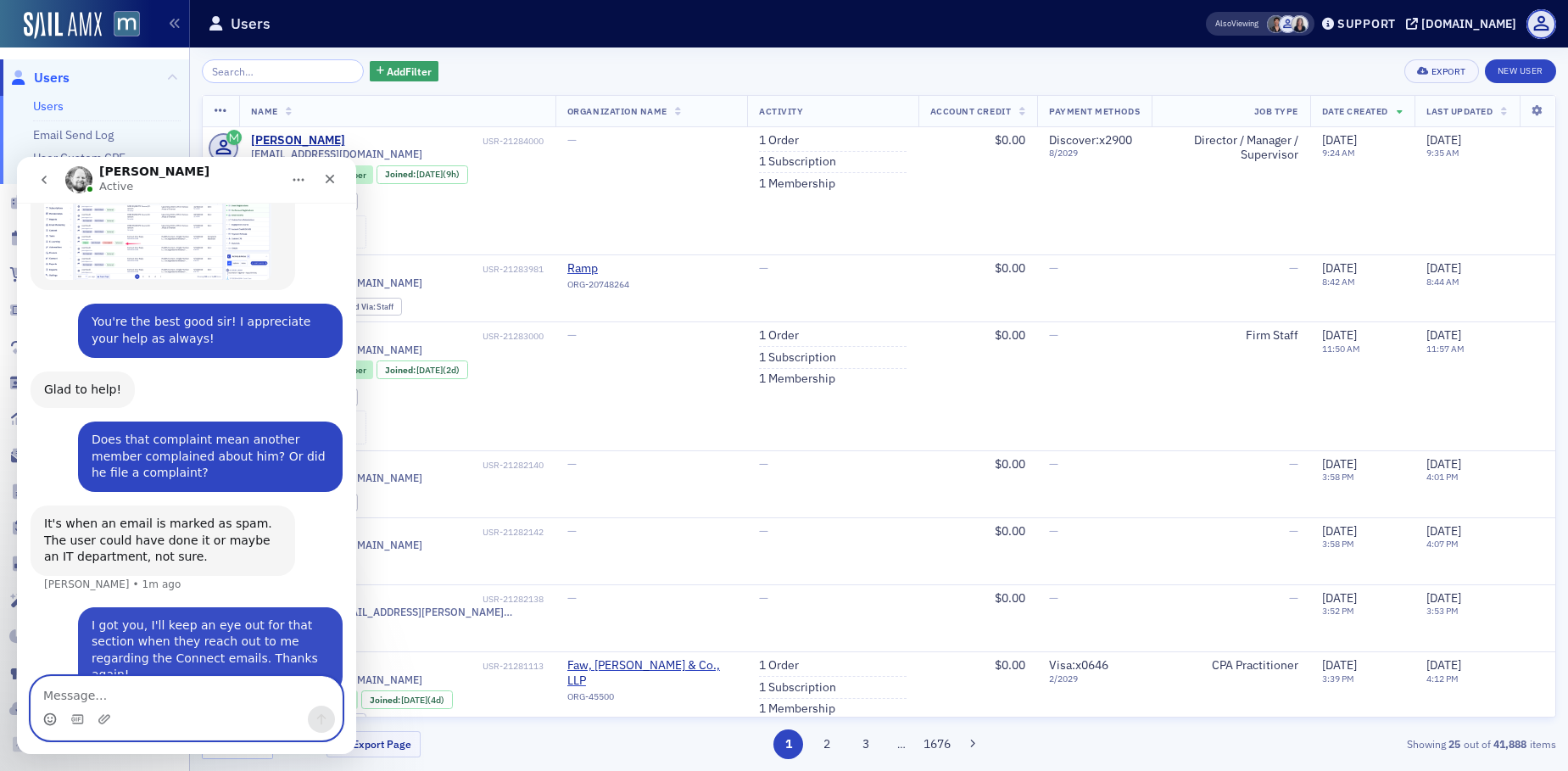
scroll to position [893, 0]
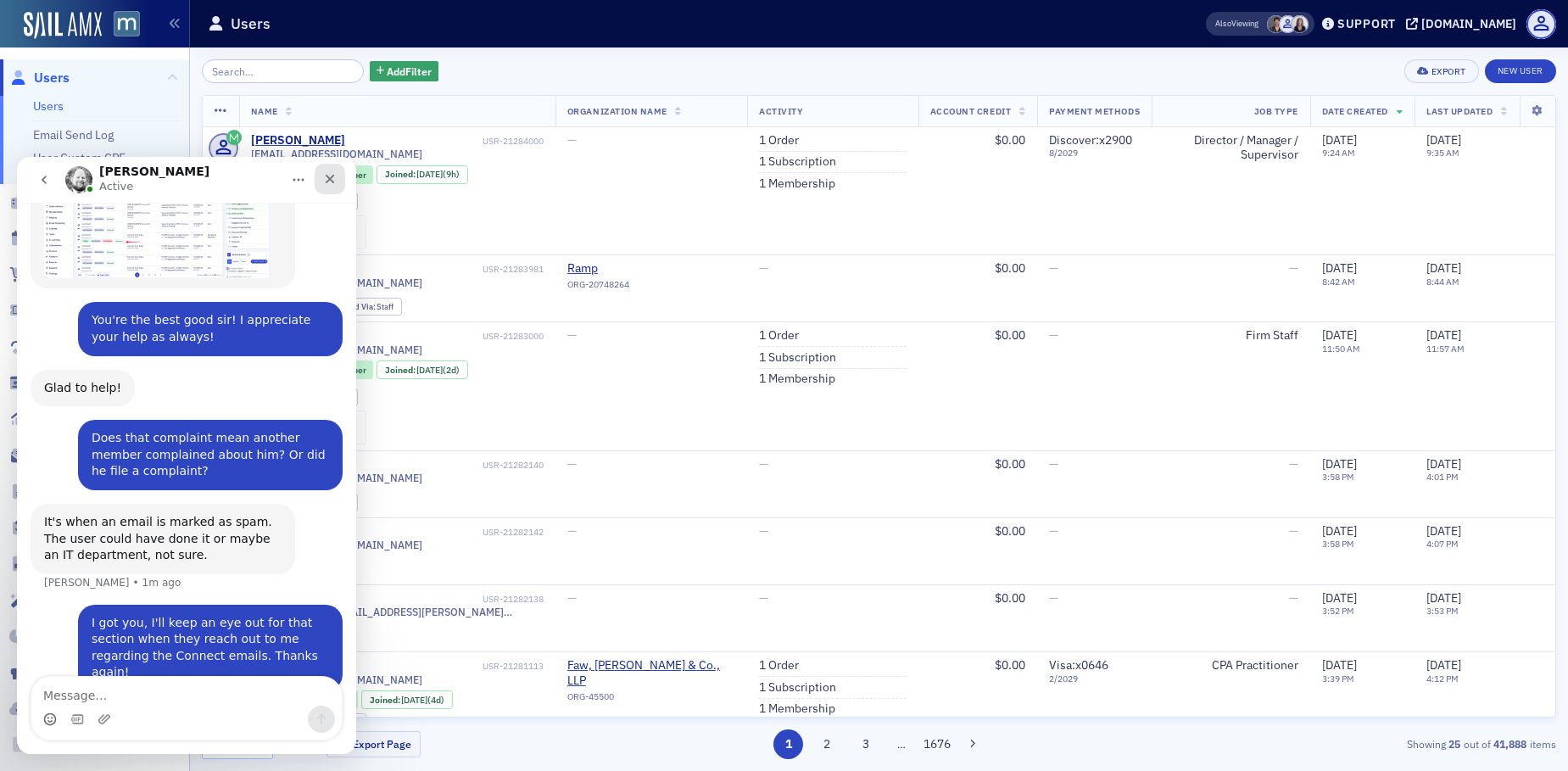
click at [326, 172] on icon "Close" at bounding box center [330, 179] width 13 height 13
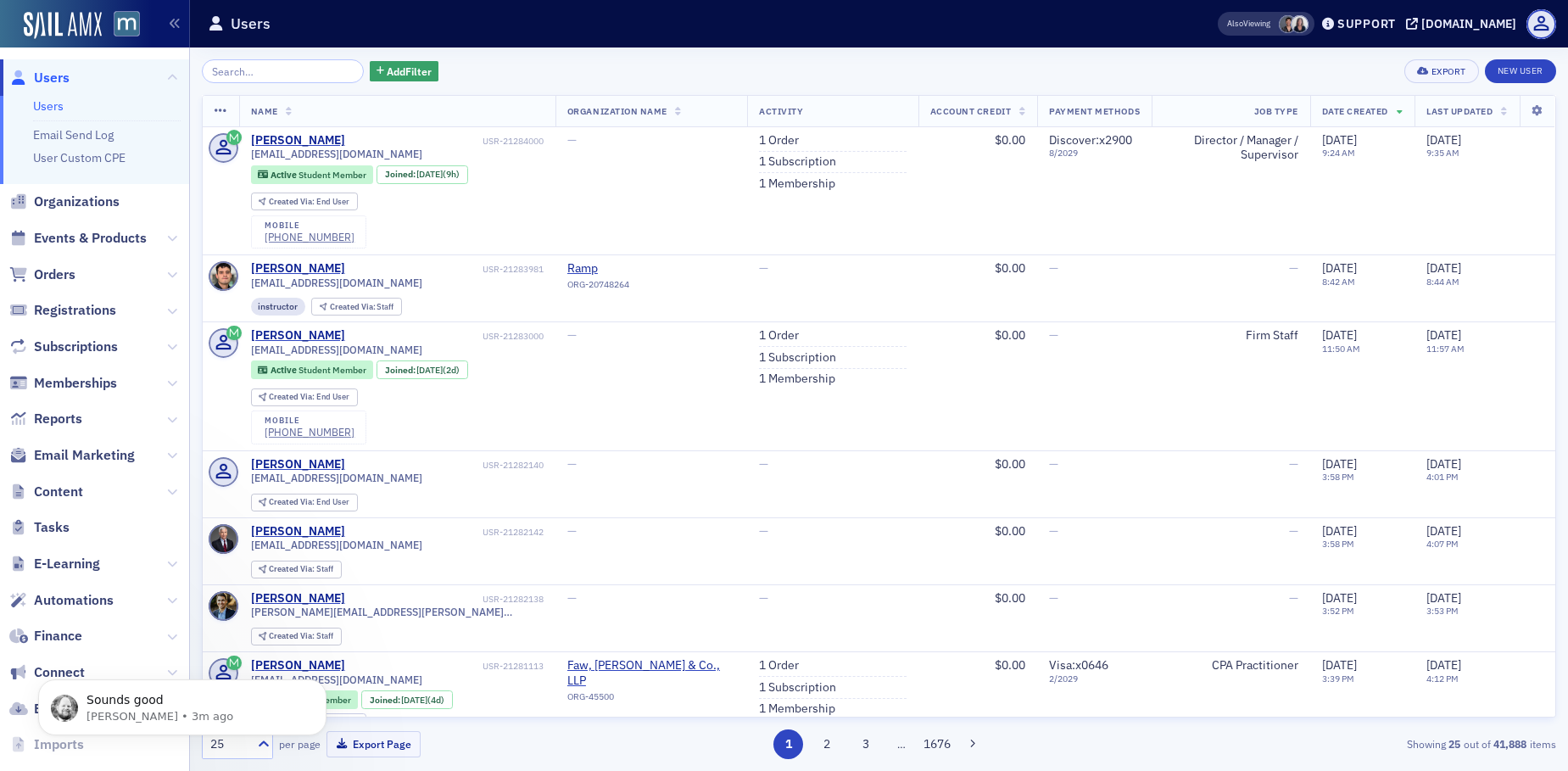
scroll to position [960, 0]
click at [241, 62] on input "search" at bounding box center [283, 71] width 162 height 24
paste input "j@[DOMAIN_NAME]"
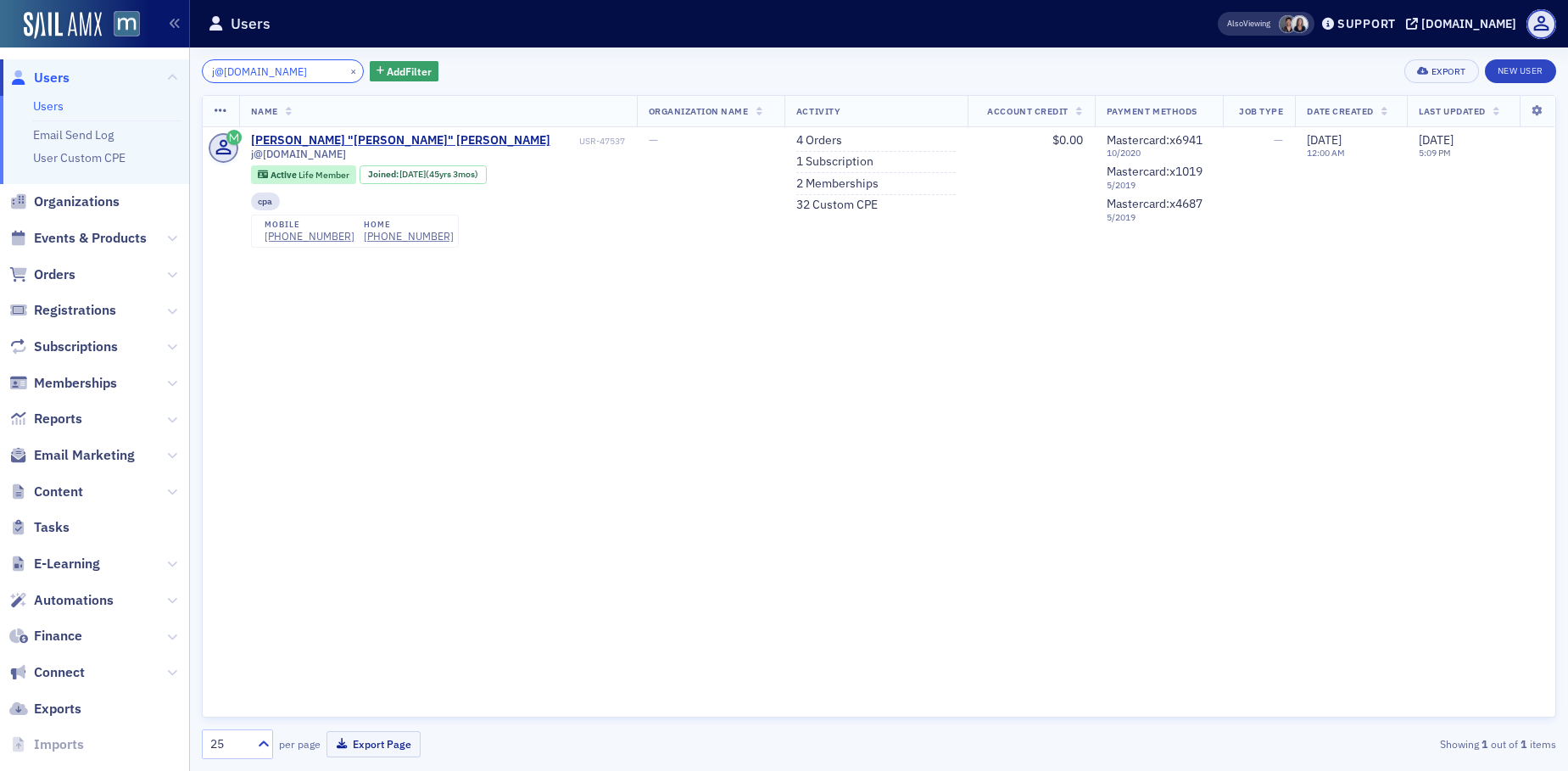
type input "j@[DOMAIN_NAME]"
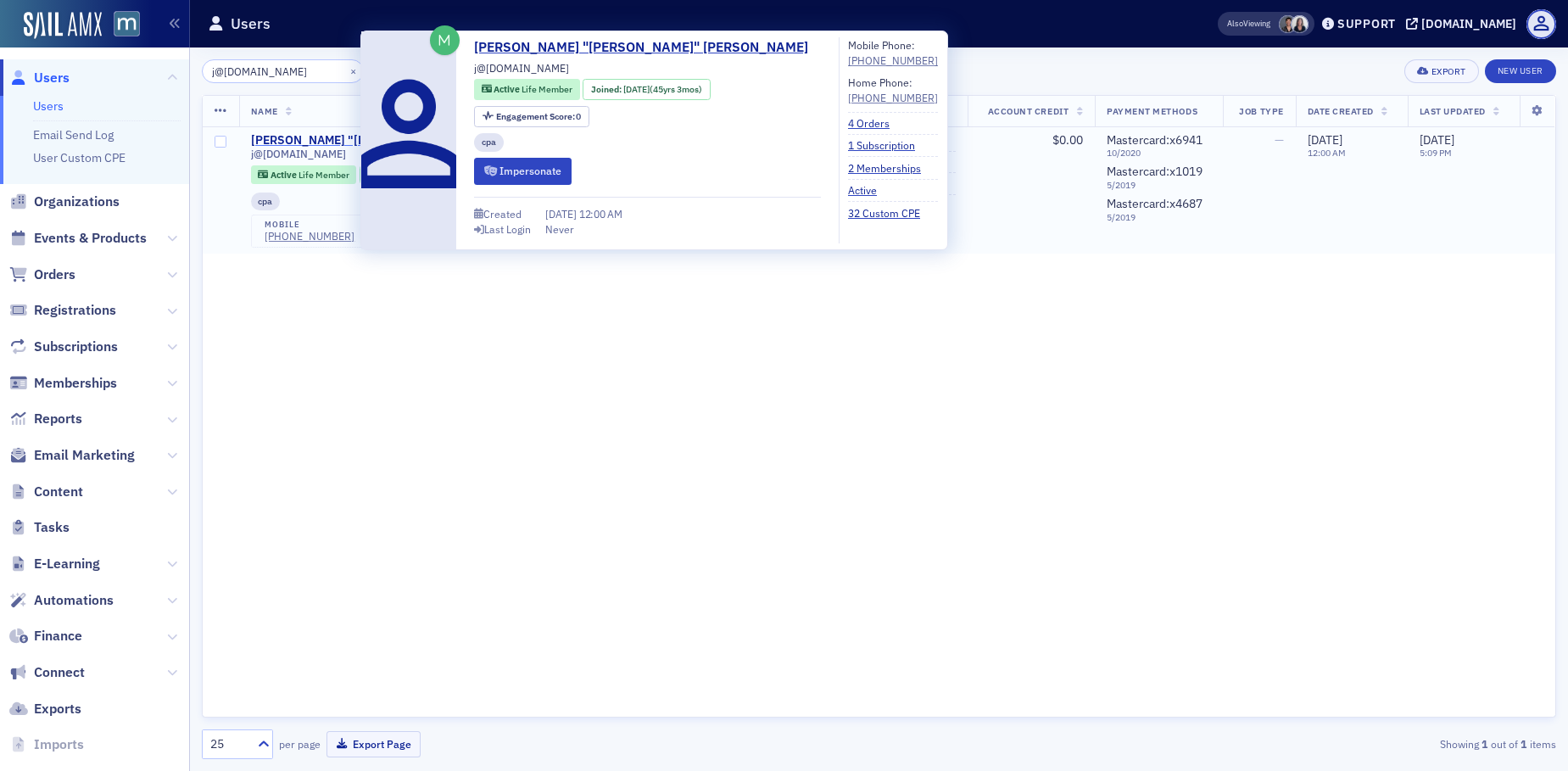
click at [324, 140] on div "[PERSON_NAME] "[PERSON_NAME]" [PERSON_NAME]" at bounding box center [401, 141] width 300 height 15
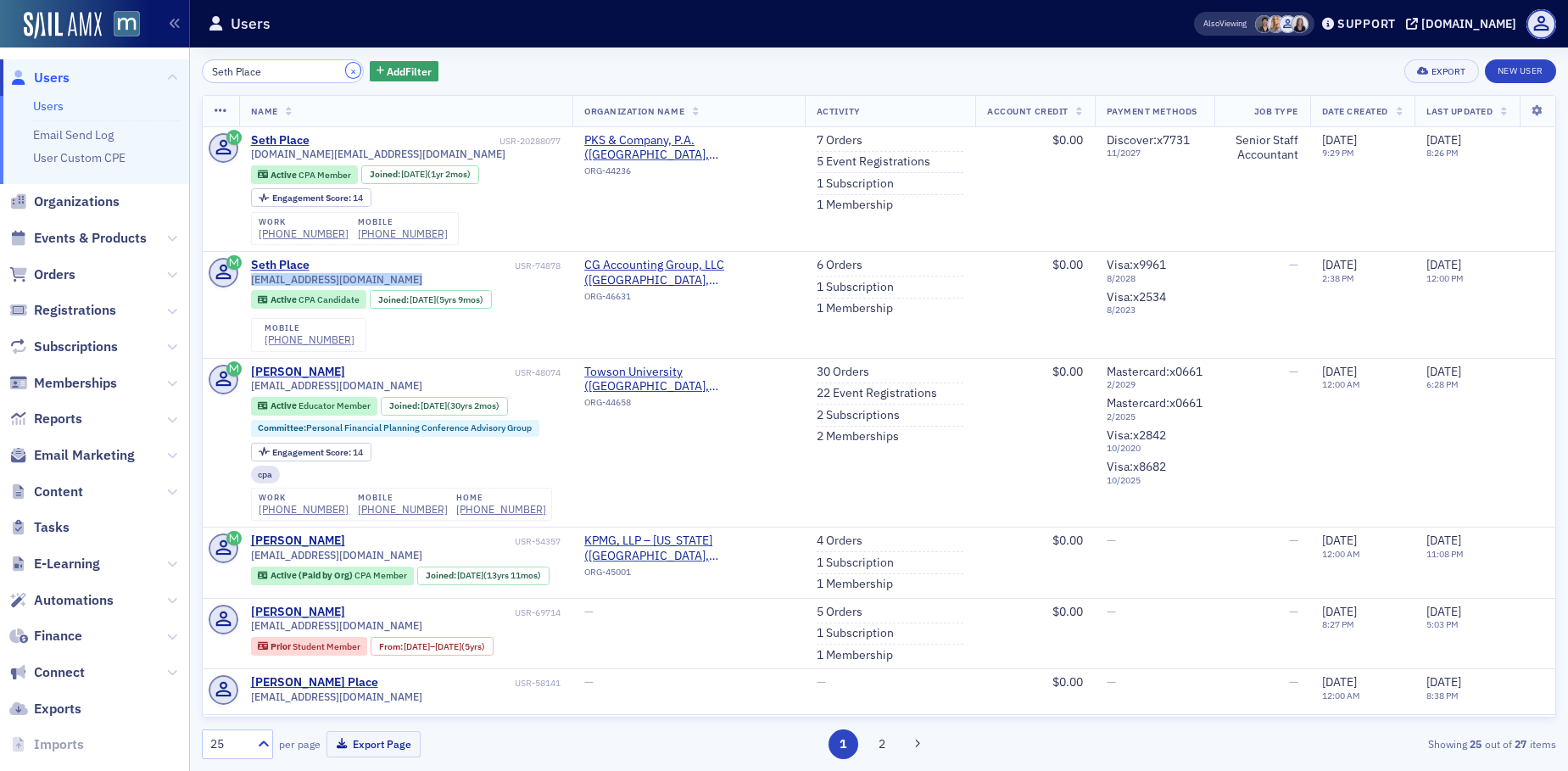
click at [346, 72] on button "×" at bounding box center [353, 70] width 15 height 15
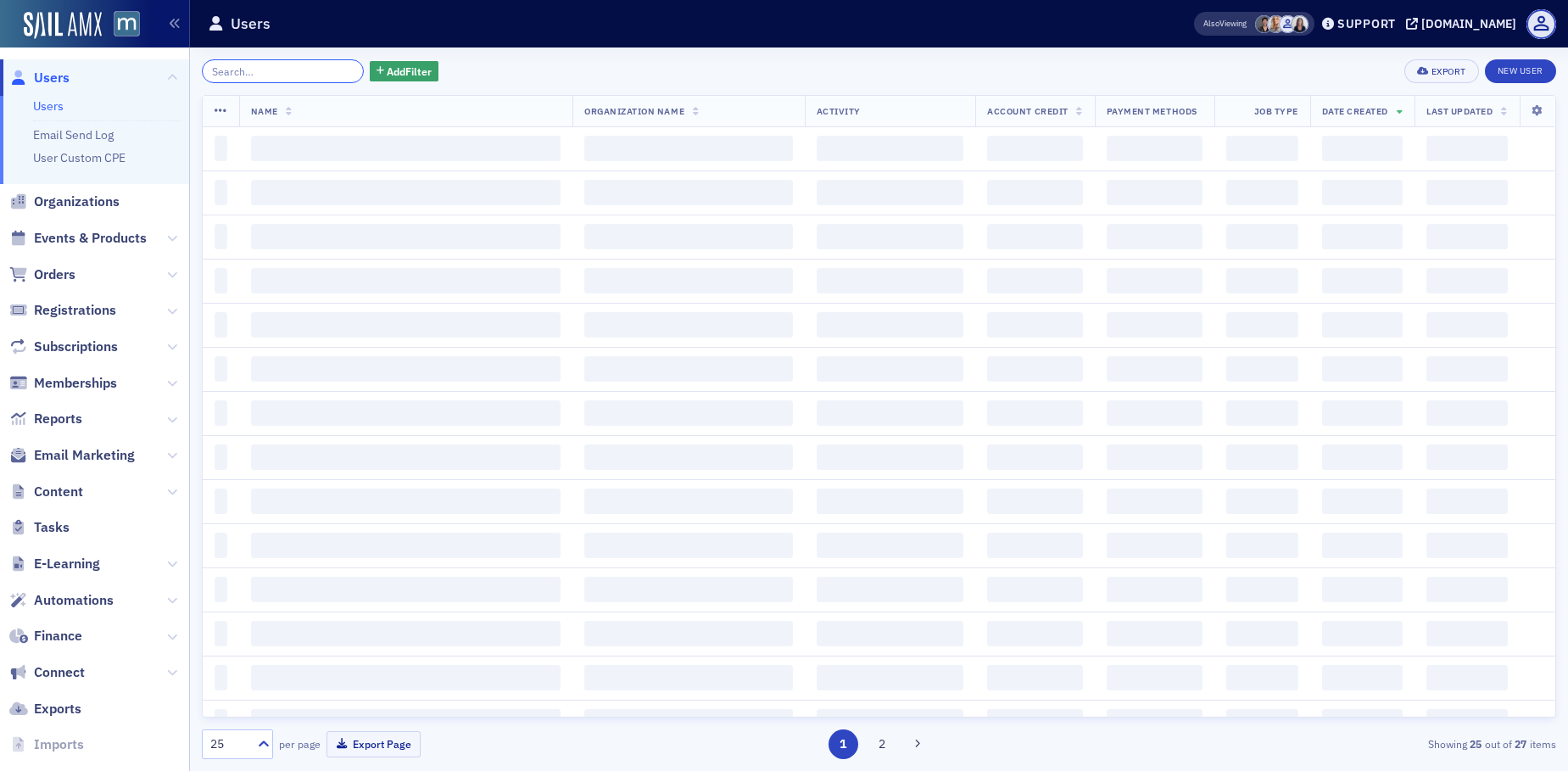
click at [304, 73] on input "search" at bounding box center [283, 71] width 162 height 24
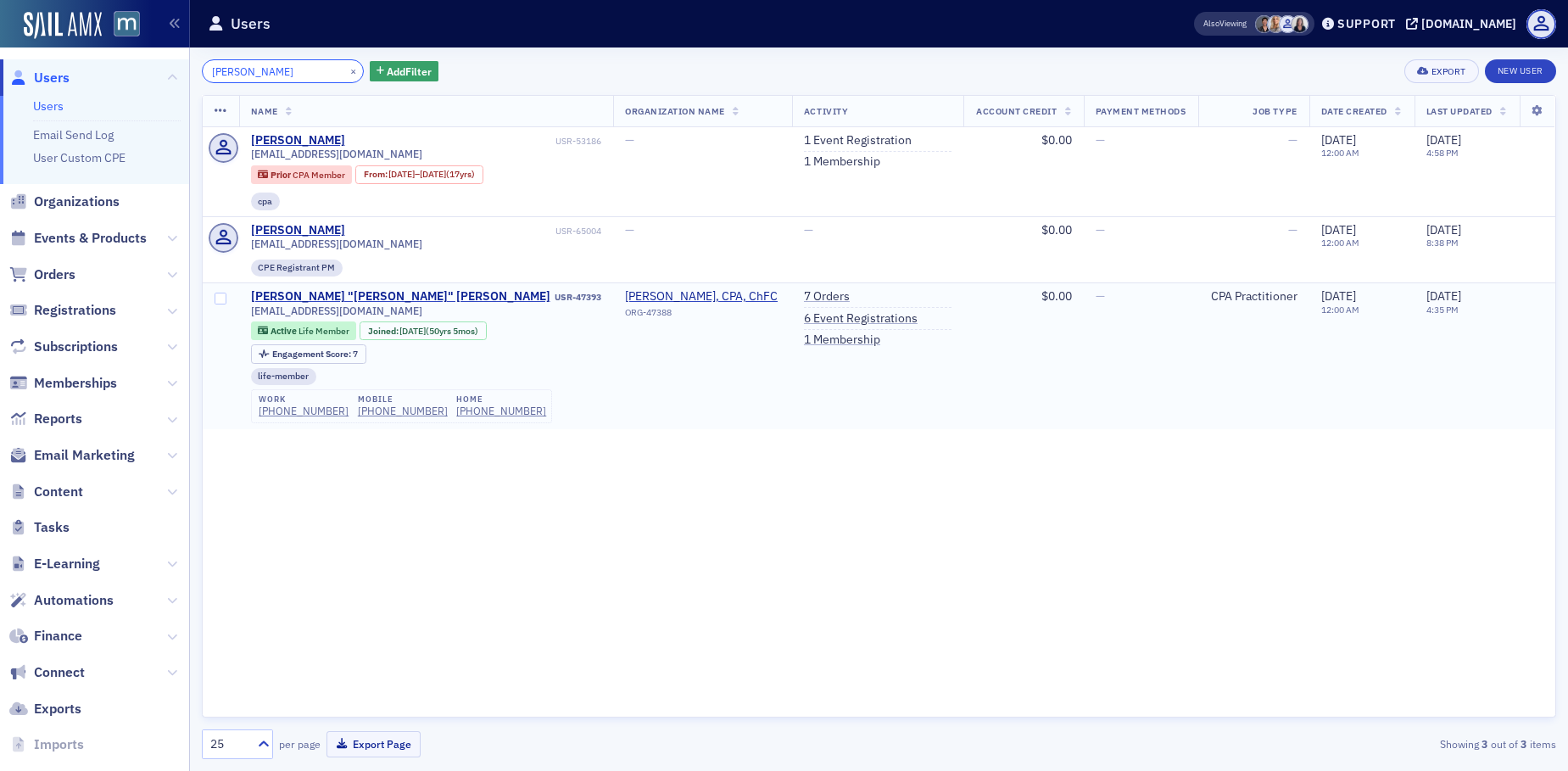
type input "kissell"
click at [300, 418] on div "work (301) 460-0434 mobile (301) 460-0434 home (301) 460-0434" at bounding box center [402, 406] width 302 height 34
click at [365, 413] on div "[PHONE_NUMBER]" at bounding box center [403, 410] width 90 height 12
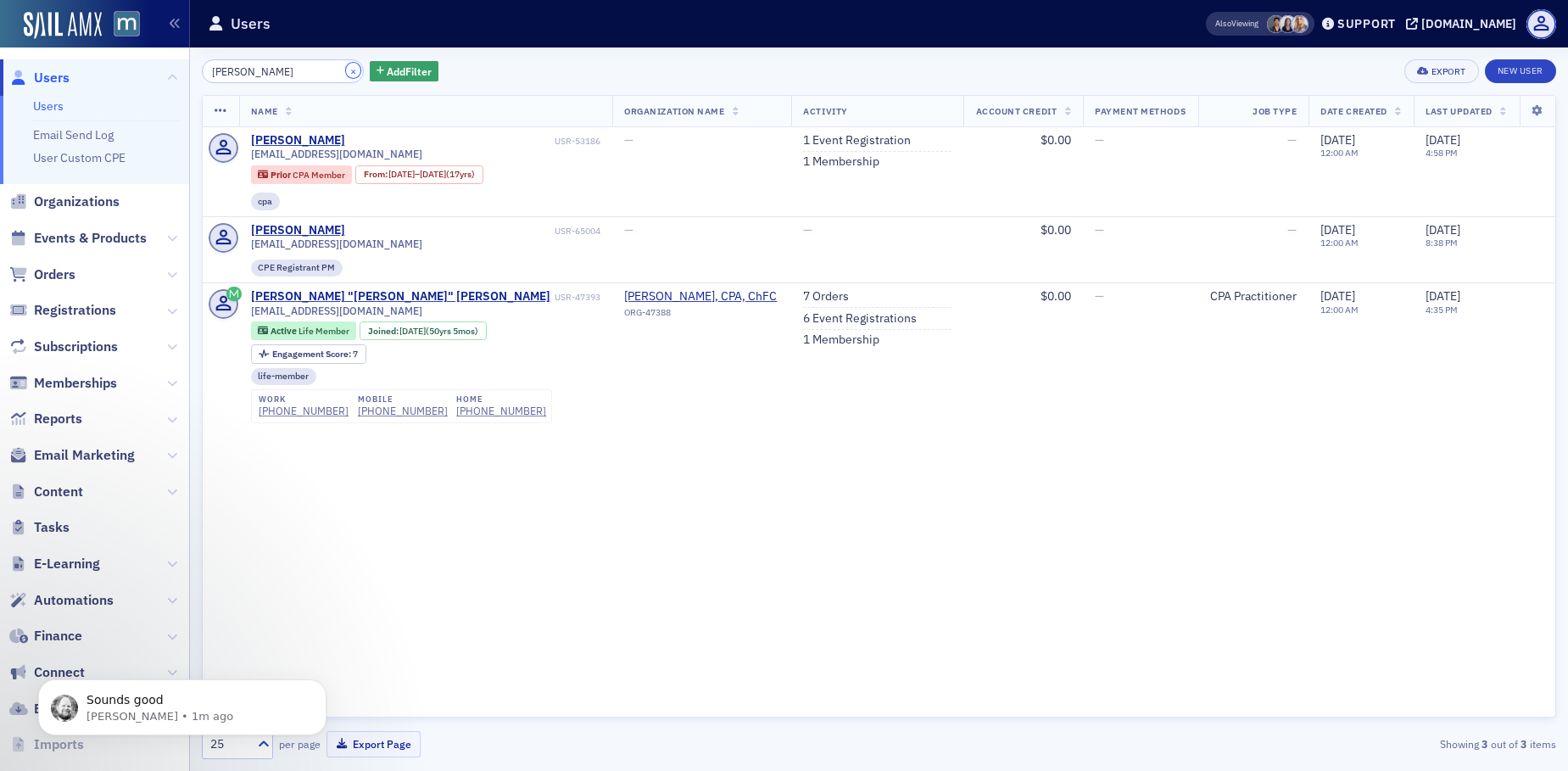
click at [346, 69] on button "×" at bounding box center [353, 70] width 15 height 15
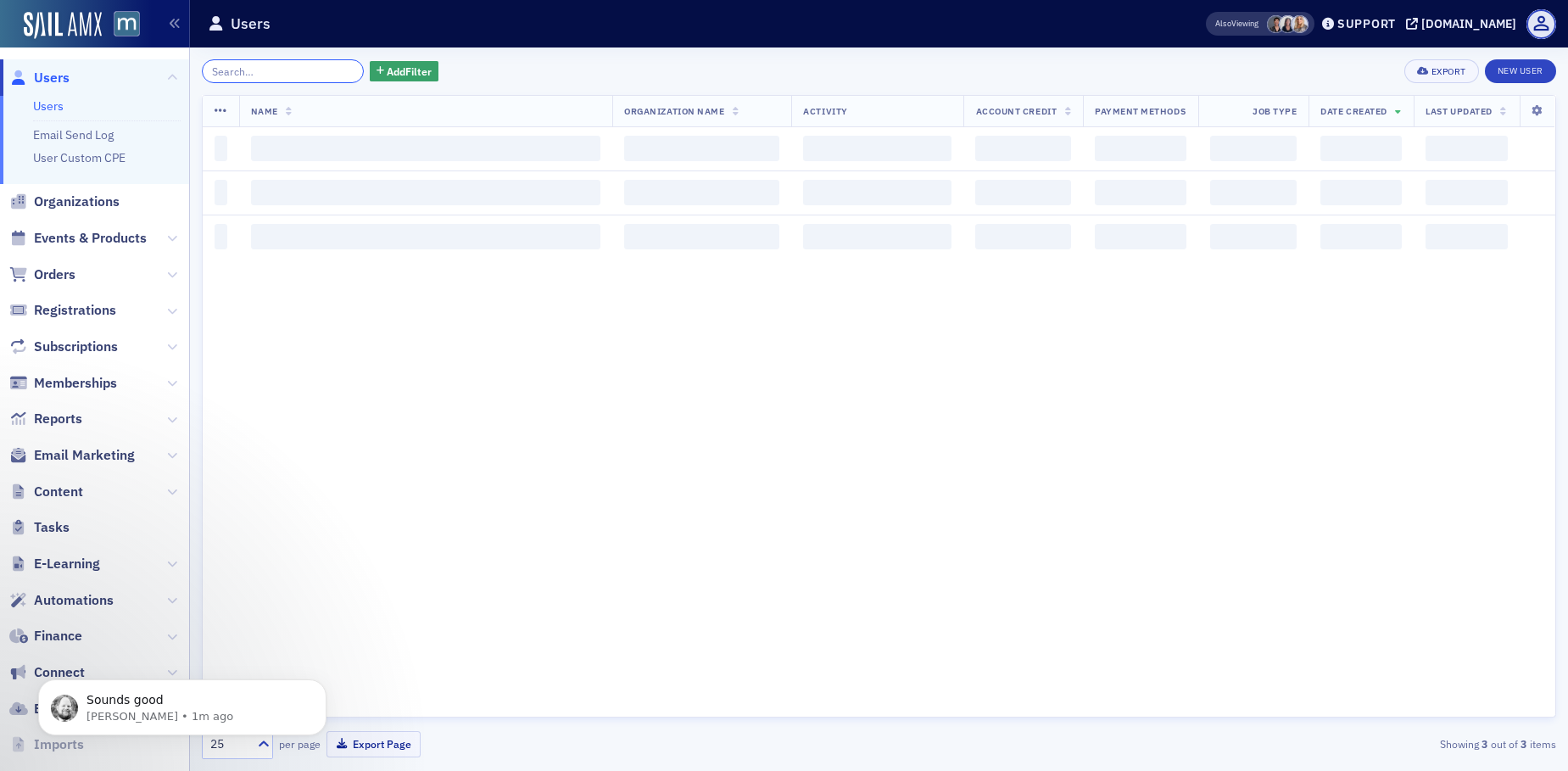
click at [299, 73] on input "search" at bounding box center [283, 71] width 162 height 24
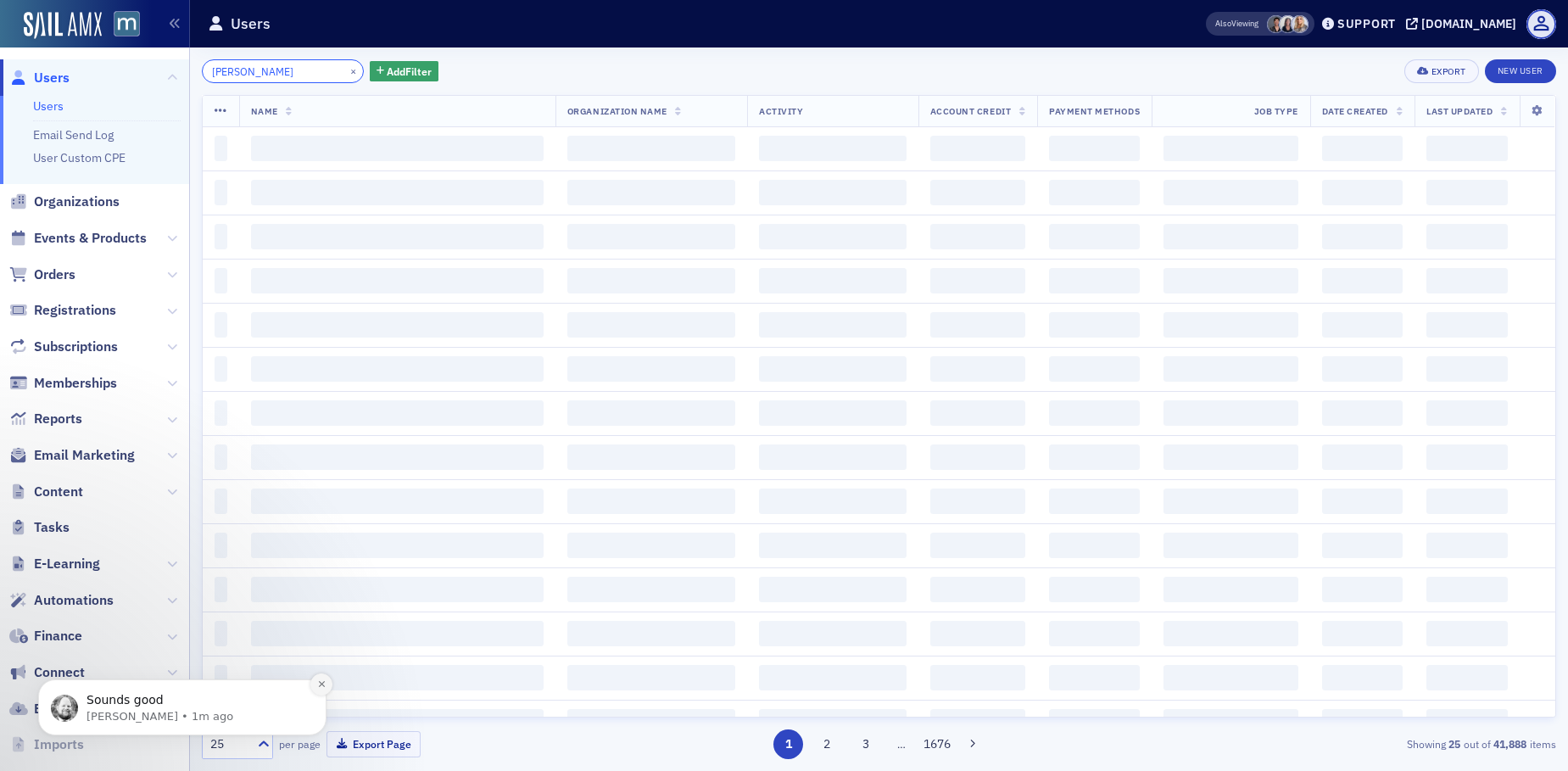
type input "Scott Hanel"
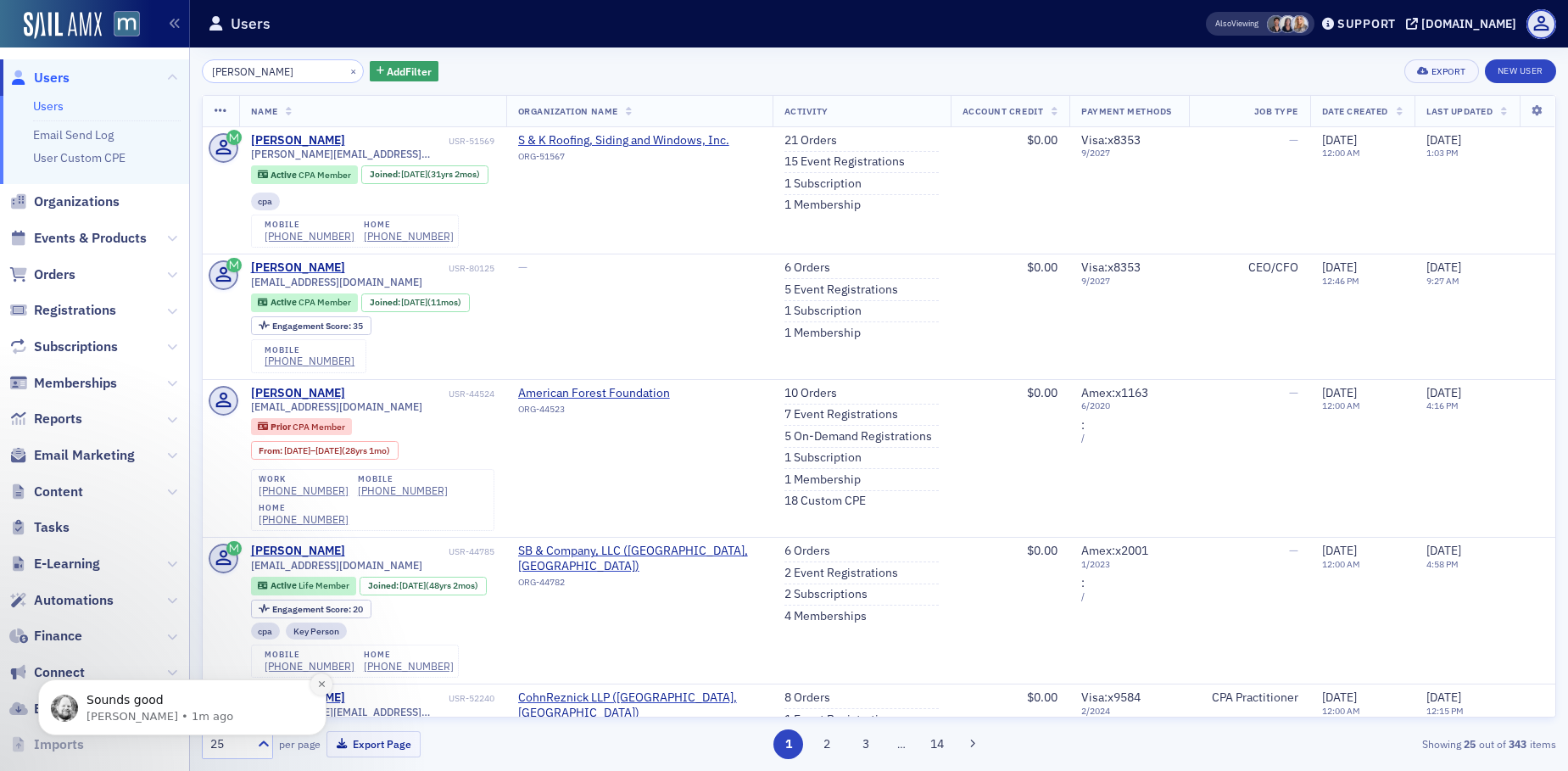
click at [319, 676] on button "Dismiss notification" at bounding box center [320, 684] width 22 height 22
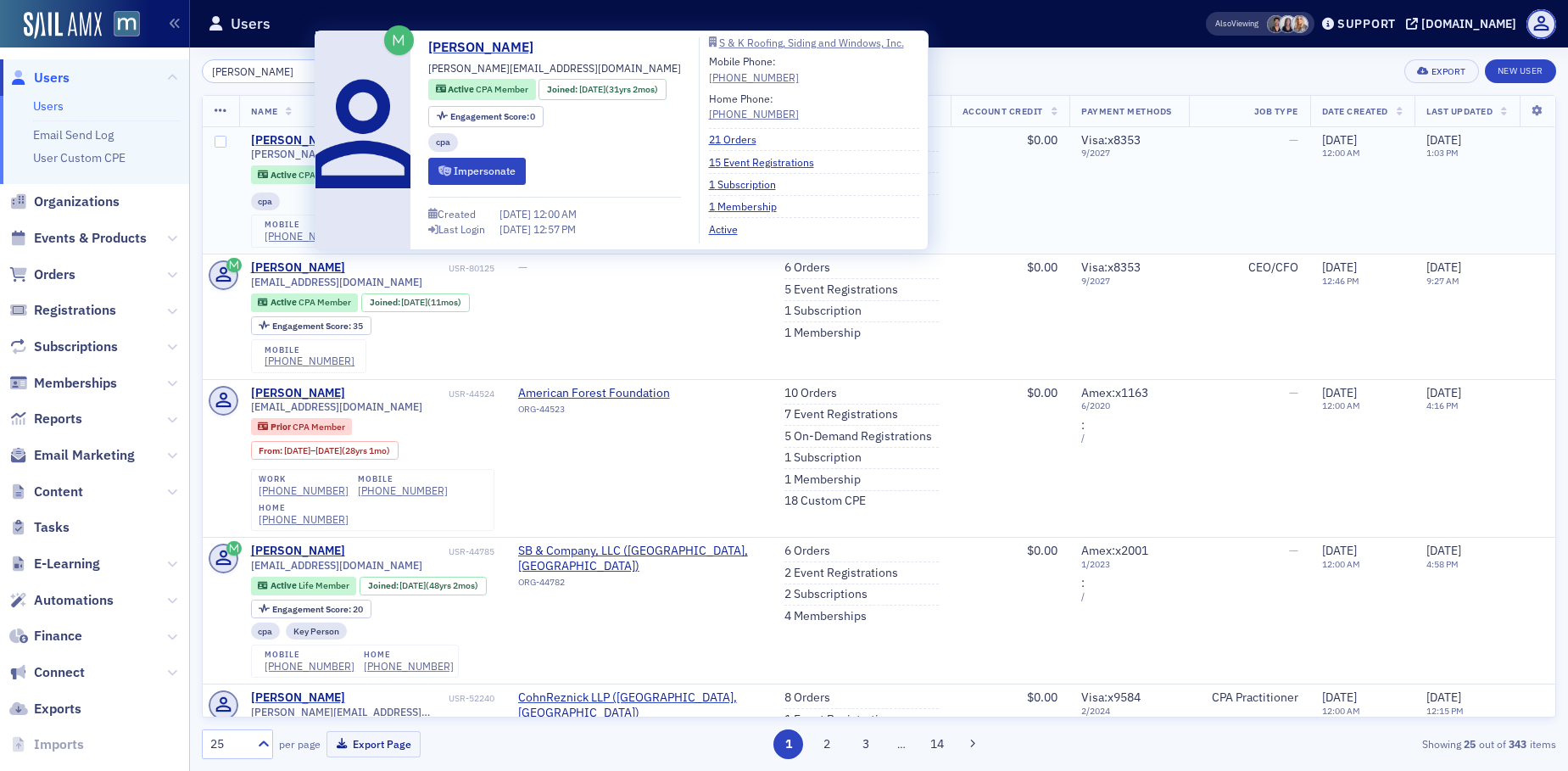
click at [273, 135] on div "Scott Hanel" at bounding box center [299, 141] width 95 height 15
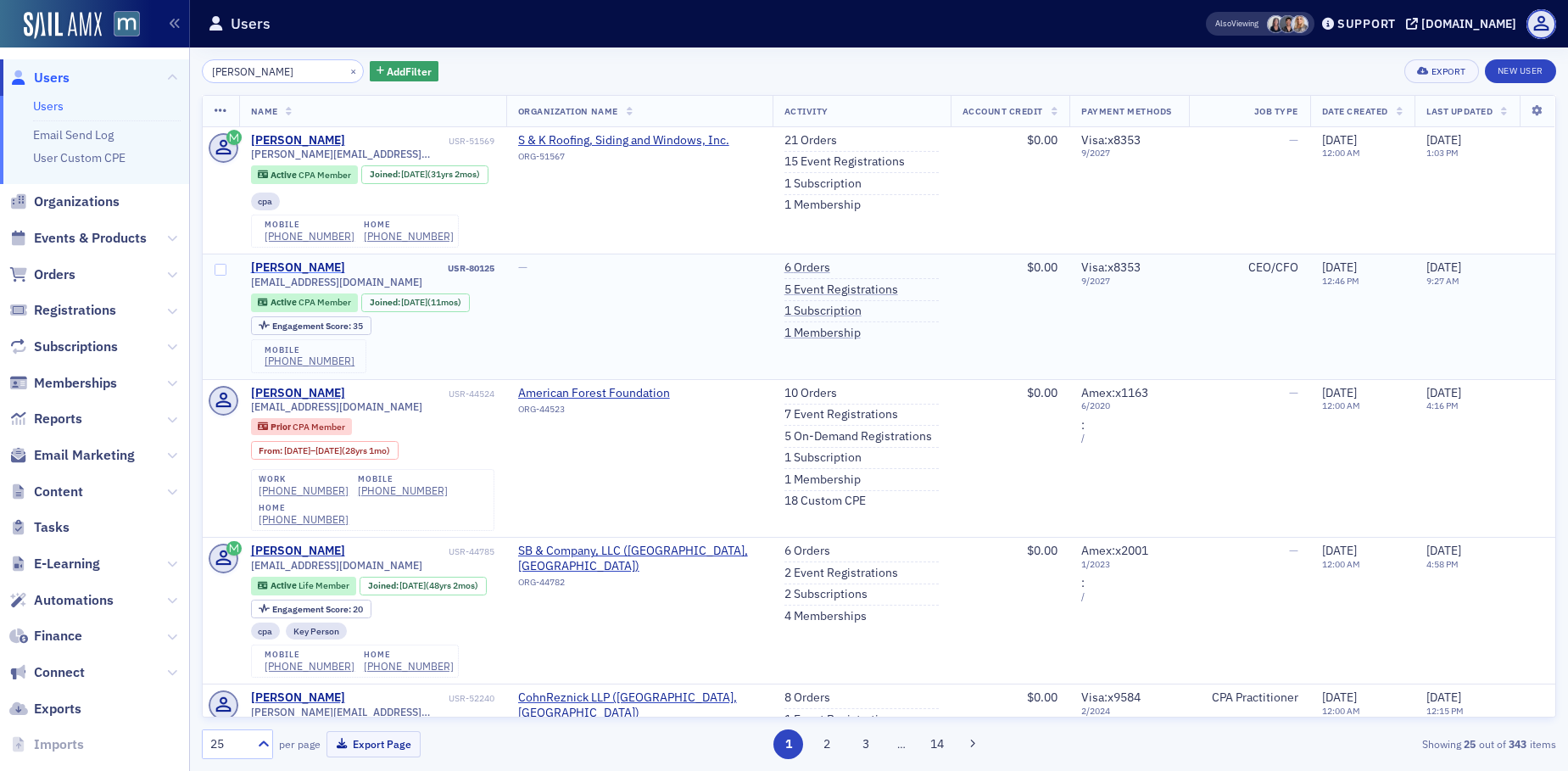
click at [302, 265] on div "Scott Hanel" at bounding box center [299, 267] width 95 height 15
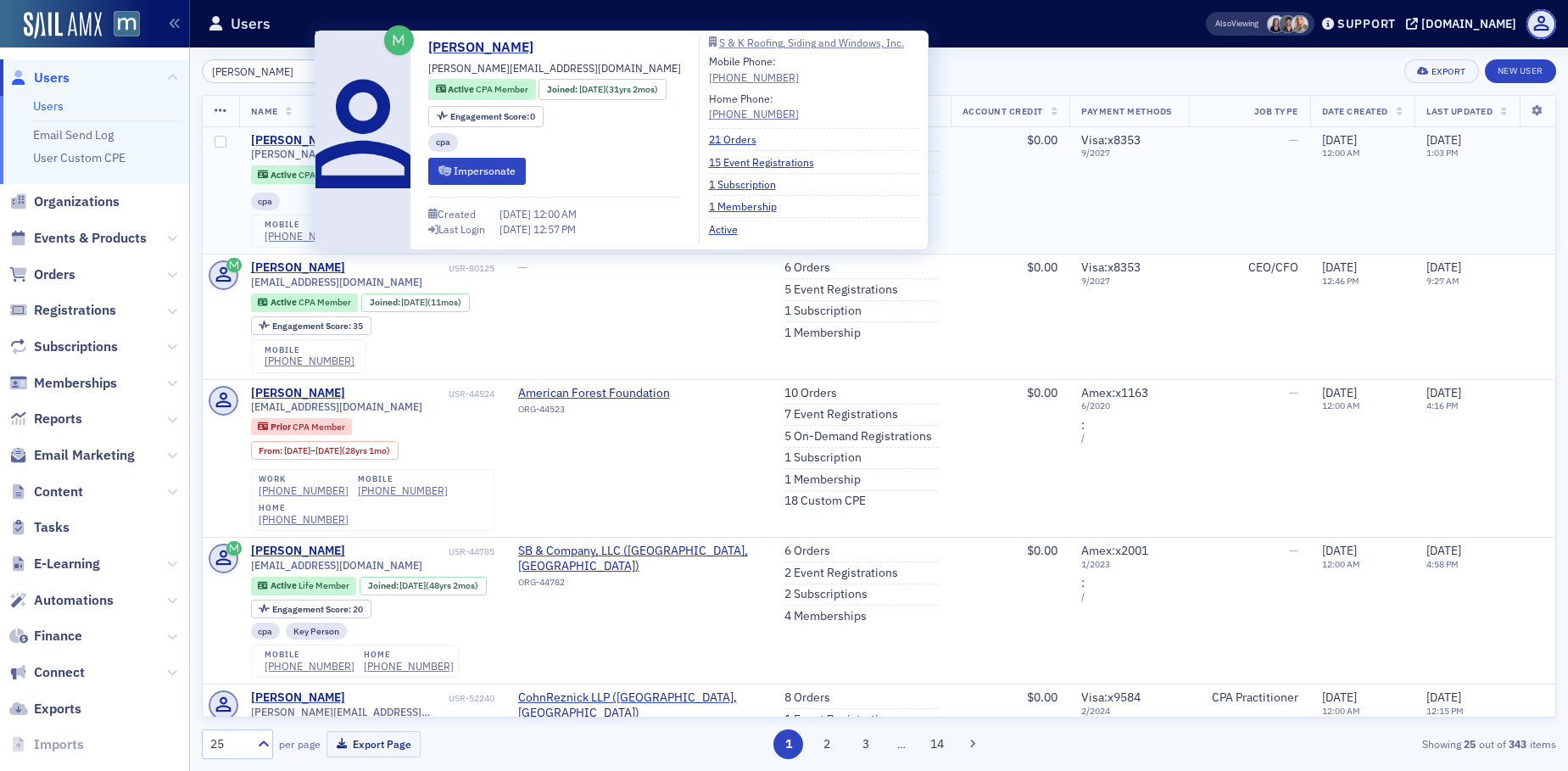
click at [285, 139] on div "Scott Hanel" at bounding box center [299, 141] width 95 height 15
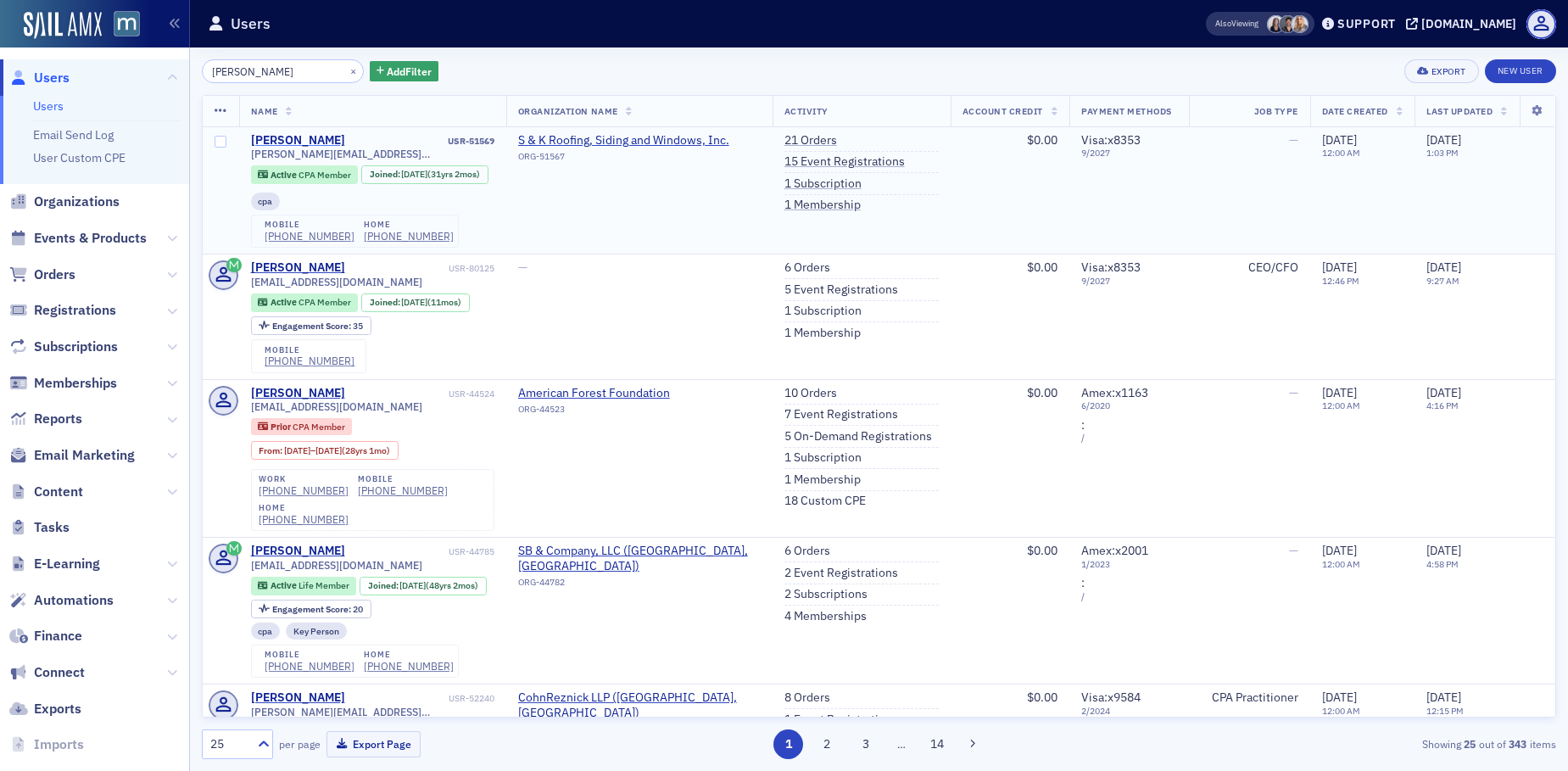
type input "Scott Hanel"
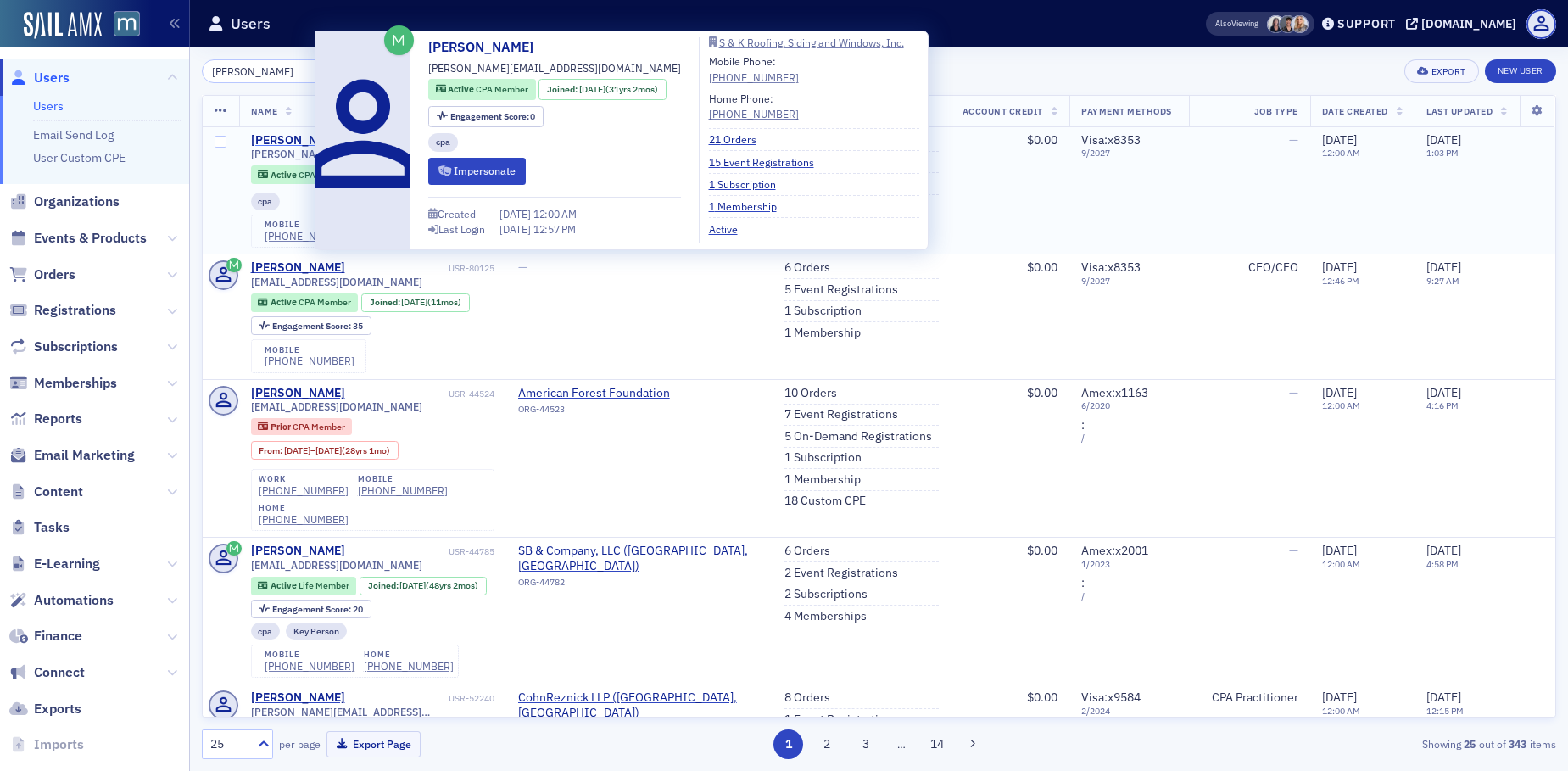
click at [270, 134] on div "Scott Hanel" at bounding box center [299, 141] width 95 height 15
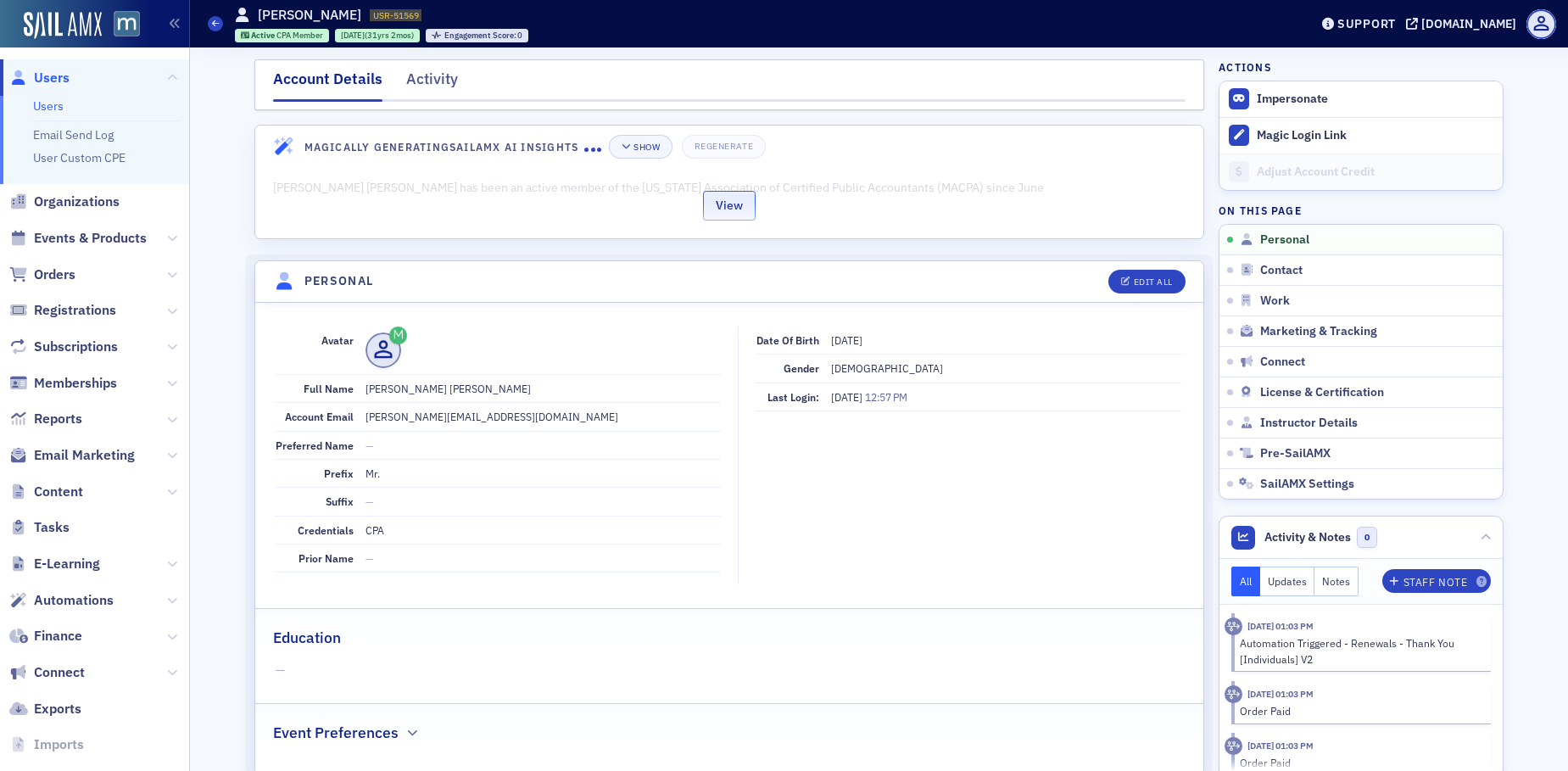
click at [717, 196] on button "View" at bounding box center [730, 205] width 53 height 29
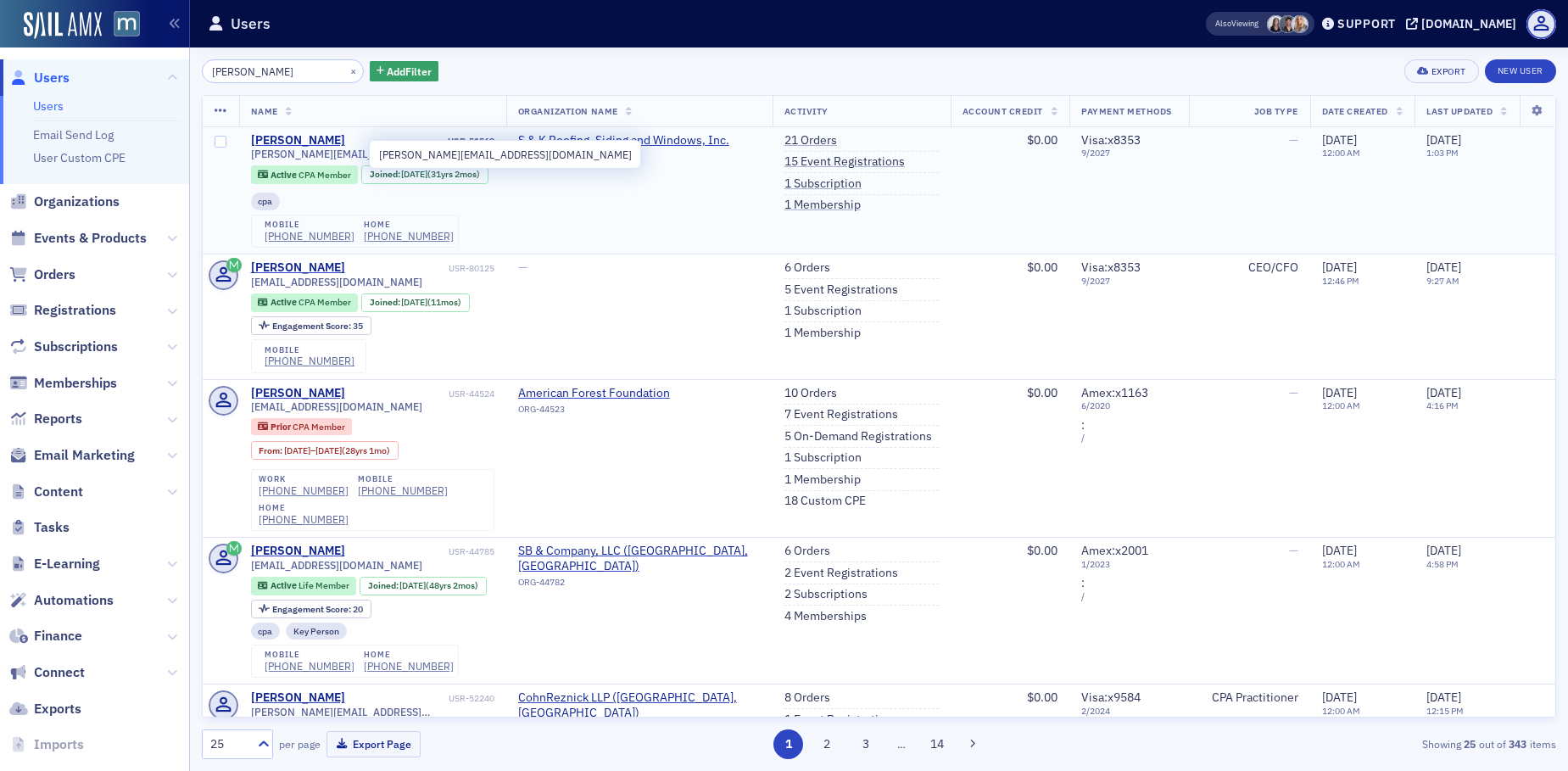
click at [304, 155] on span "scott@skroofing.com" at bounding box center [373, 153] width 244 height 12
